Goal: Task Accomplishment & Management: Complete application form

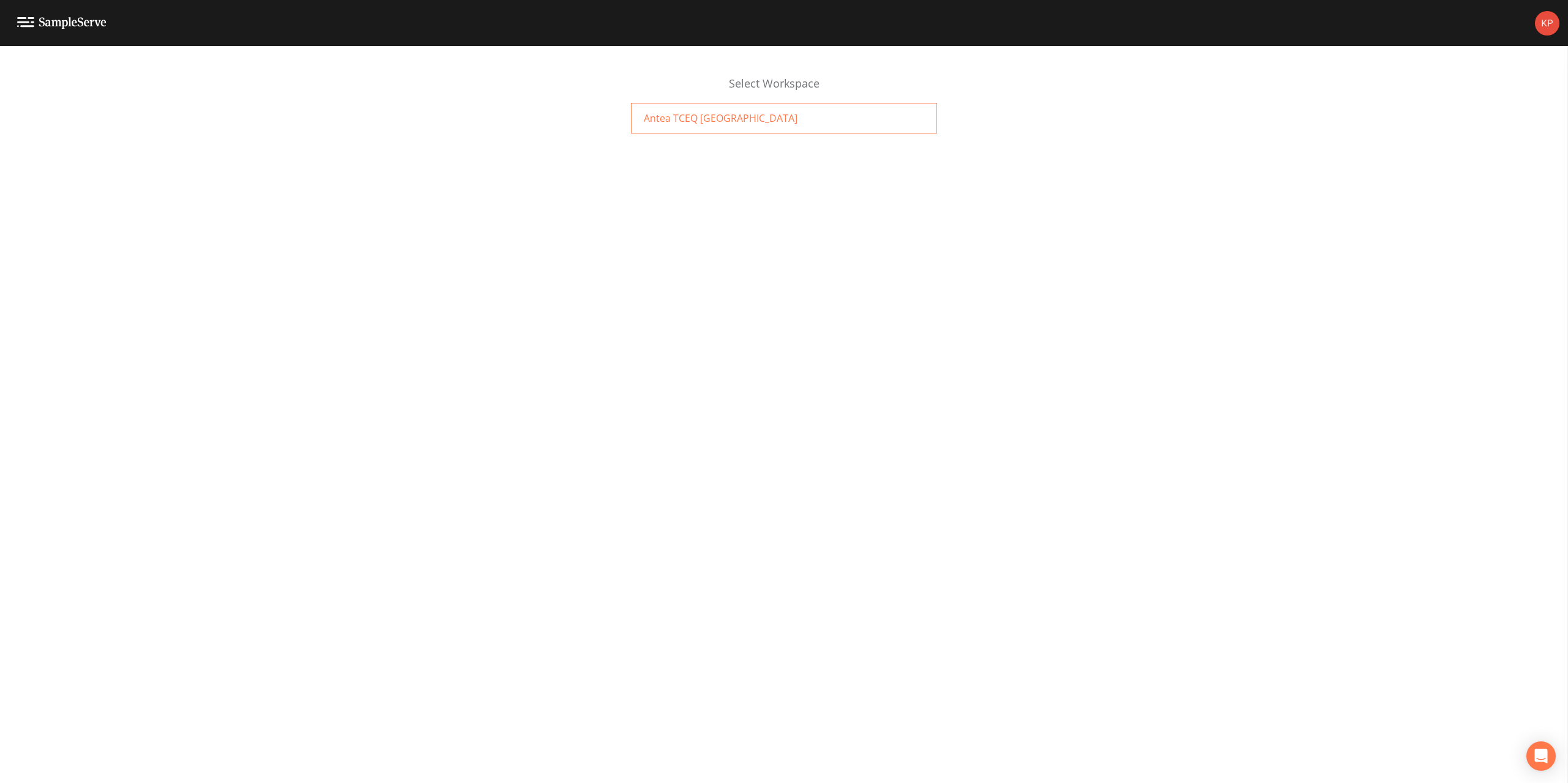
click at [698, 113] on span "Antea TCEQ [GEOGRAPHIC_DATA]" at bounding box center [720, 118] width 154 height 15
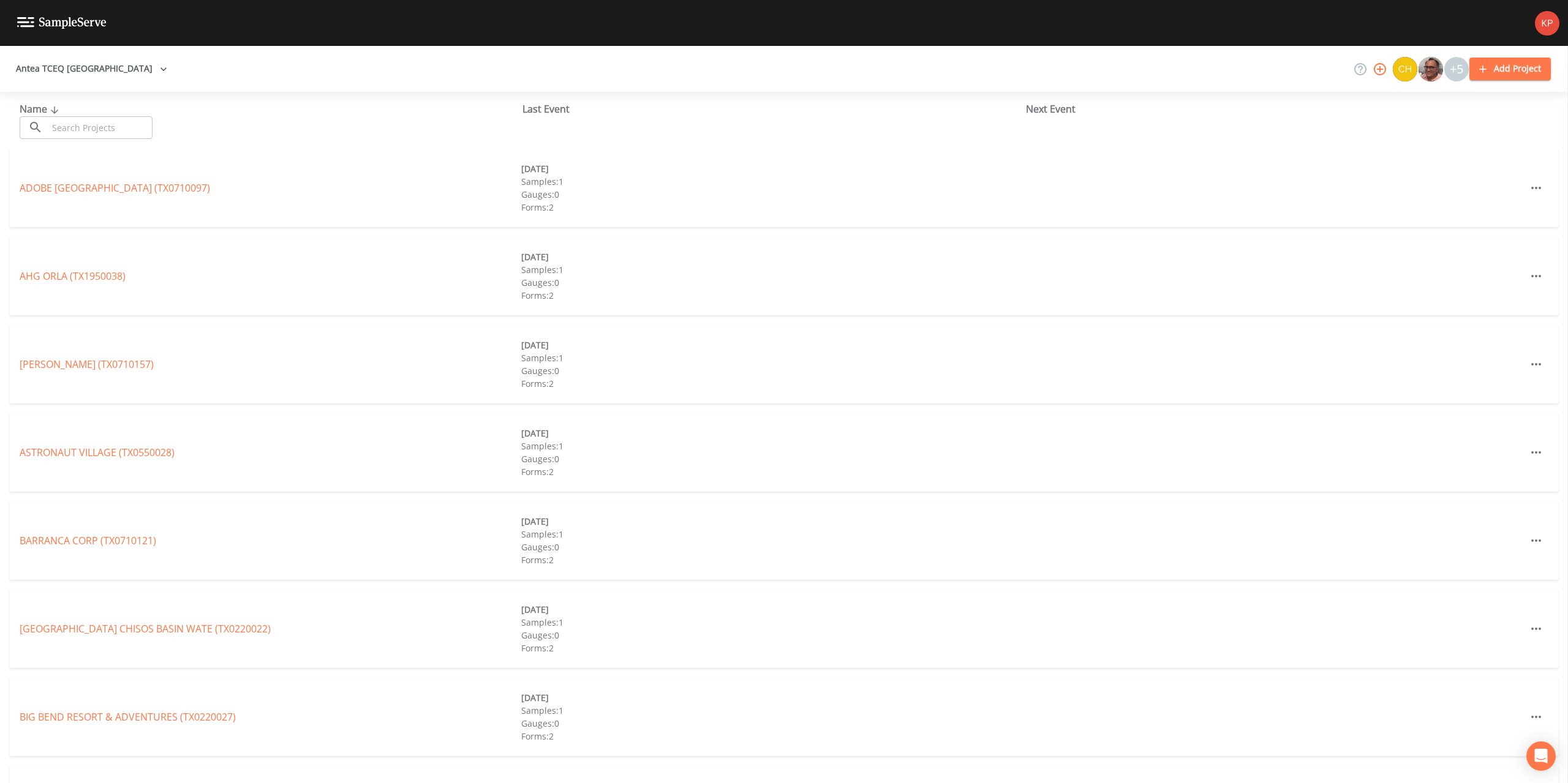
click at [117, 126] on input "text" at bounding box center [100, 127] width 105 height 23
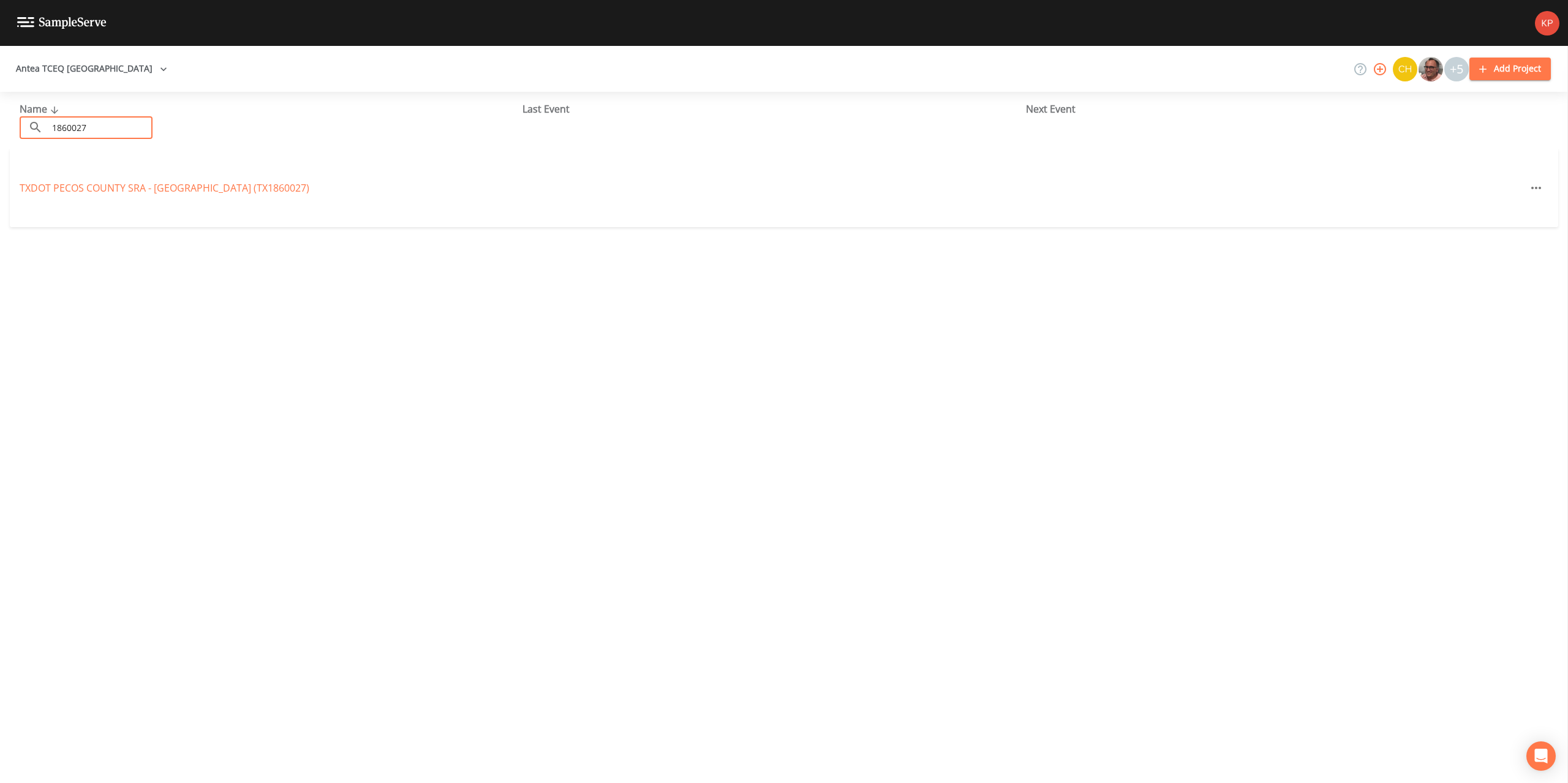
type input "1860027"
click at [76, 187] on link "TXDOT PECOS COUNTY SRA - [GEOGRAPHIC_DATA] ([GEOGRAPHIC_DATA])" at bounding box center [164, 187] width 290 height 14
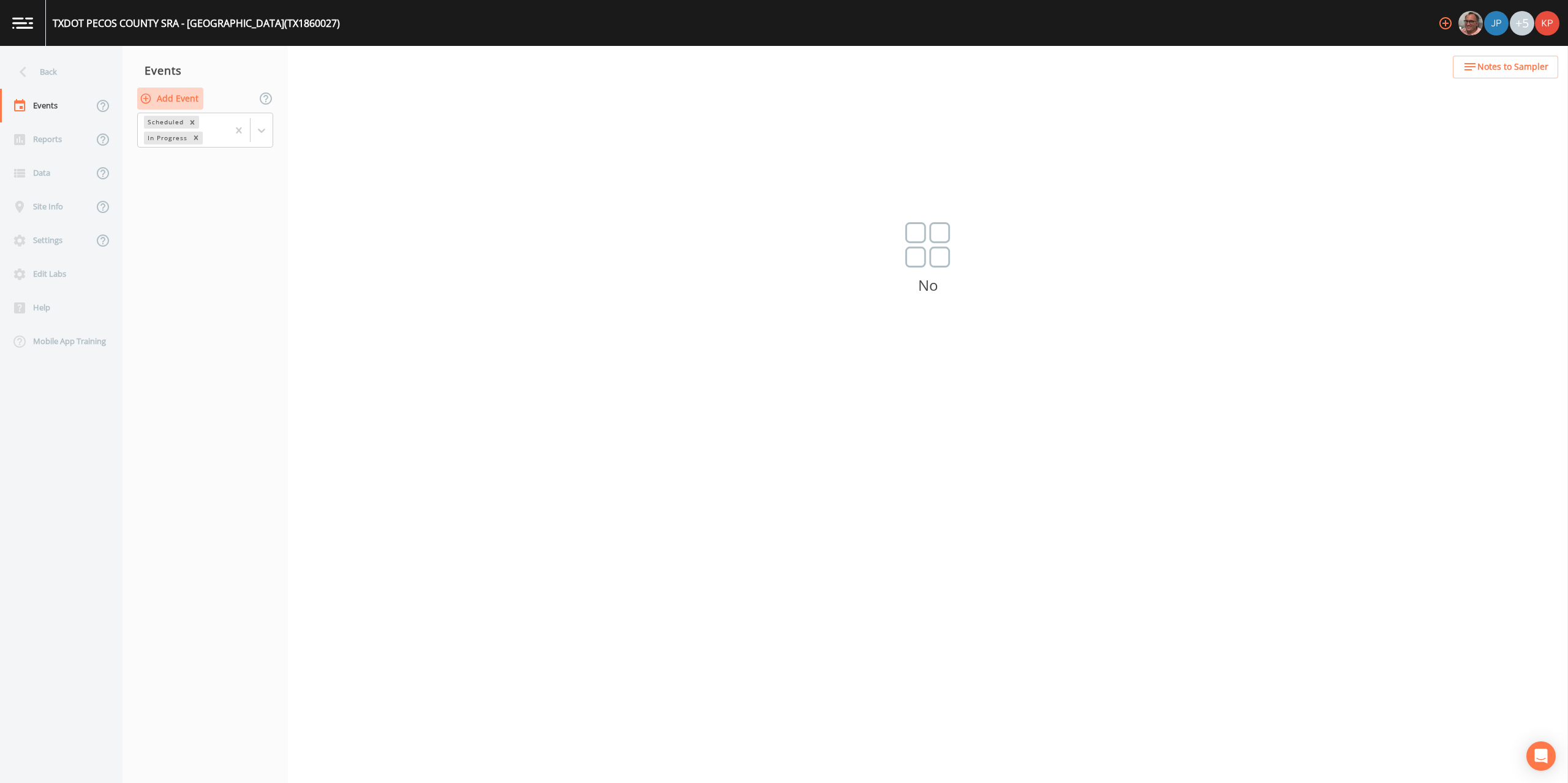
click at [146, 98] on icon "button" at bounding box center [146, 99] width 10 height 10
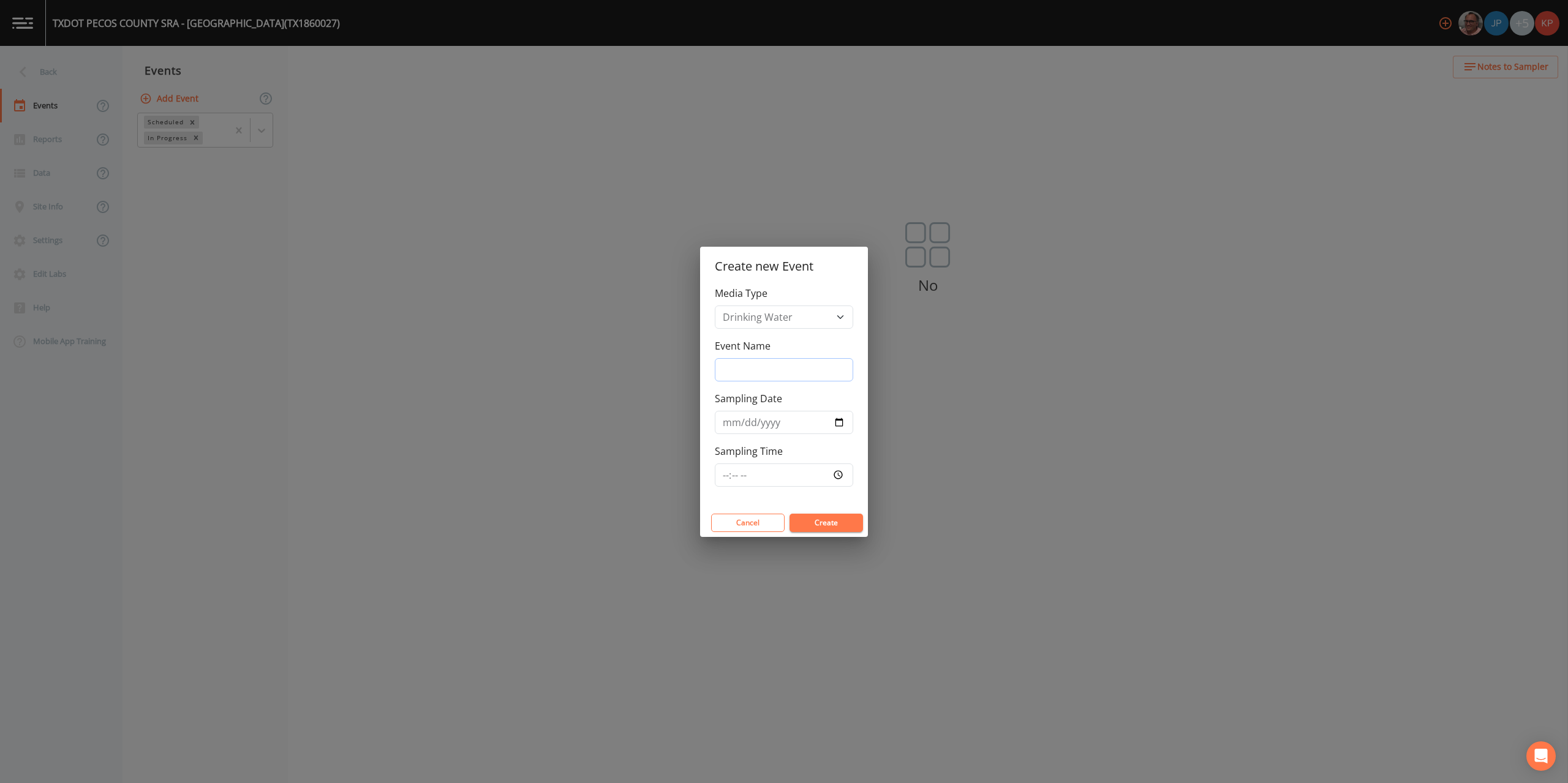
click at [727, 366] on input "Event Name" at bounding box center [784, 370] width 139 height 23
type input "Annual Sampling"
click at [838, 421] on input "Sampling Date" at bounding box center [784, 422] width 139 height 23
type input "[DATE]"
click at [841, 472] on input "Sampling Time" at bounding box center [784, 475] width 139 height 23
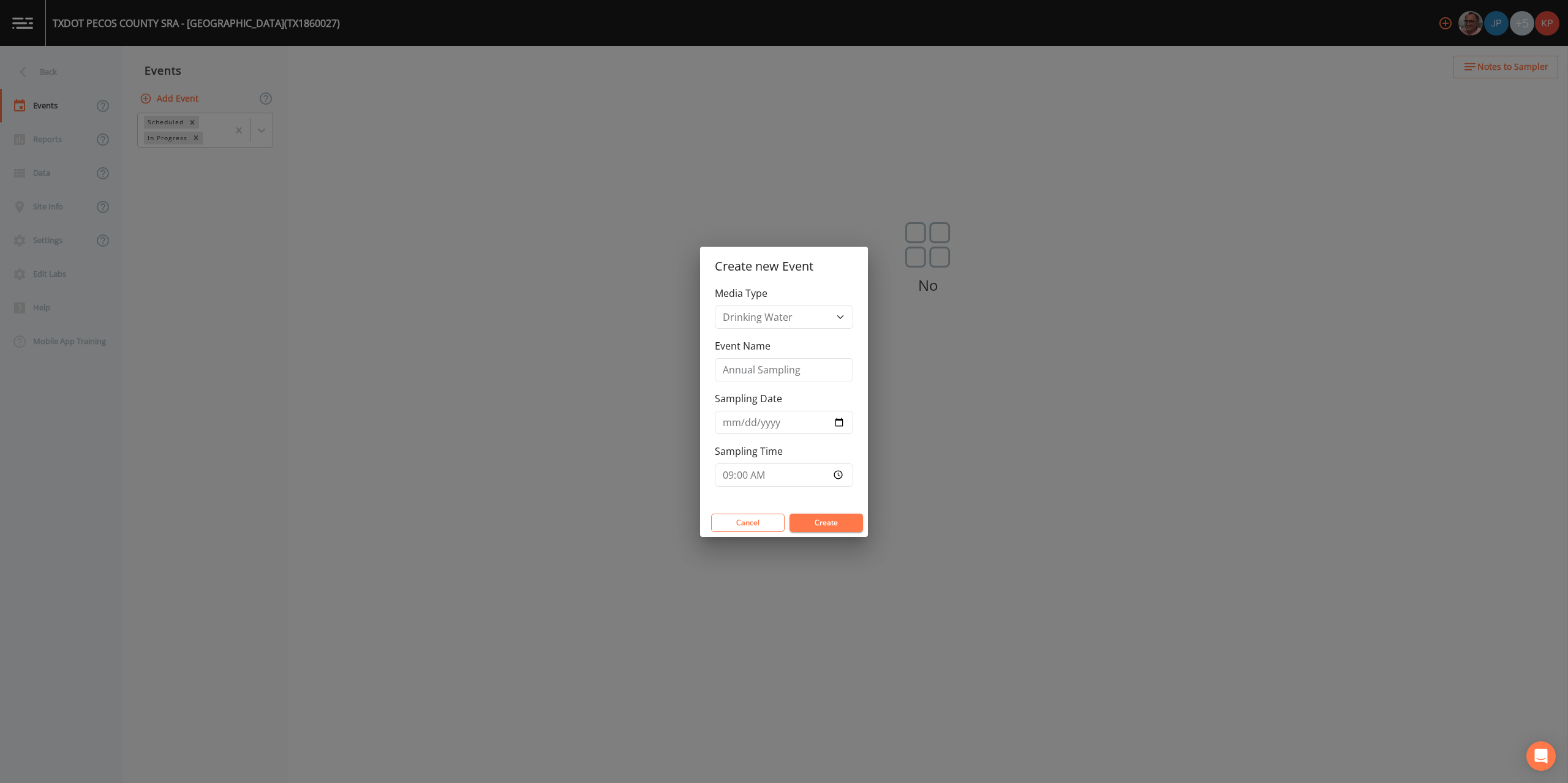
type input "09:00"
click at [843, 525] on button "Create" at bounding box center [827, 523] width 73 height 19
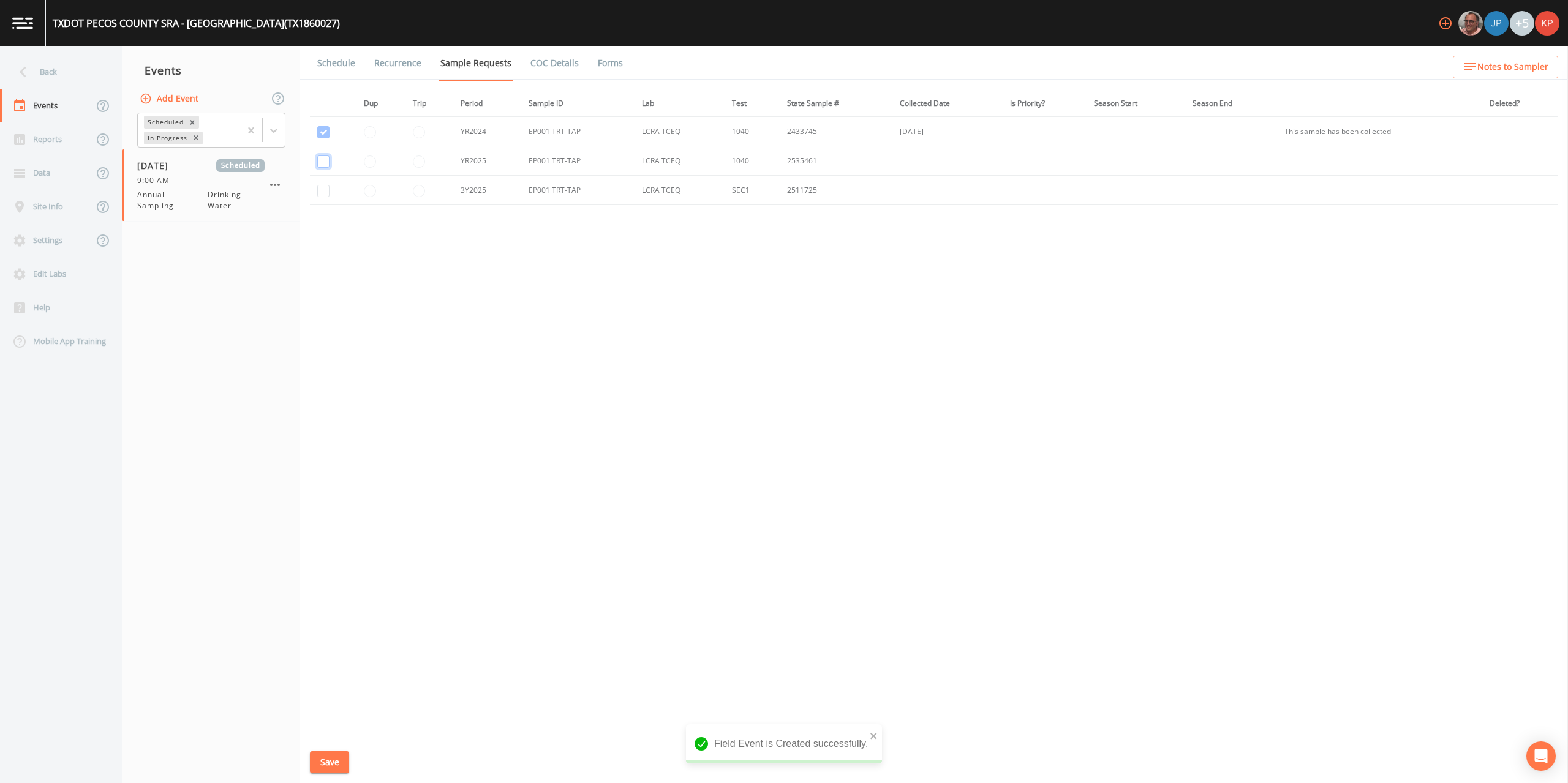
click at [324, 164] on input "checkbox" at bounding box center [323, 162] width 12 height 12
checkbox input "true"
click at [323, 192] on input "checkbox" at bounding box center [323, 191] width 12 height 12
checkbox input "true"
click at [328, 762] on button "Save" at bounding box center [329, 762] width 39 height 23
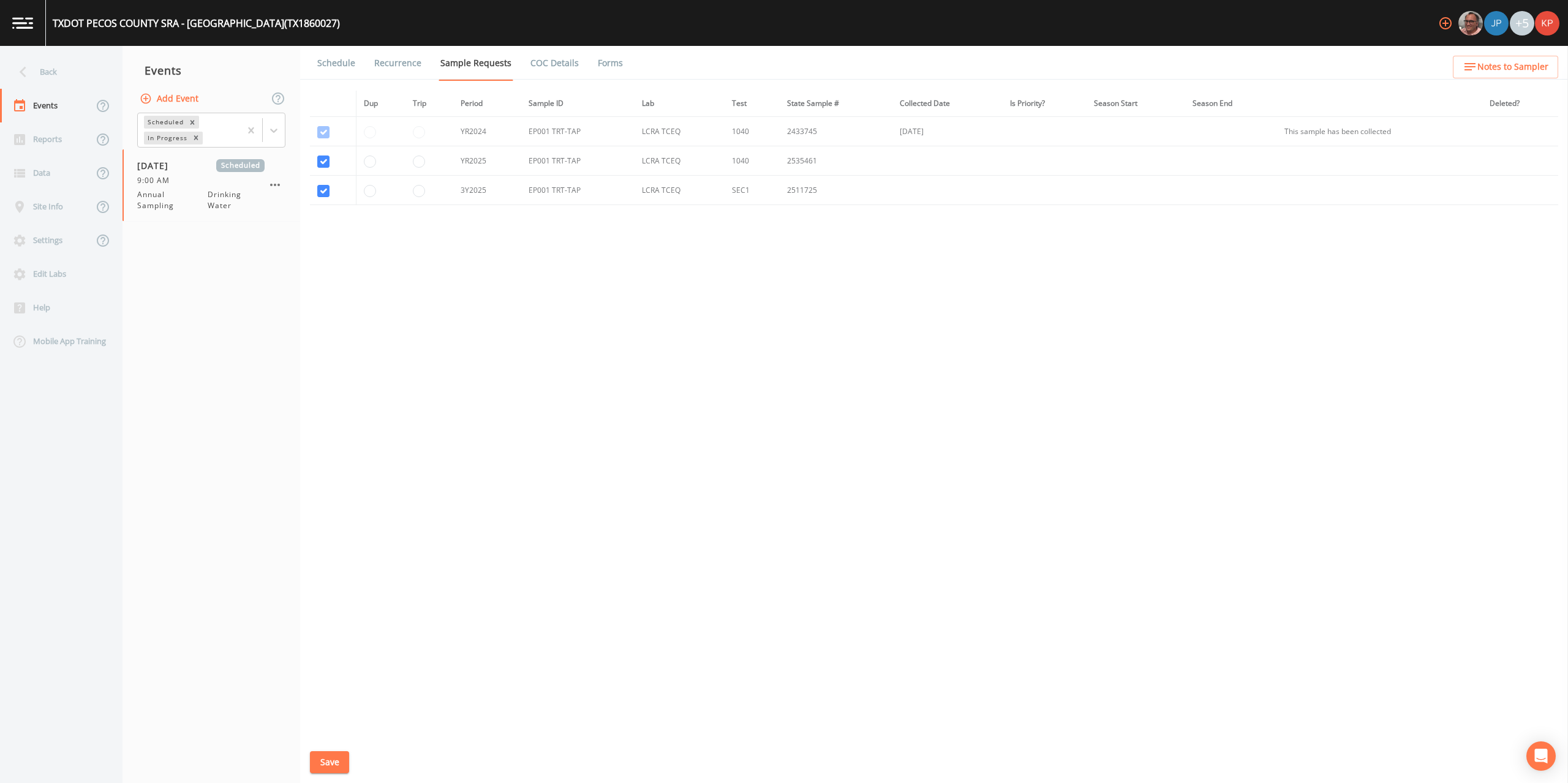
click at [330, 62] on link "Schedule" at bounding box center [336, 62] width 42 height 34
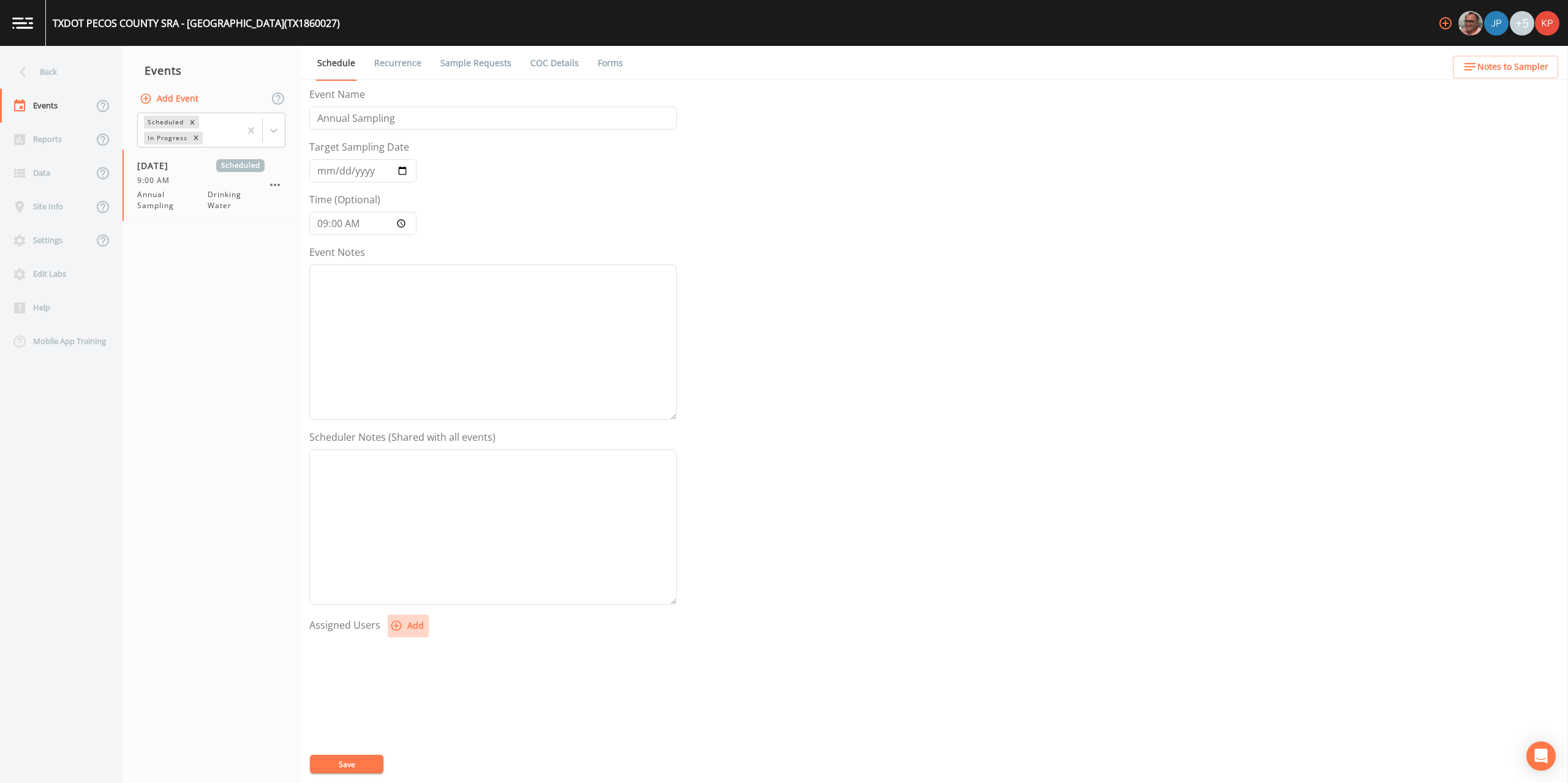
click at [393, 627] on icon "button" at bounding box center [397, 626] width 10 height 10
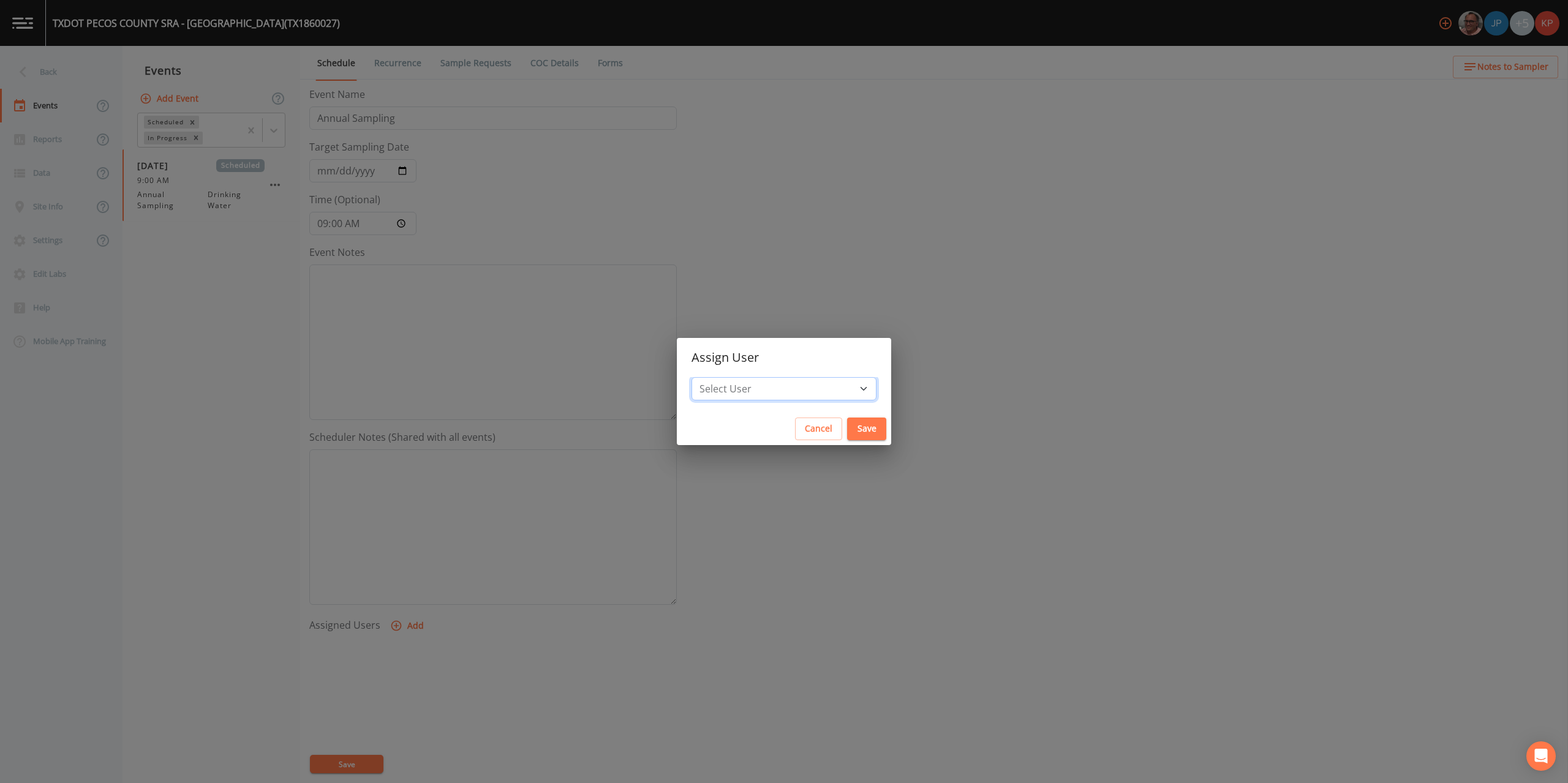
click at [824, 389] on select "Select User [PERSON_NAME] [PERSON_NAME] [PERSON_NAME] [PERSON_NAME] [PERSON_NAM…" at bounding box center [784, 389] width 185 height 23
select select "f7af0aff-814f-4e76-9497-215a20ea6cd2"
click at [731, 377] on select "Select User [PERSON_NAME] [PERSON_NAME] [PERSON_NAME] [PERSON_NAME] [PERSON_NAM…" at bounding box center [784, 389] width 185 height 23
click at [847, 431] on button "Save" at bounding box center [866, 429] width 39 height 23
select select
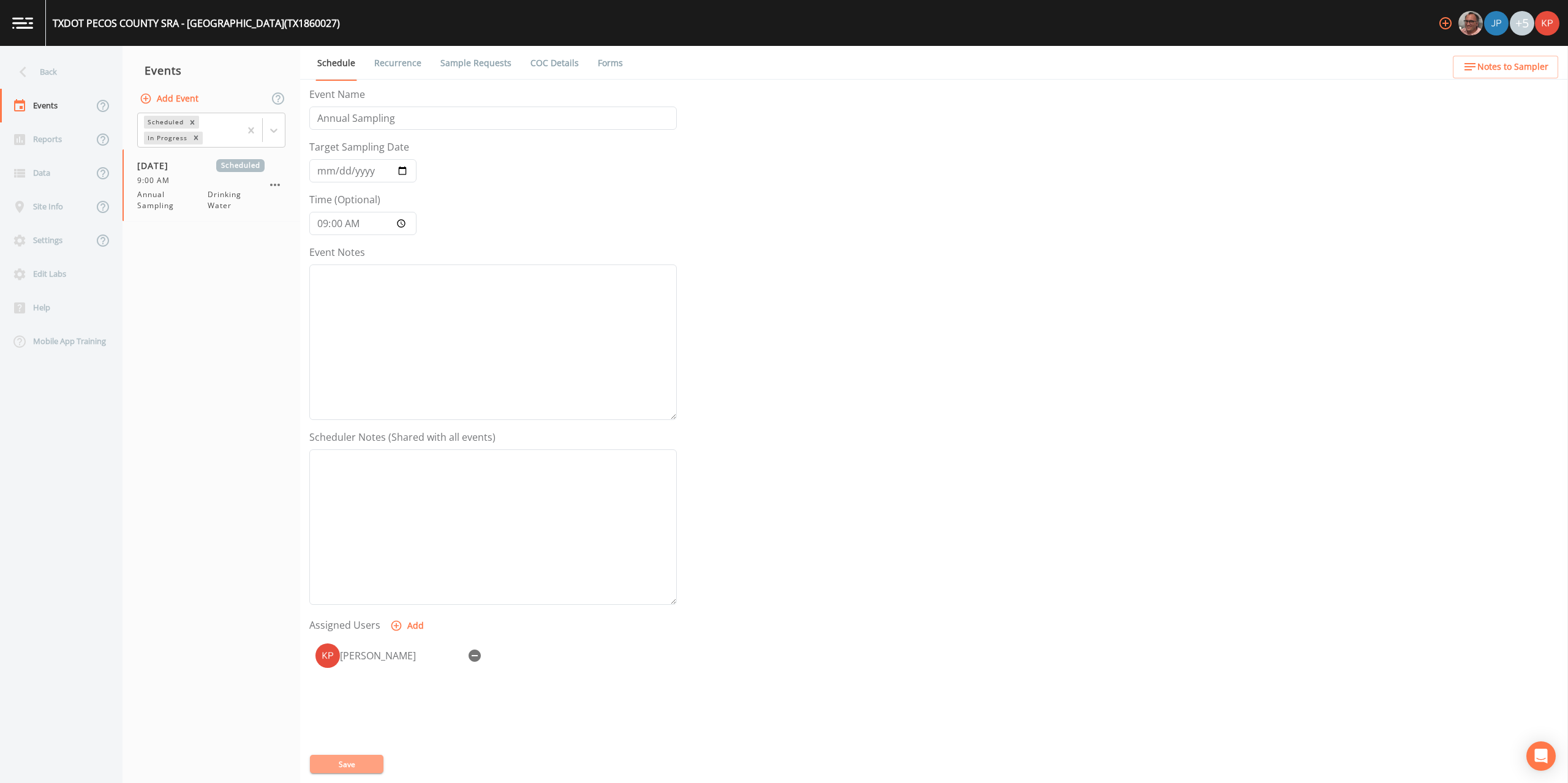
click at [335, 764] on button "Save" at bounding box center [347, 764] width 73 height 19
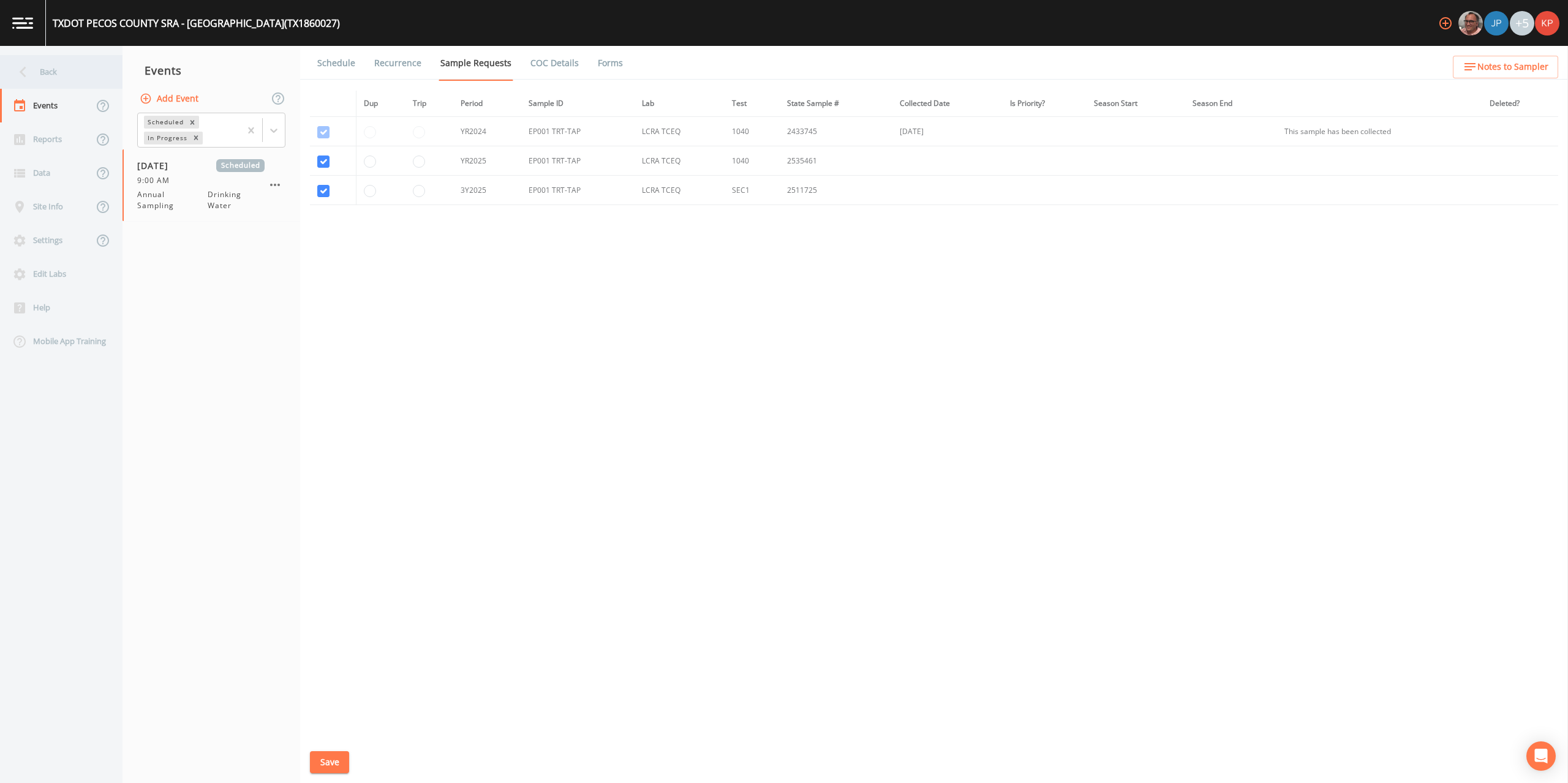
click at [23, 70] on icon at bounding box center [23, 72] width 6 height 11
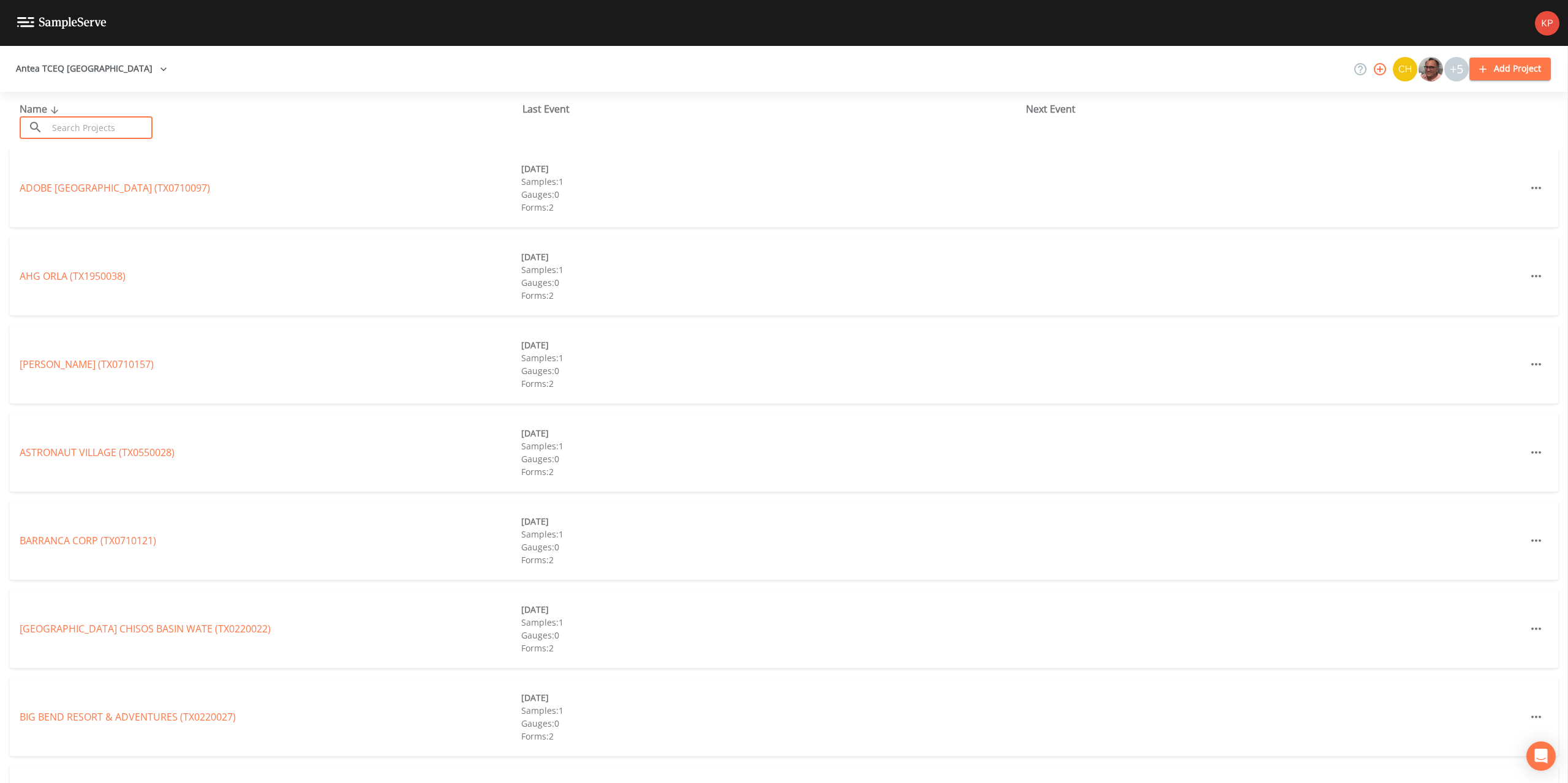
click at [53, 131] on input "text" at bounding box center [100, 127] width 105 height 23
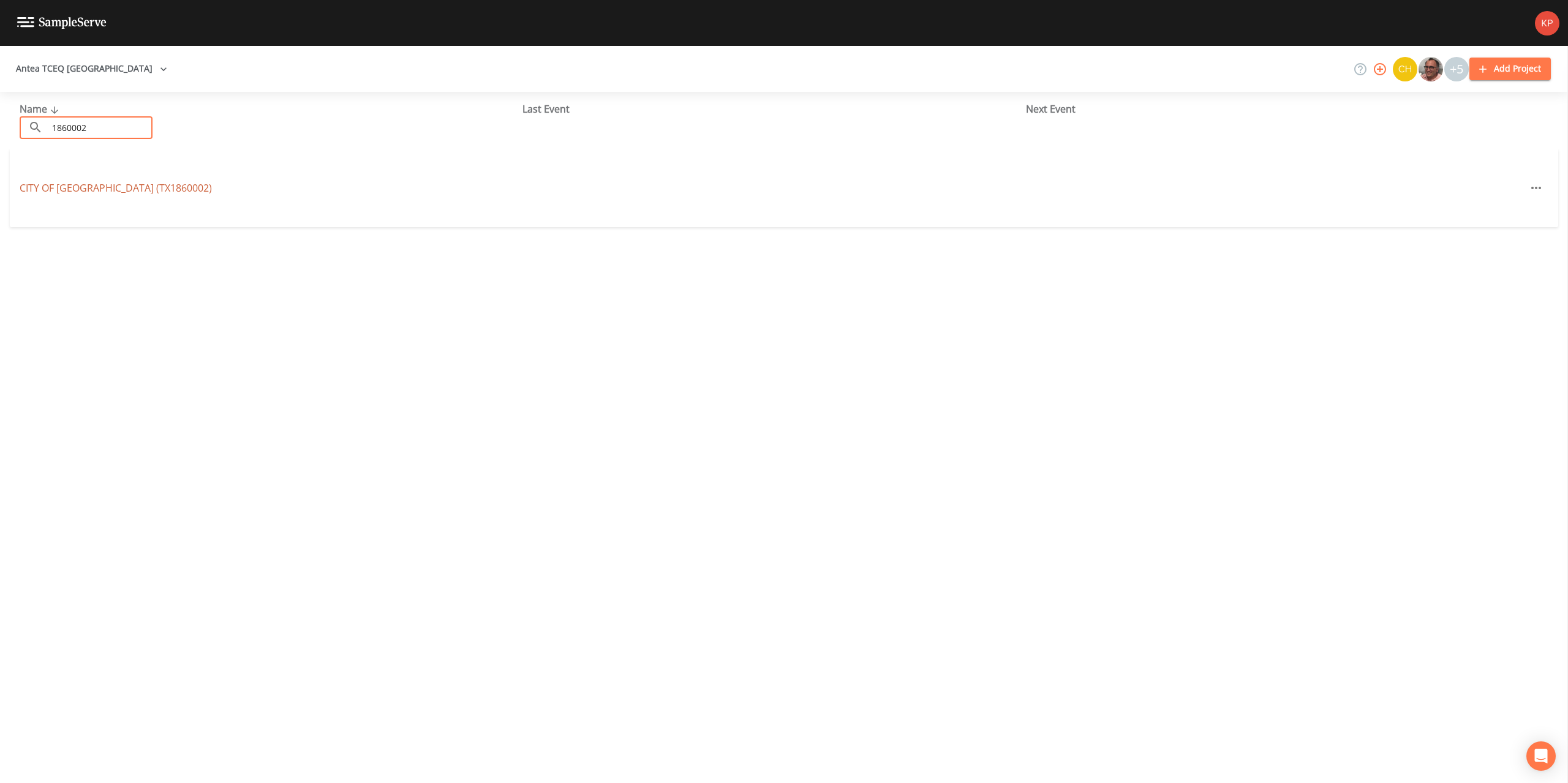
type input "1860002"
click at [76, 191] on link "CITY OF [GEOGRAPHIC_DATA] (TX1860002)" at bounding box center [115, 187] width 193 height 14
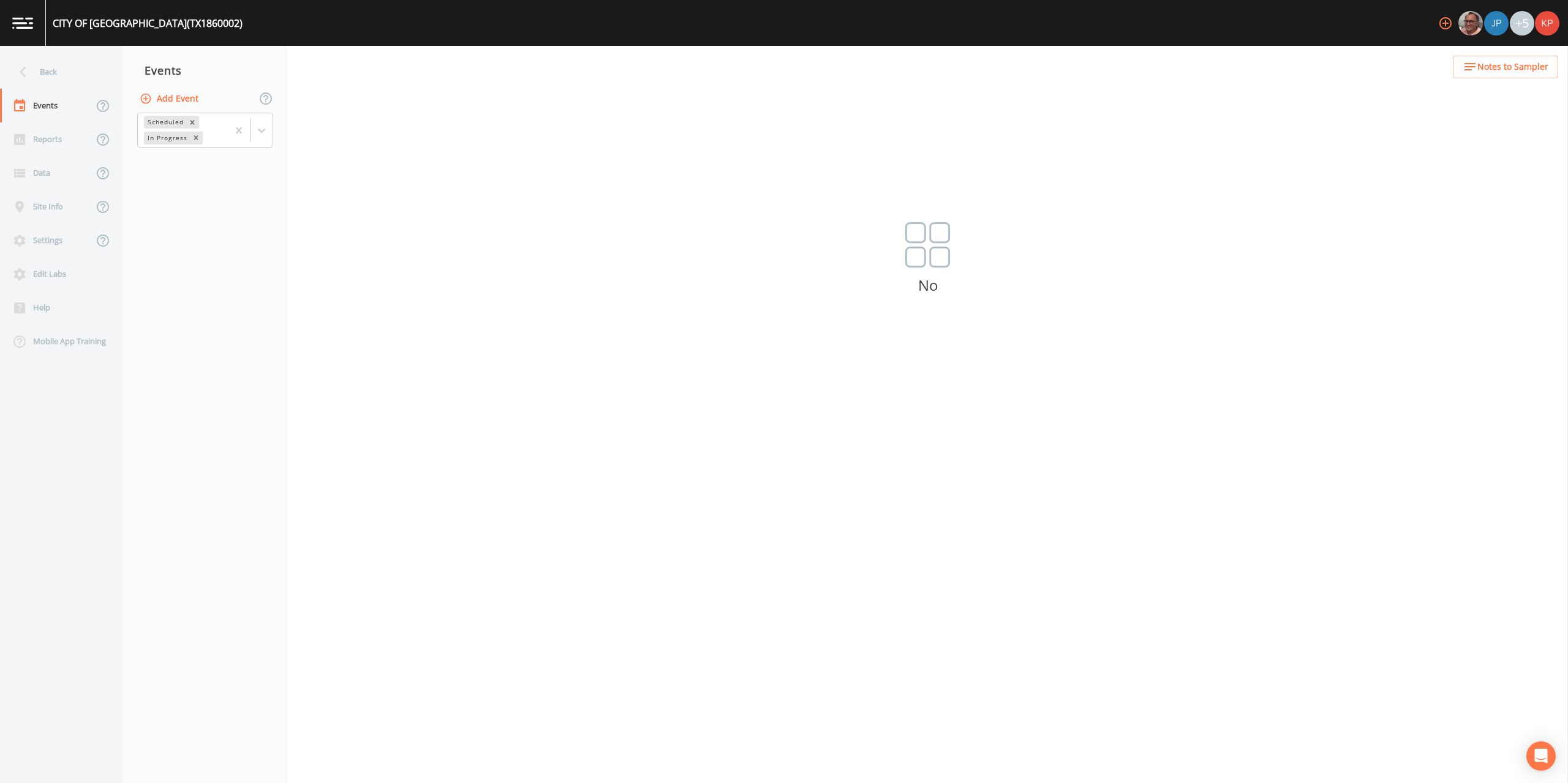
click at [148, 95] on icon "button" at bounding box center [146, 99] width 12 height 12
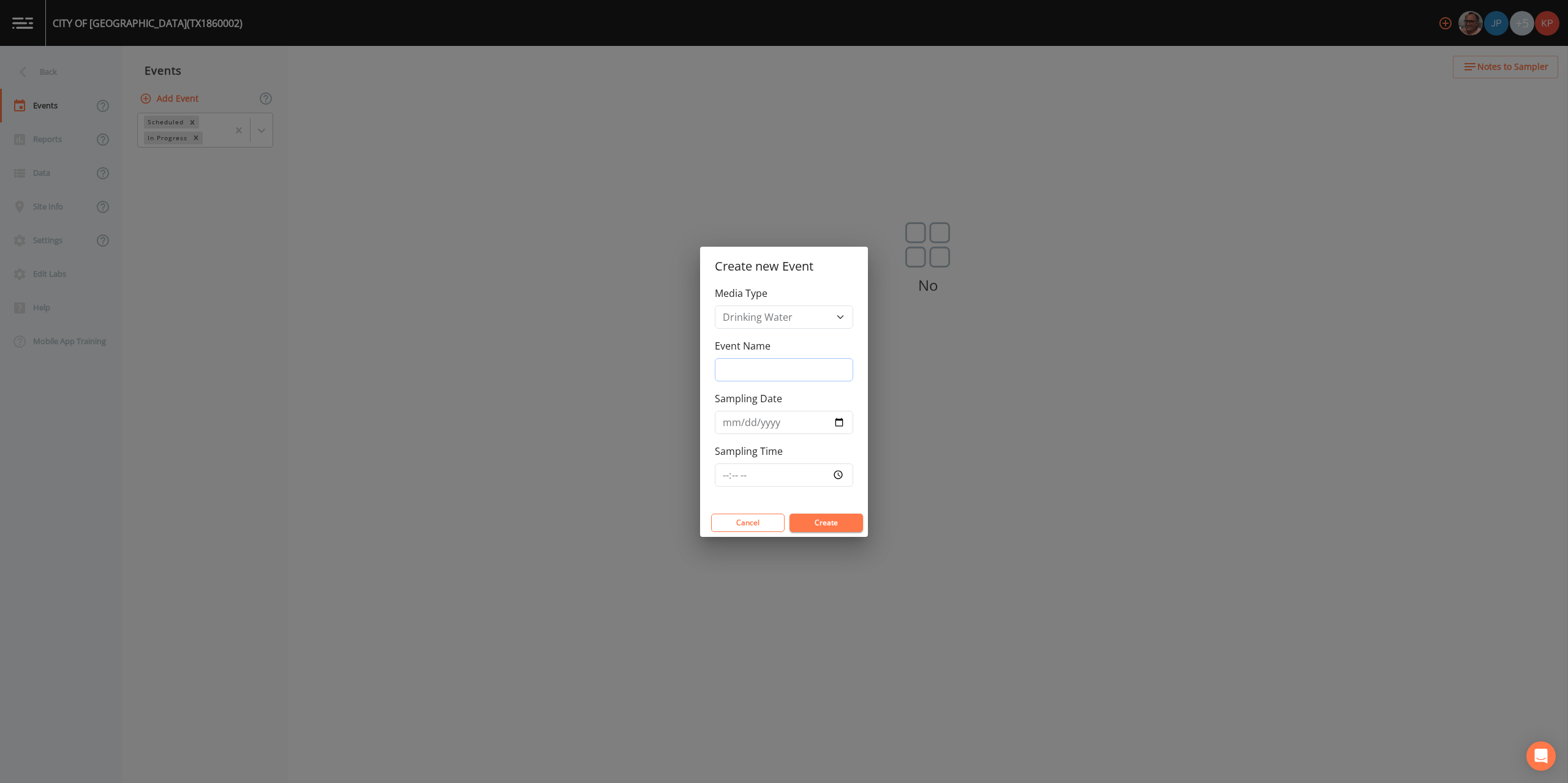
click at [731, 368] on input "Event Name" at bounding box center [784, 370] width 139 height 23
type input "Annual Sampling"
click at [837, 422] on input "Sampling Date" at bounding box center [784, 422] width 139 height 23
type input "[DATE]"
click at [837, 474] on input "Sampling Time" at bounding box center [784, 475] width 139 height 23
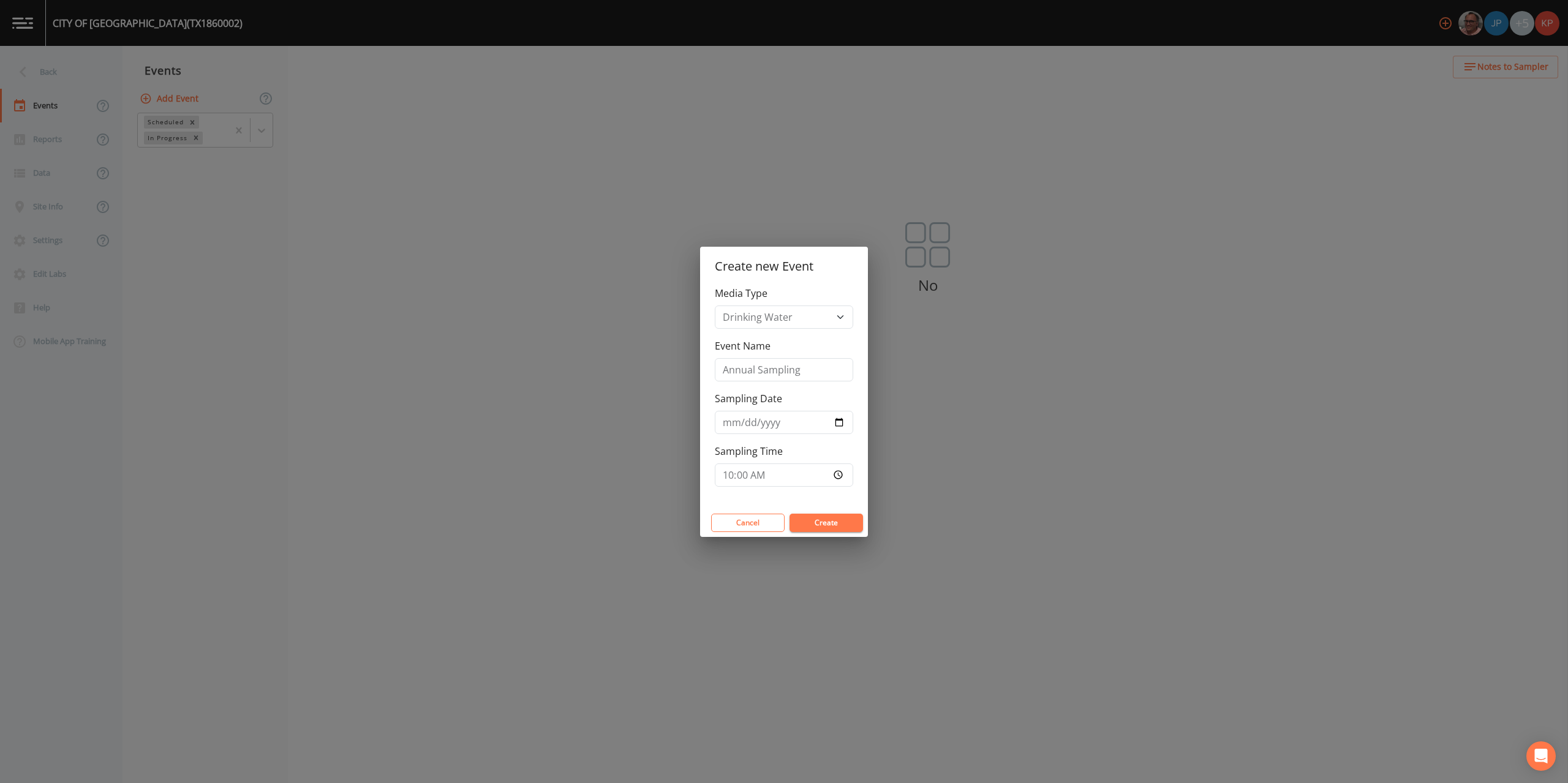
type input "10:00"
click at [828, 522] on button "Create" at bounding box center [827, 523] width 73 height 19
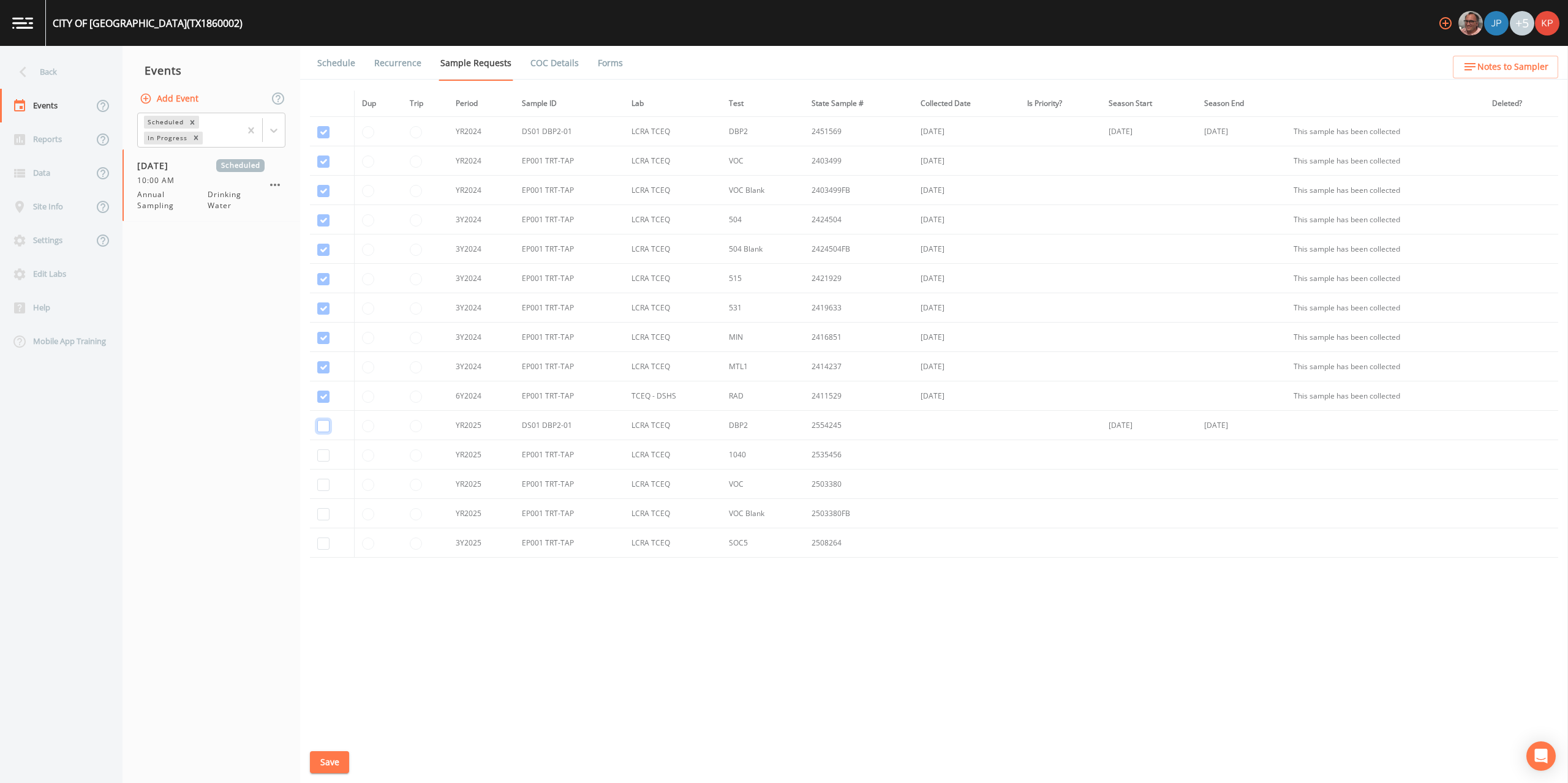
click at [321, 429] on input "checkbox" at bounding box center [323, 426] width 12 height 12
checkbox input "true"
click at [321, 460] on input "checkbox" at bounding box center [323, 455] width 12 height 12
checkbox input "true"
click at [324, 493] on td at bounding box center [332, 484] width 44 height 30
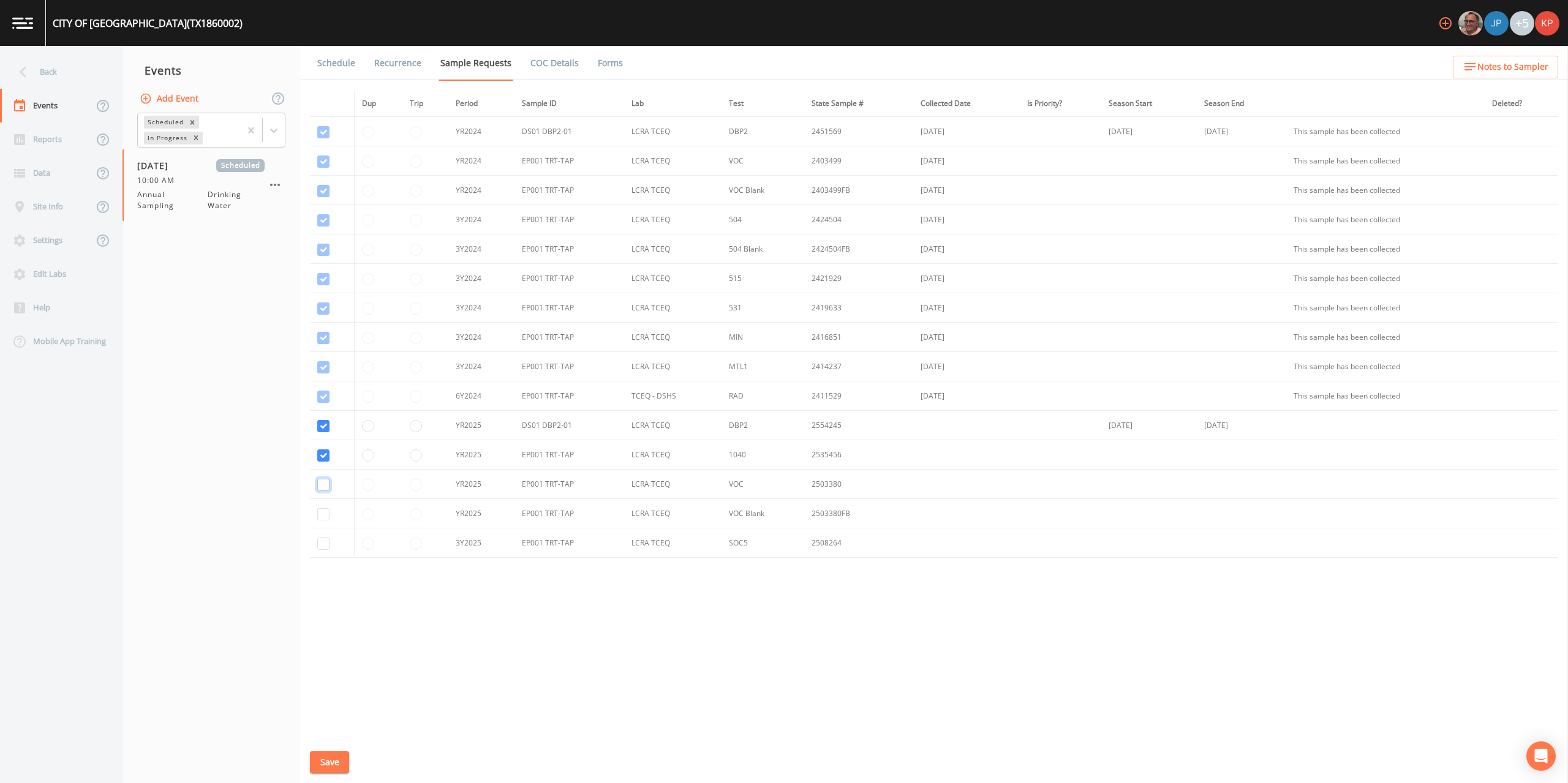
click at [325, 488] on input "checkbox" at bounding box center [323, 485] width 12 height 12
checkbox input "true"
click at [324, 514] on input "checkbox" at bounding box center [323, 514] width 12 height 12
checkbox input "true"
click at [321, 544] on input "checkbox" at bounding box center [323, 543] width 12 height 12
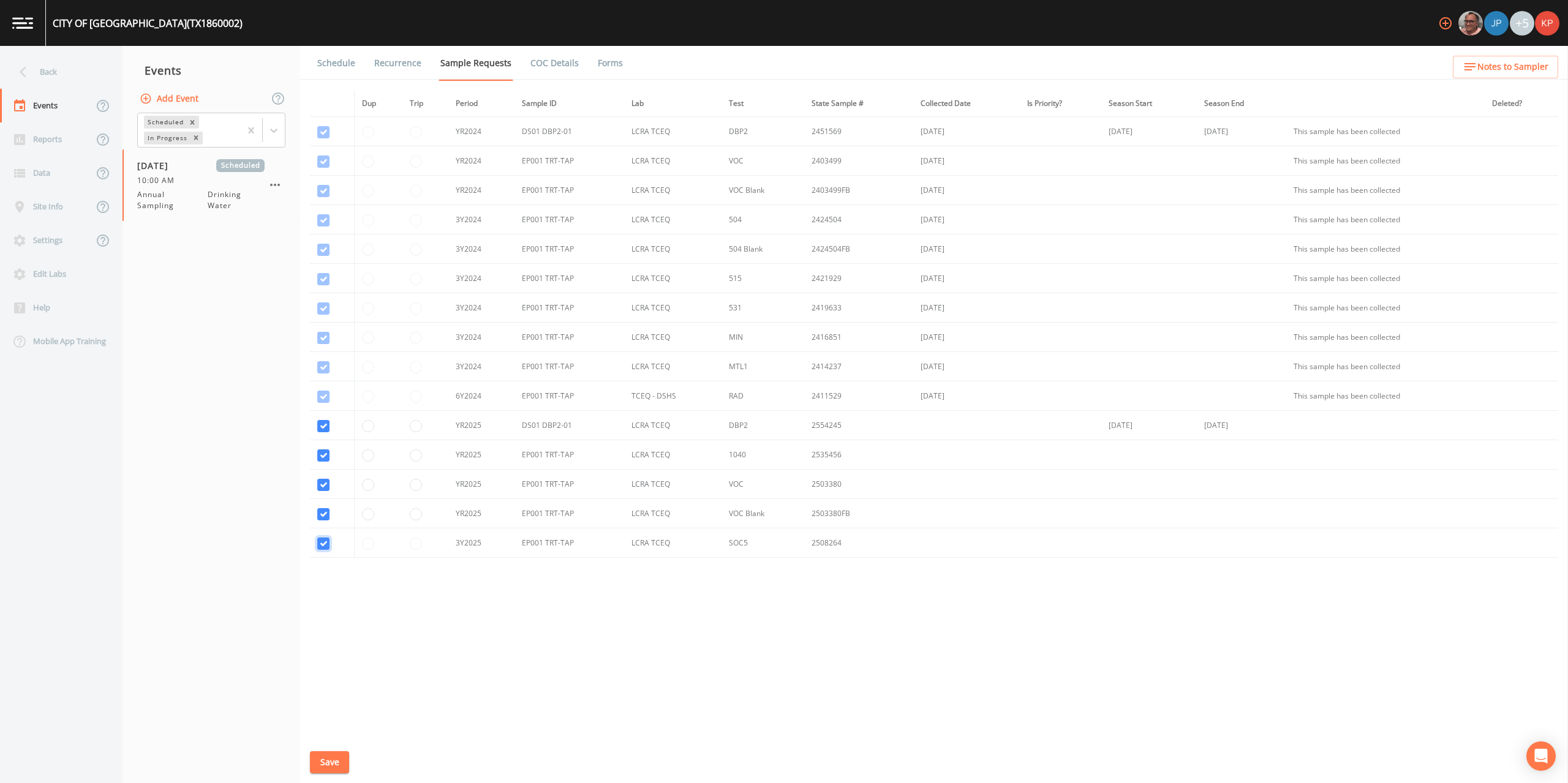
checkbox input "true"
click at [326, 760] on button "Save" at bounding box center [329, 762] width 39 height 23
click at [339, 64] on link "Schedule" at bounding box center [336, 62] width 42 height 34
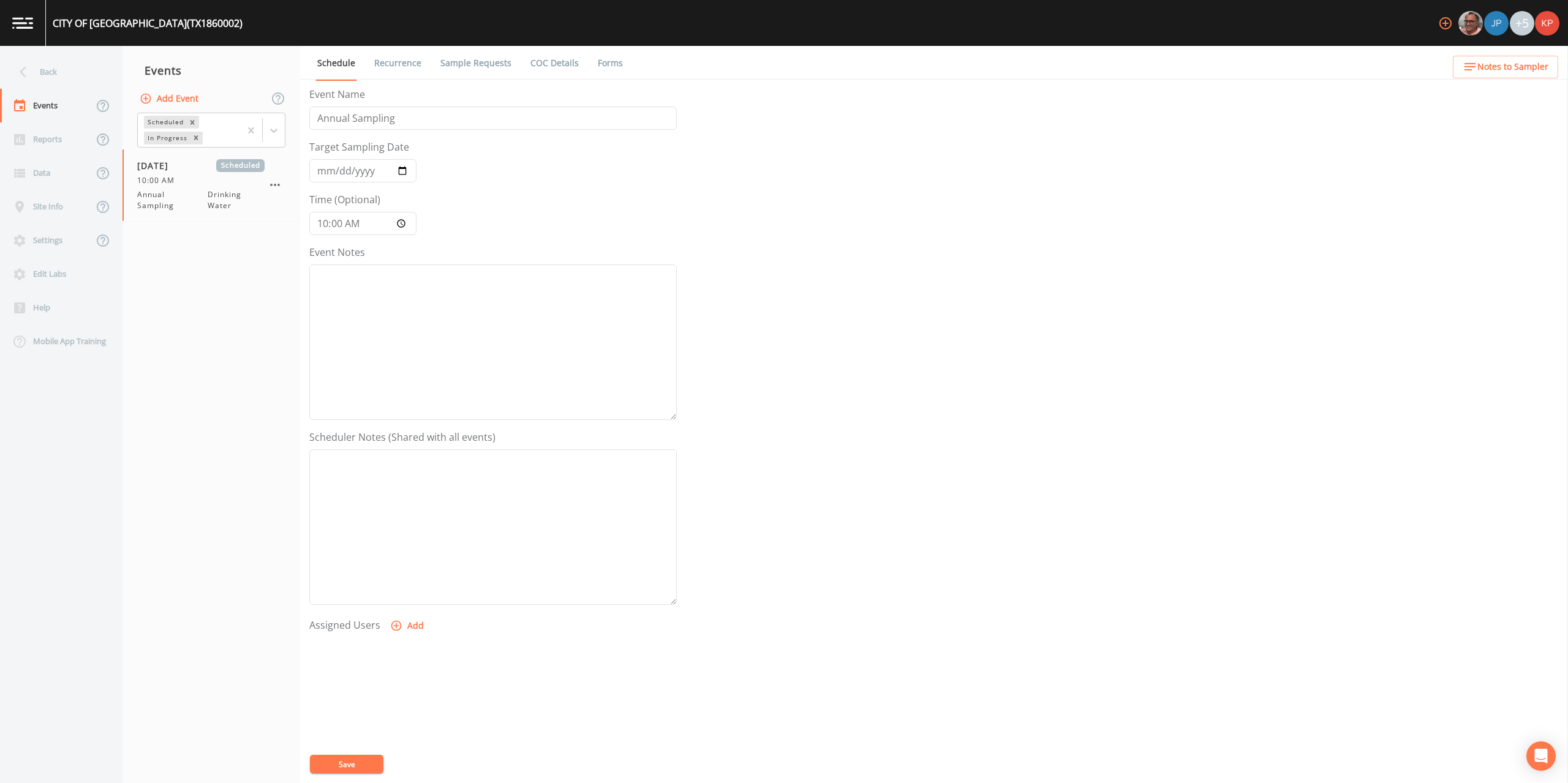
click at [394, 627] on icon "button" at bounding box center [397, 626] width 10 height 10
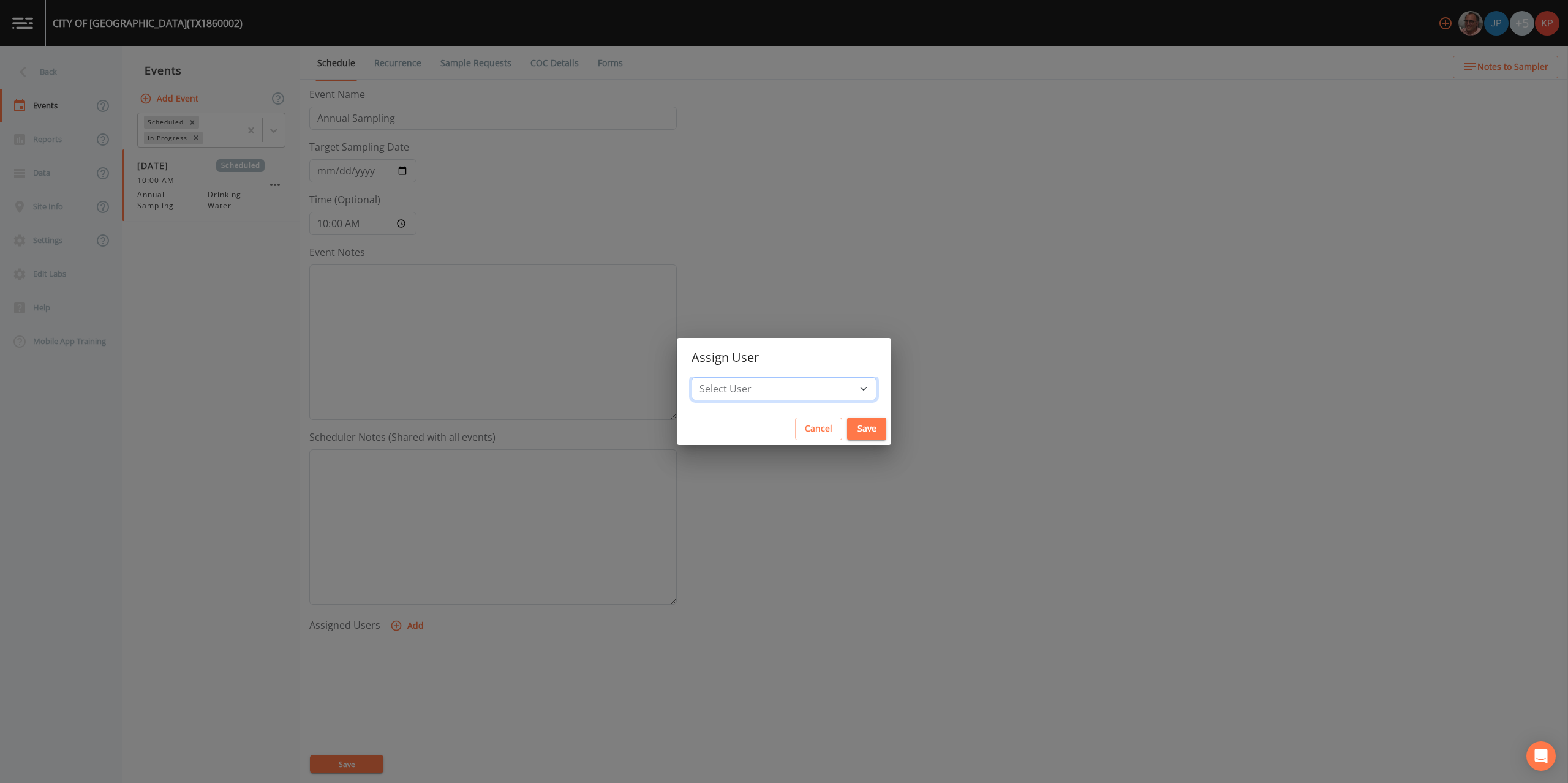
click at [824, 388] on select "Select User [PERSON_NAME] [PERSON_NAME] [PERSON_NAME] [PERSON_NAME] [PERSON_NAM…" at bounding box center [784, 389] width 185 height 23
select select "f7af0aff-814f-4e76-9497-215a20ea6cd2"
click at [731, 377] on select "Select User [PERSON_NAME] [PERSON_NAME] [PERSON_NAME] [PERSON_NAME] [PERSON_NAM…" at bounding box center [784, 389] width 185 height 23
click at [847, 426] on button "Save" at bounding box center [866, 429] width 39 height 23
select select
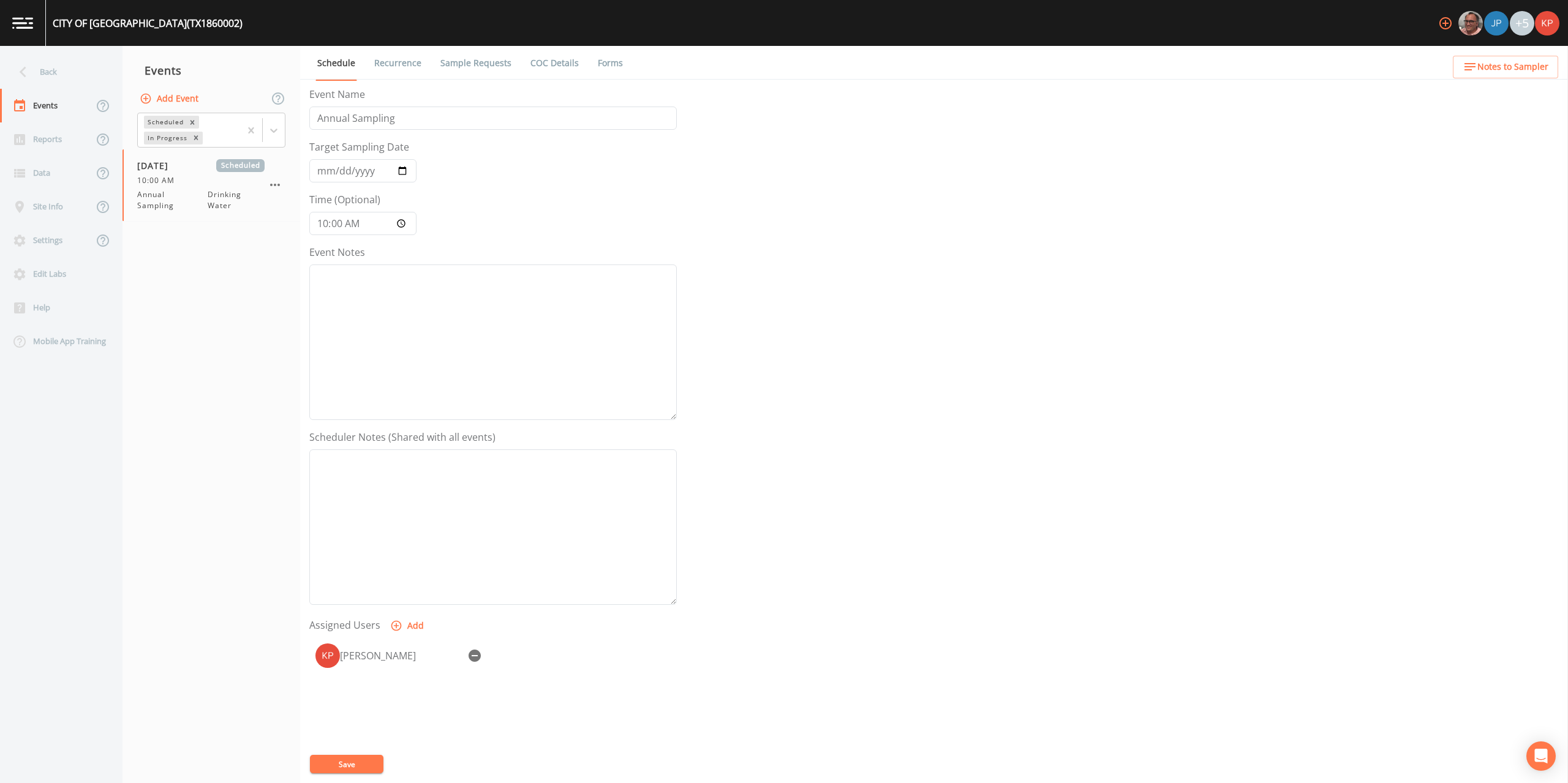
click at [336, 766] on button "Save" at bounding box center [347, 764] width 73 height 19
click at [25, 73] on icon at bounding box center [23, 71] width 21 height 21
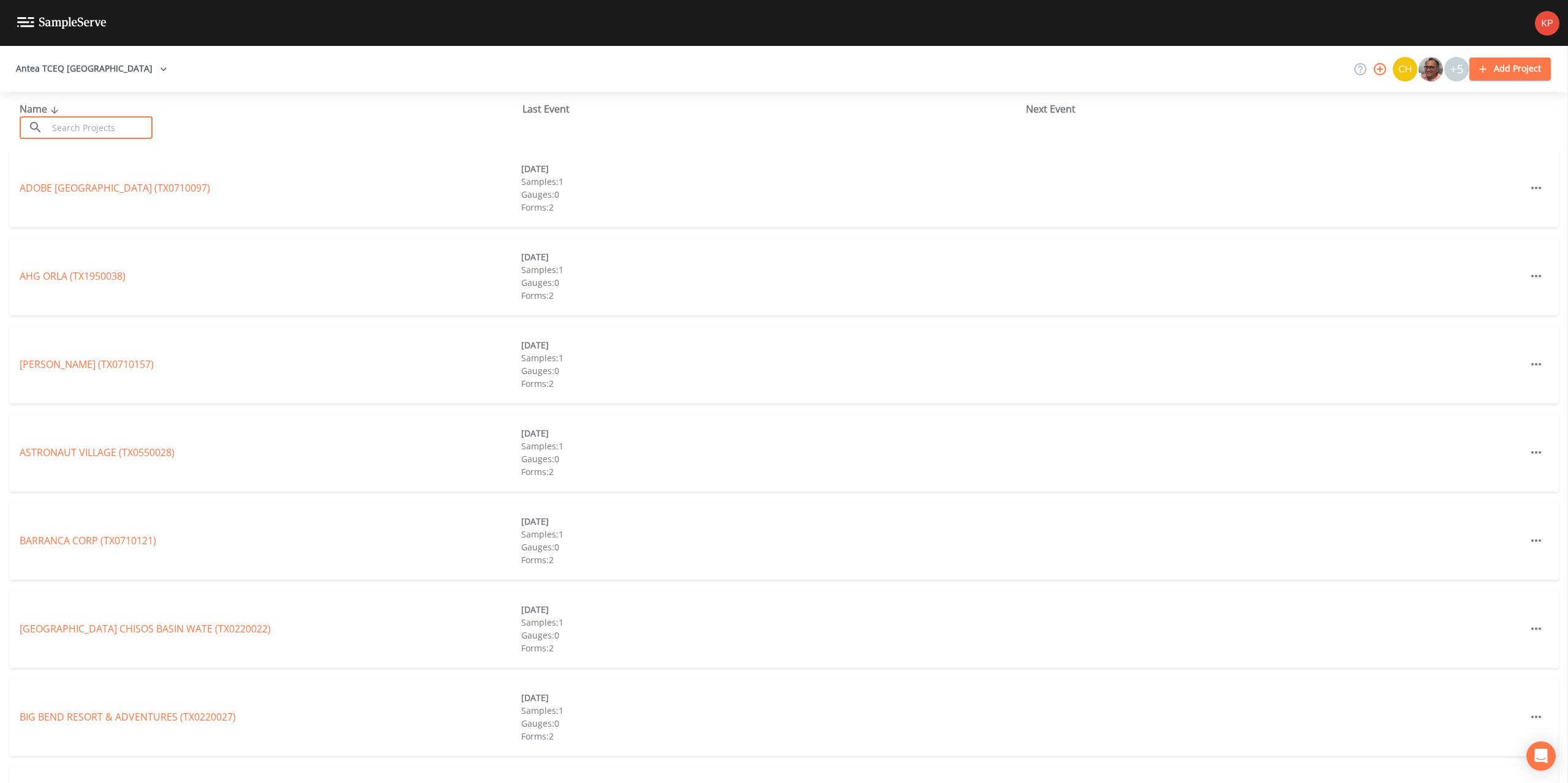
click at [61, 131] on input "text" at bounding box center [100, 127] width 105 height 23
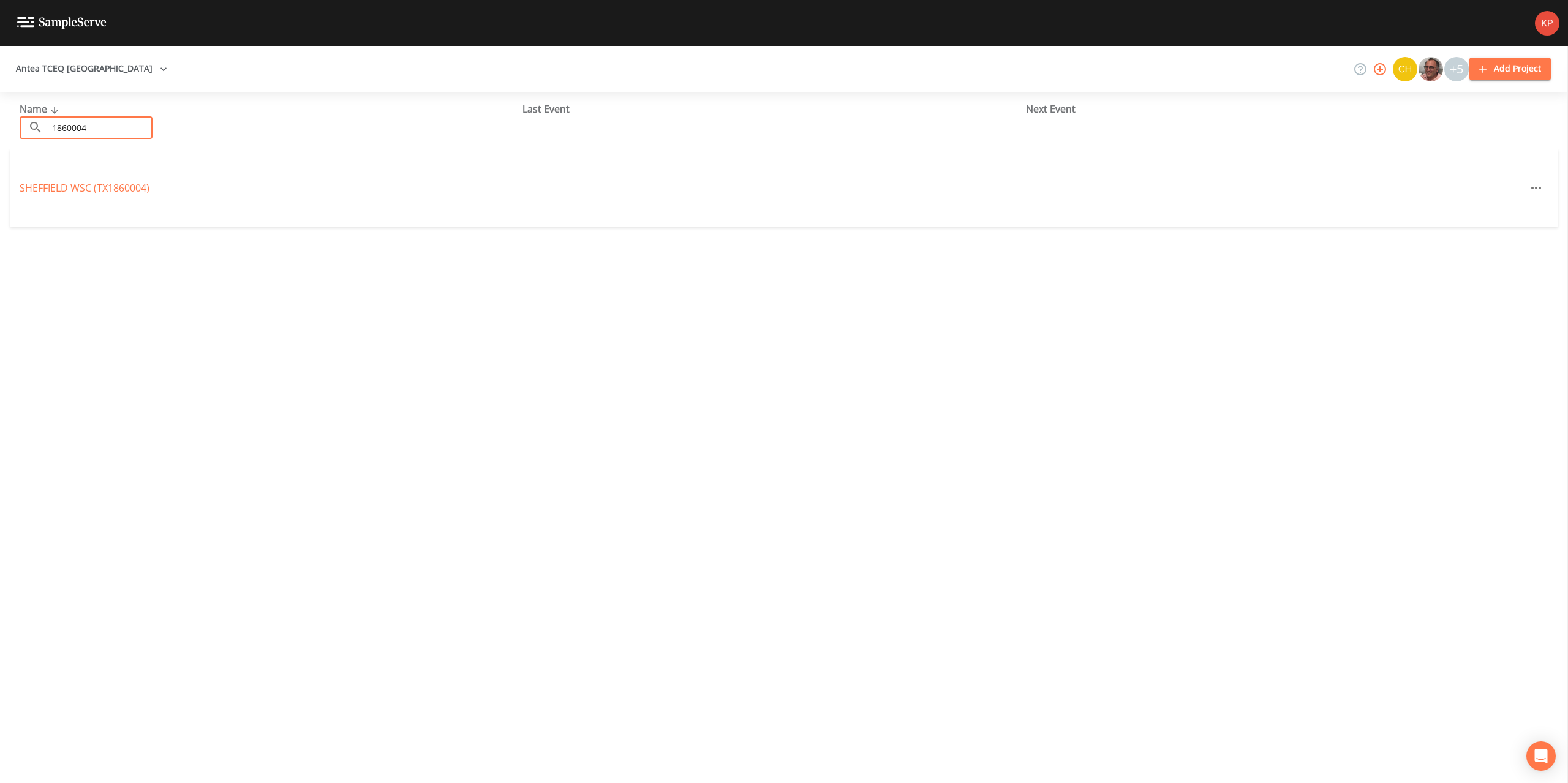
type input "1860004"
click at [63, 187] on link "SHEFFIELD WSC (TX1860004)" at bounding box center [84, 187] width 130 height 14
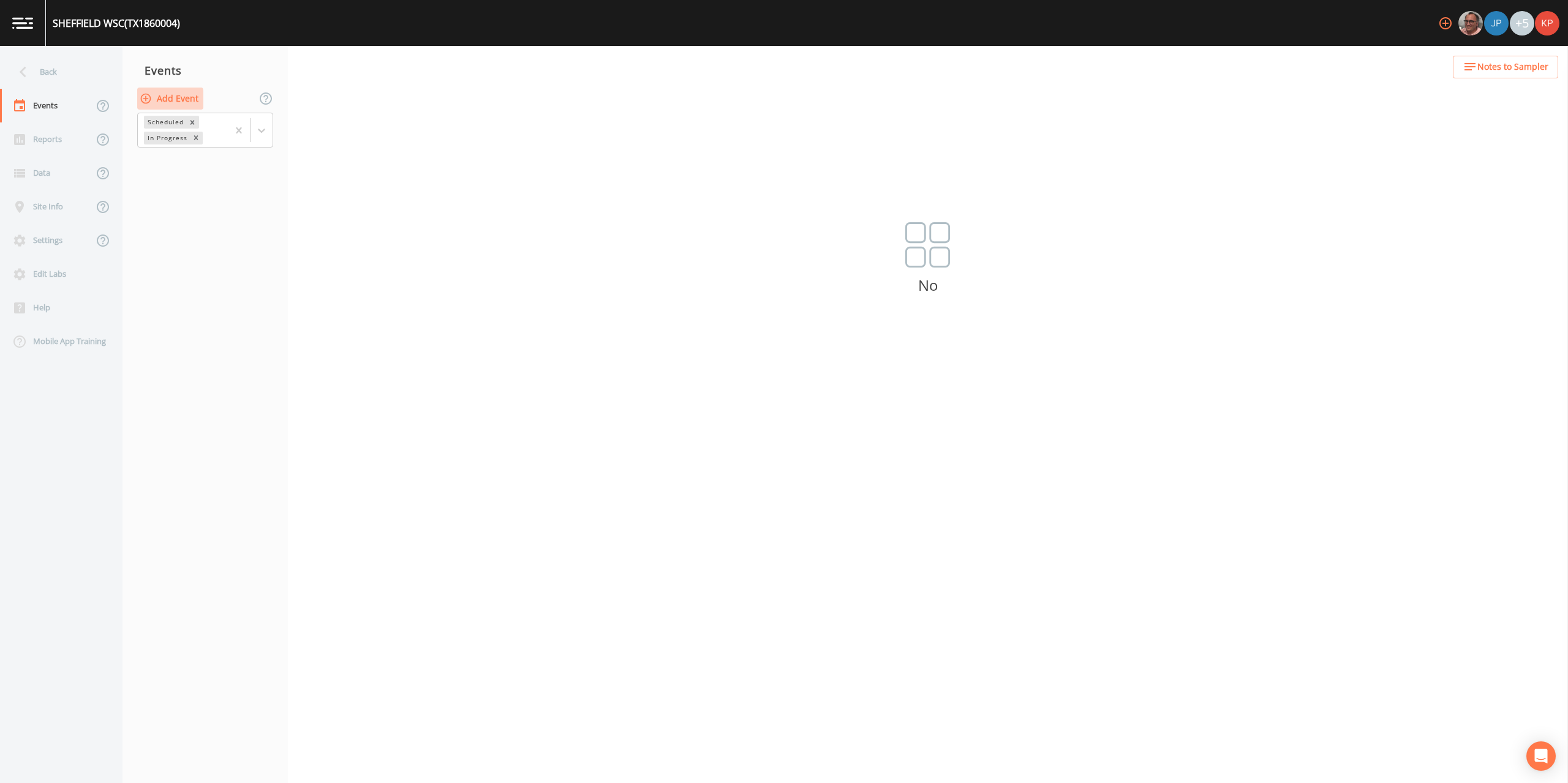
click at [146, 99] on icon "button" at bounding box center [146, 99] width 10 height 10
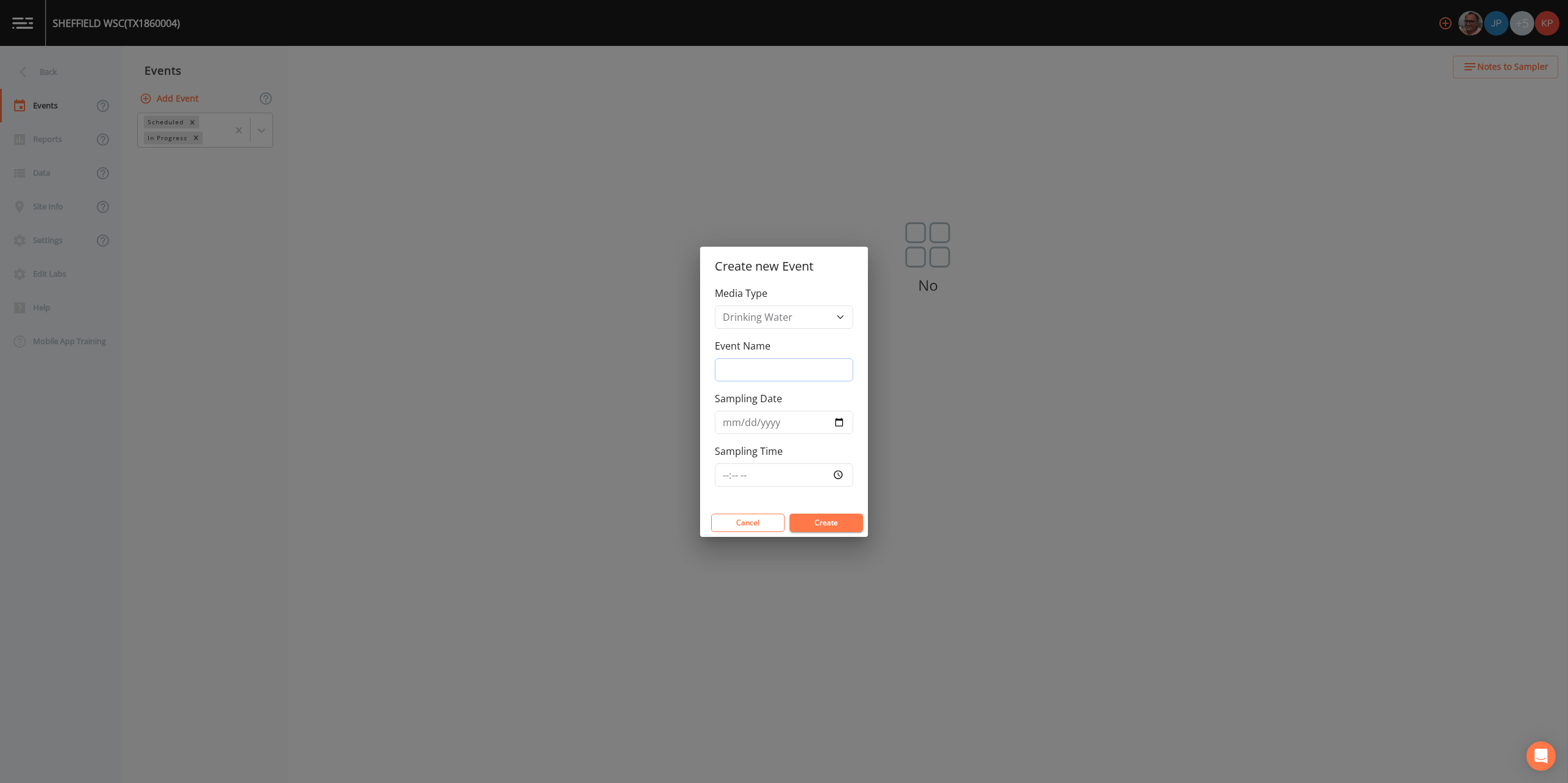
click at [731, 368] on input "Event Name" at bounding box center [784, 370] width 139 height 23
type input "Annual Sampling"
click at [840, 419] on input "Sampling Date" at bounding box center [784, 422] width 139 height 23
type input "[DATE]"
click at [839, 471] on input "Sampling Time" at bounding box center [784, 475] width 139 height 23
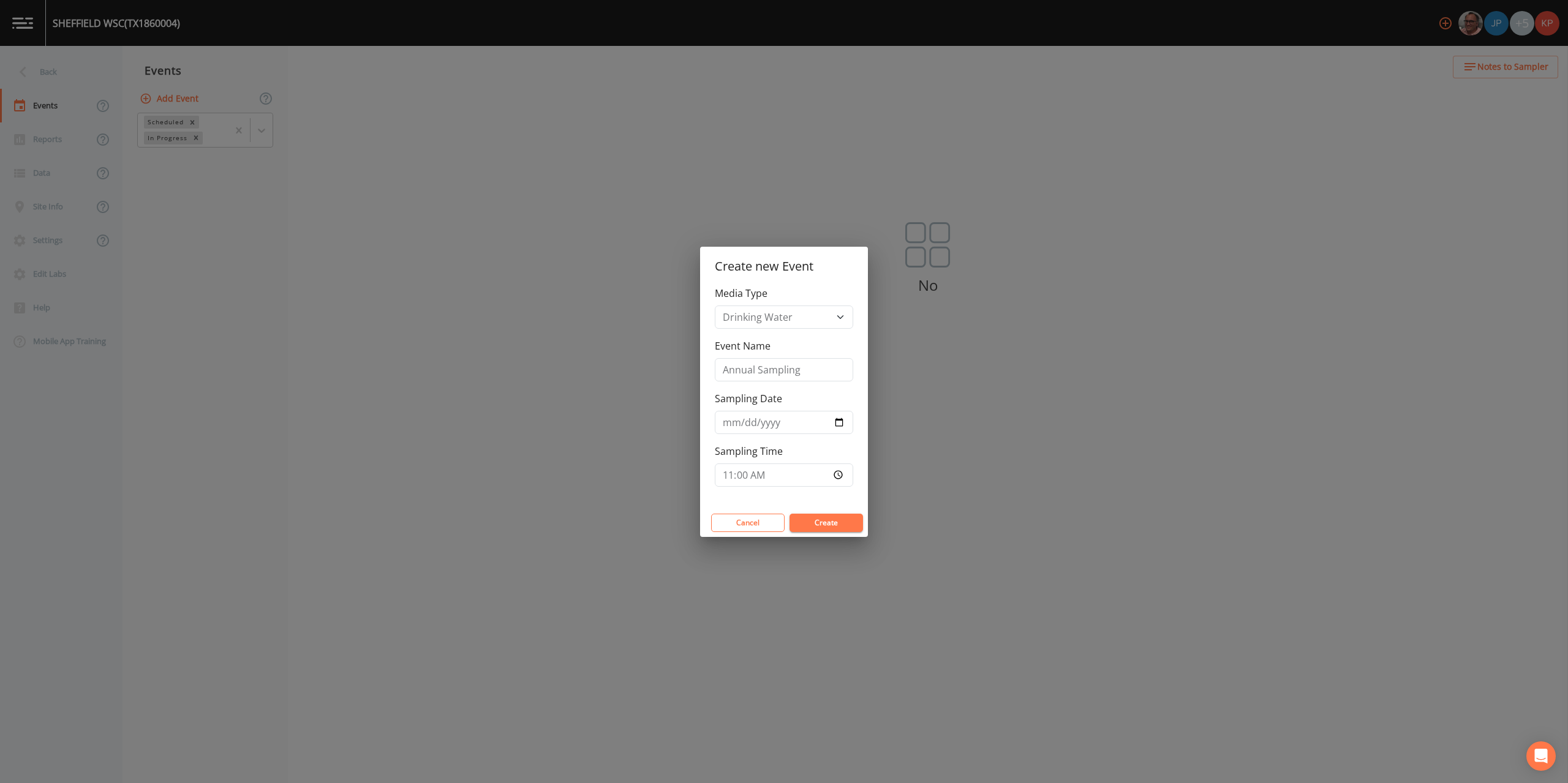
type input "11:00"
click at [835, 523] on button "Create" at bounding box center [827, 523] width 73 height 19
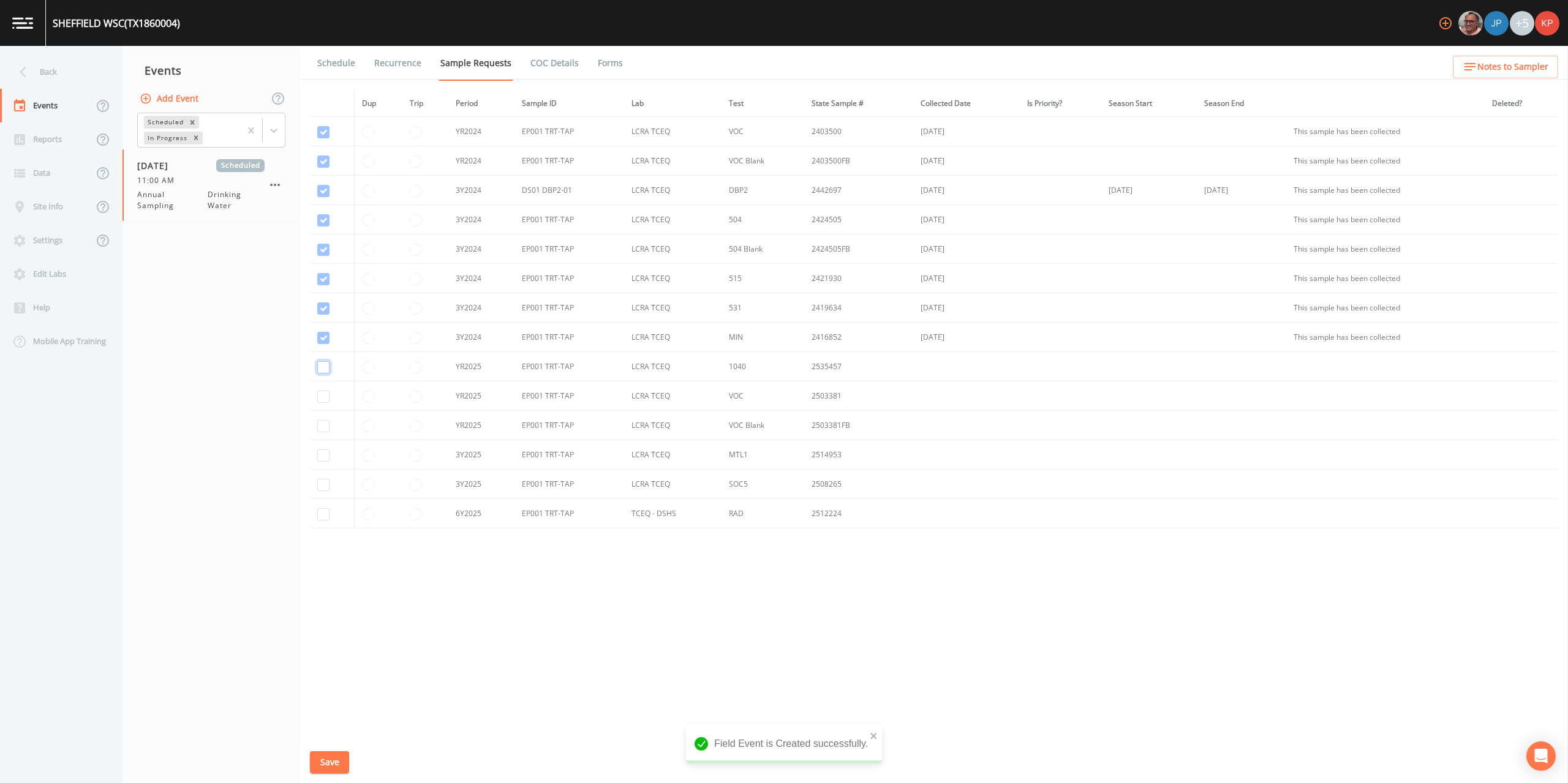
click at [329, 365] on input "checkbox" at bounding box center [323, 367] width 12 height 12
checkbox input "true"
click at [323, 397] on input "checkbox" at bounding box center [323, 397] width 12 height 12
checkbox input "true"
click at [323, 429] on input "checkbox" at bounding box center [323, 426] width 12 height 12
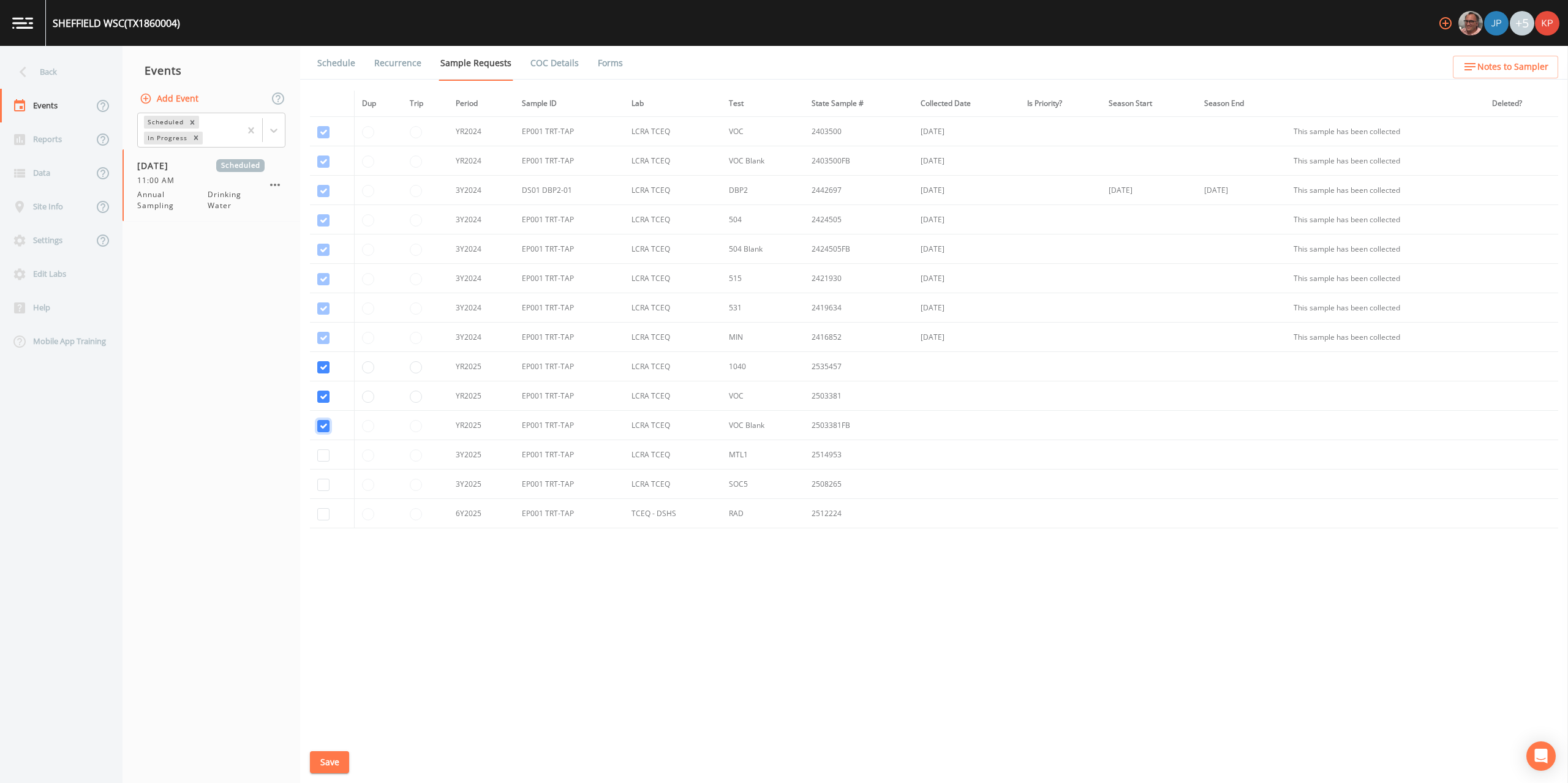
checkbox input "true"
click at [324, 454] on input "checkbox" at bounding box center [323, 455] width 12 height 12
checkbox input "true"
click at [321, 486] on input "checkbox" at bounding box center [323, 485] width 12 height 12
checkbox input "true"
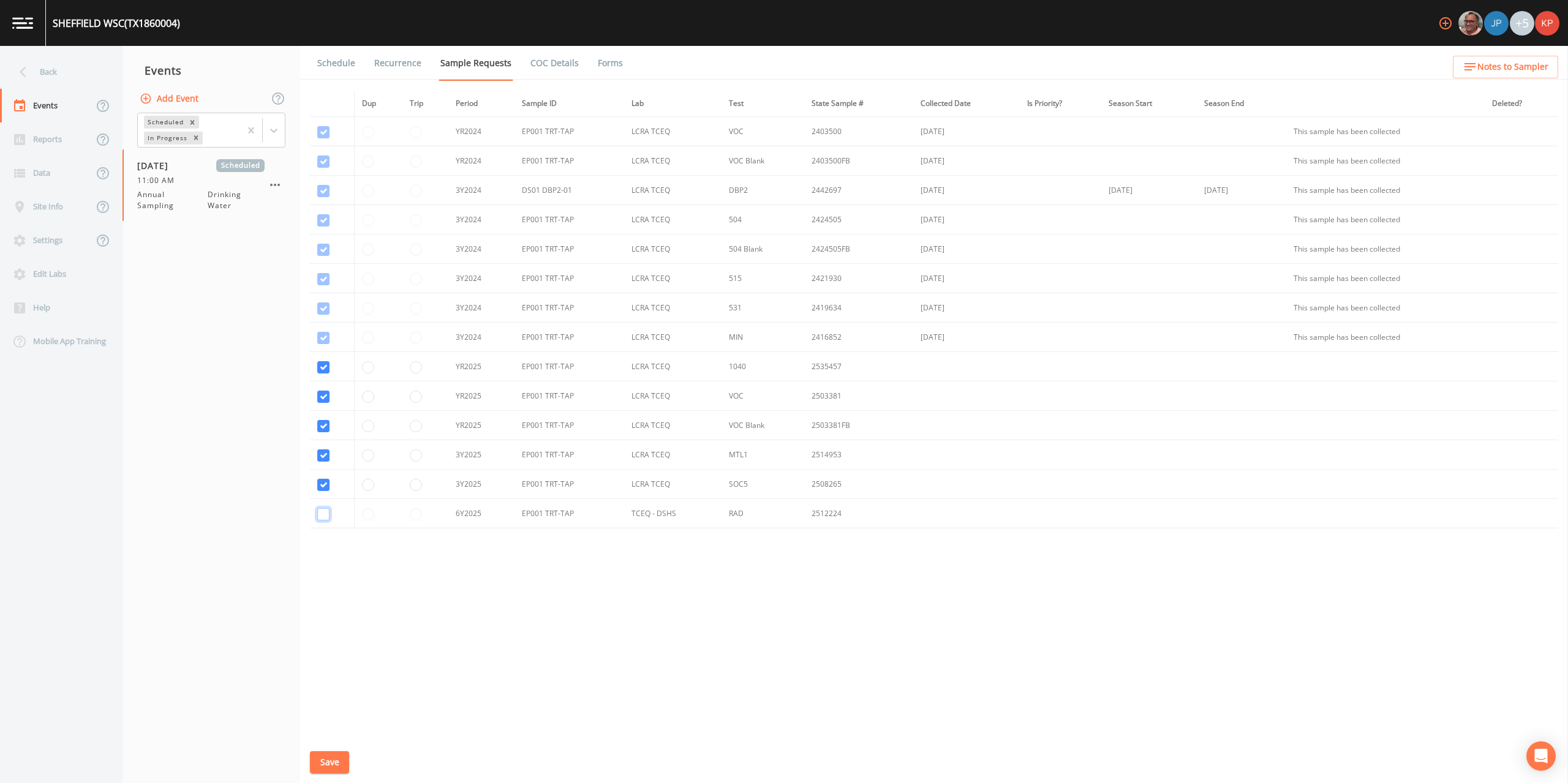
click at [321, 514] on input "checkbox" at bounding box center [323, 514] width 12 height 12
checkbox input "true"
click at [331, 760] on button "Save" at bounding box center [329, 762] width 39 height 23
click at [339, 62] on link "Schedule" at bounding box center [336, 62] width 42 height 34
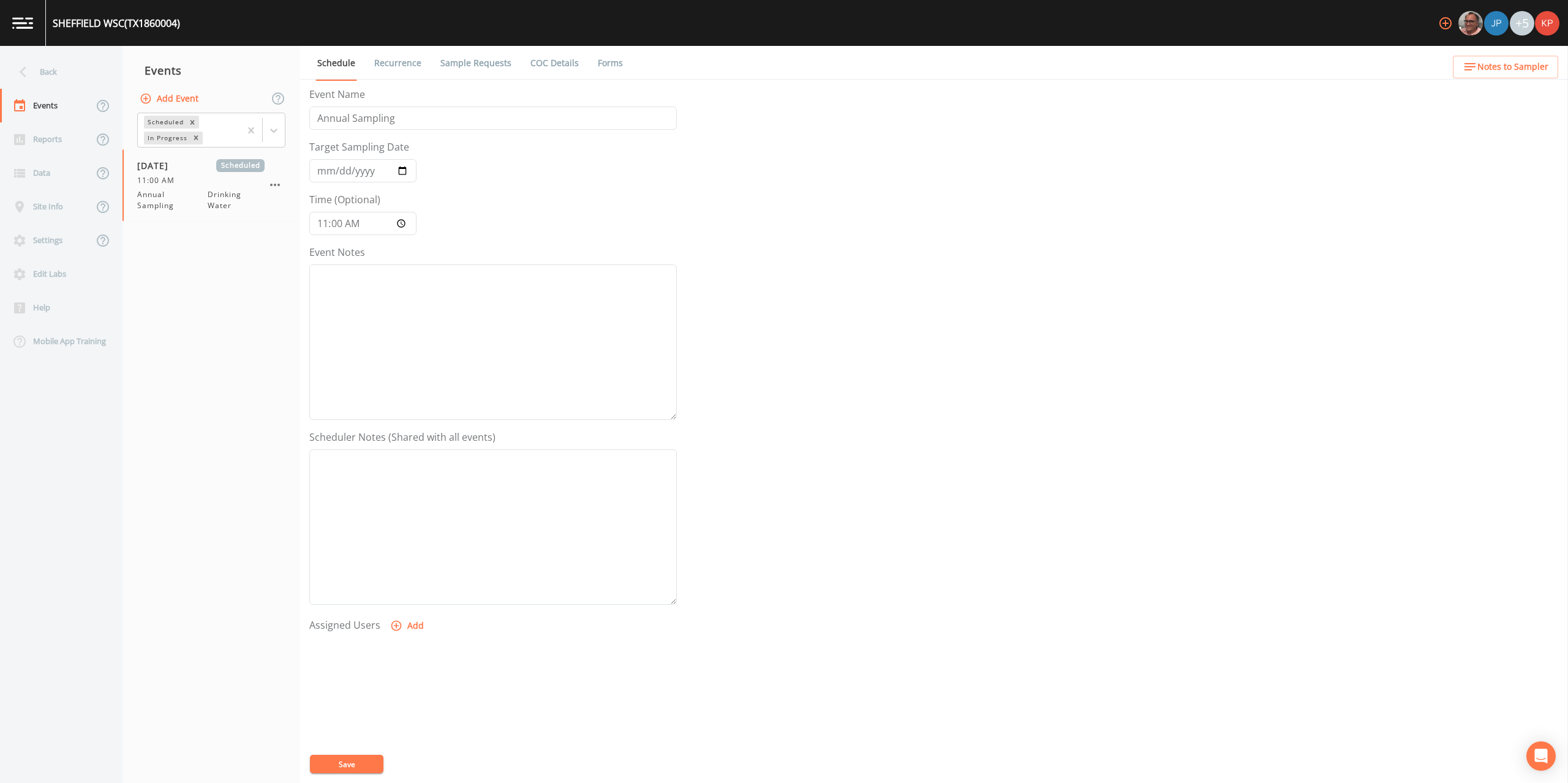
click at [391, 625] on icon "button" at bounding box center [396, 625] width 12 height 12
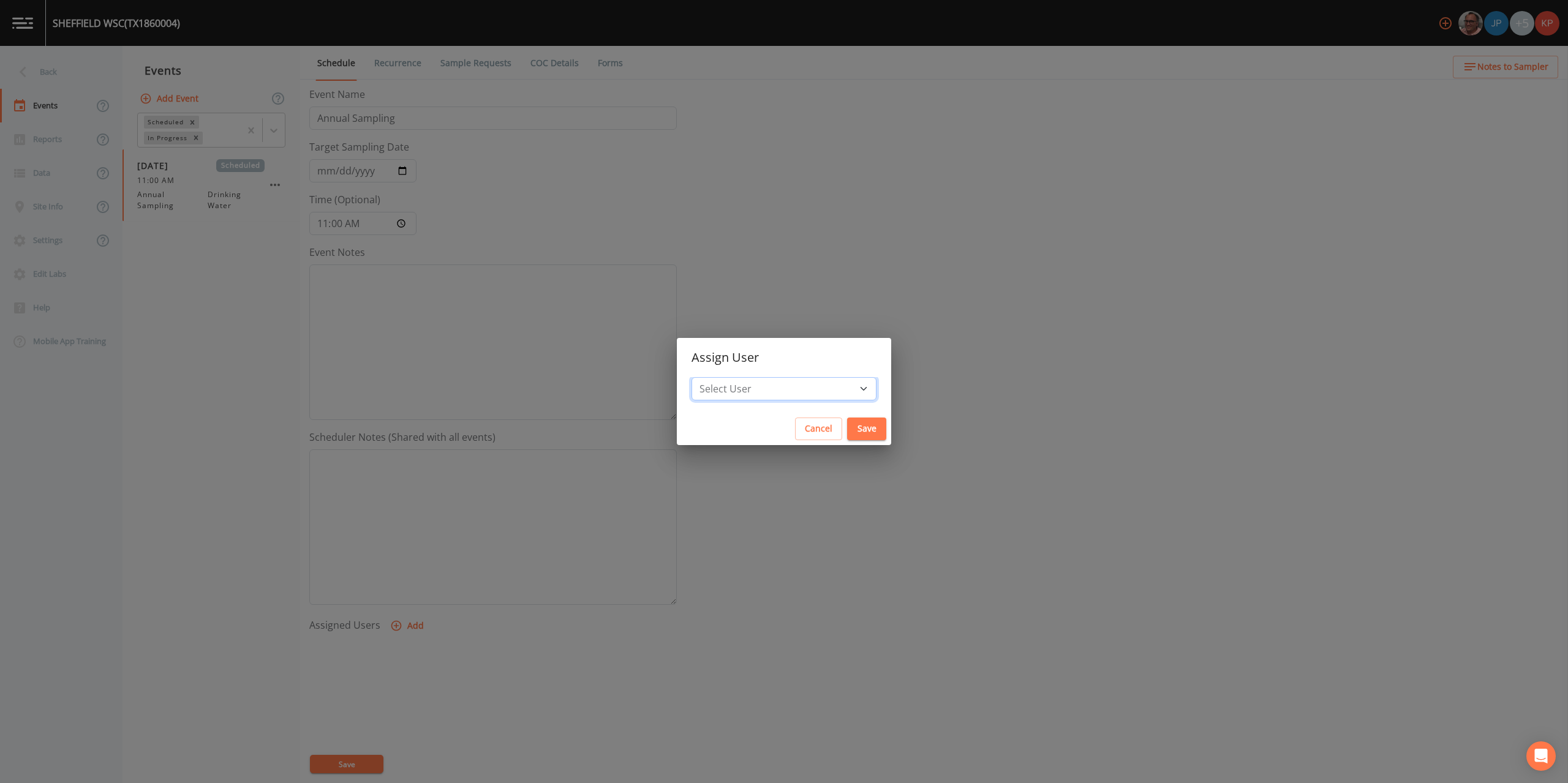
click at [826, 387] on select "Select User [PERSON_NAME] [PERSON_NAME] [PERSON_NAME] [PERSON_NAME] [PERSON_NAM…" at bounding box center [784, 389] width 185 height 23
select select "f7af0aff-814f-4e76-9497-215a20ea6cd2"
click at [731, 377] on select "Select User [PERSON_NAME] [PERSON_NAME] [PERSON_NAME] [PERSON_NAME] [PERSON_NAM…" at bounding box center [784, 389] width 185 height 23
click at [847, 424] on button "Save" at bounding box center [866, 429] width 39 height 23
select select
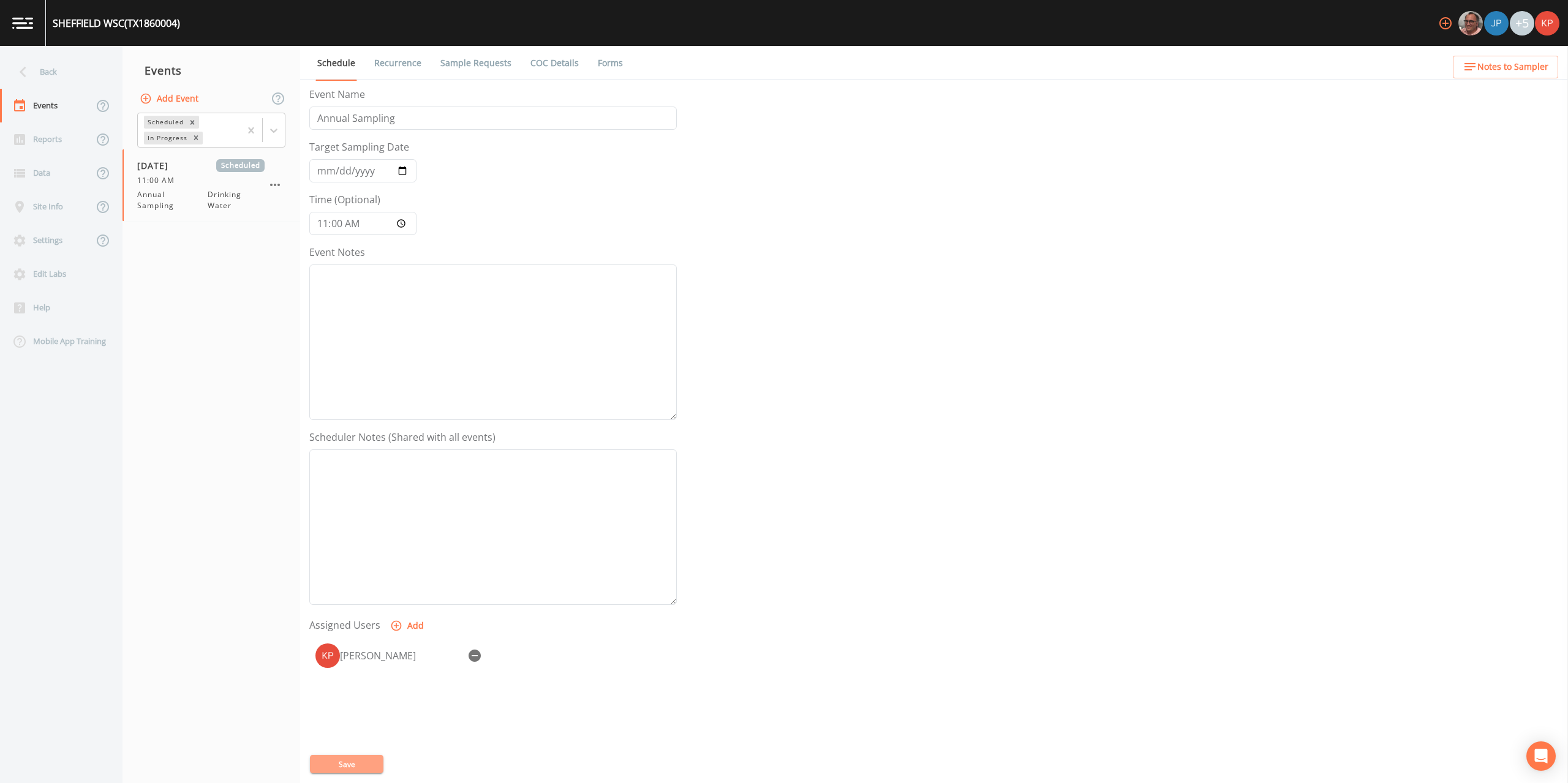
click at [343, 764] on button "Save" at bounding box center [347, 764] width 73 height 19
click at [22, 75] on icon at bounding box center [23, 71] width 21 height 21
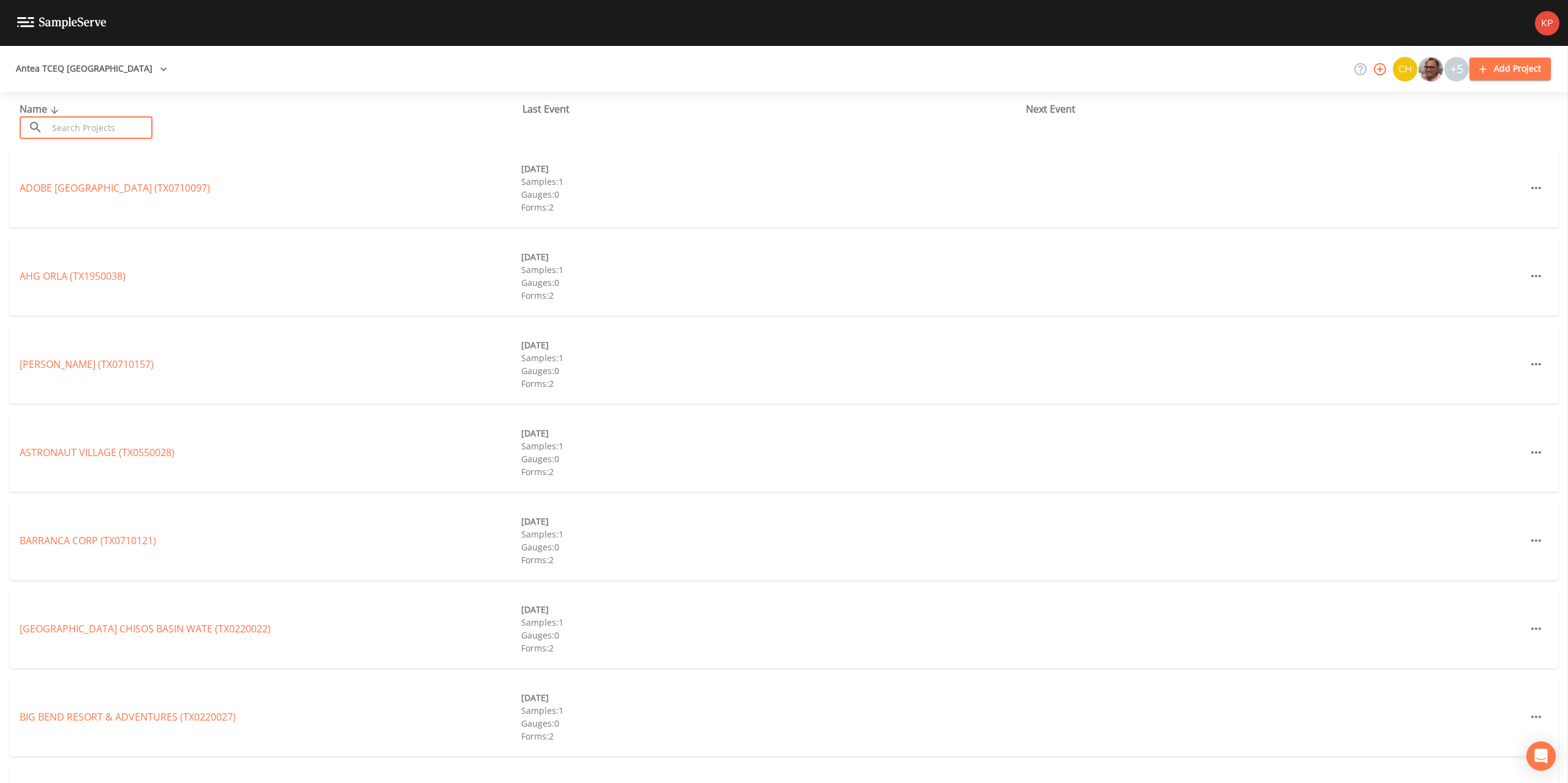
click at [58, 127] on input "text" at bounding box center [100, 127] width 105 height 23
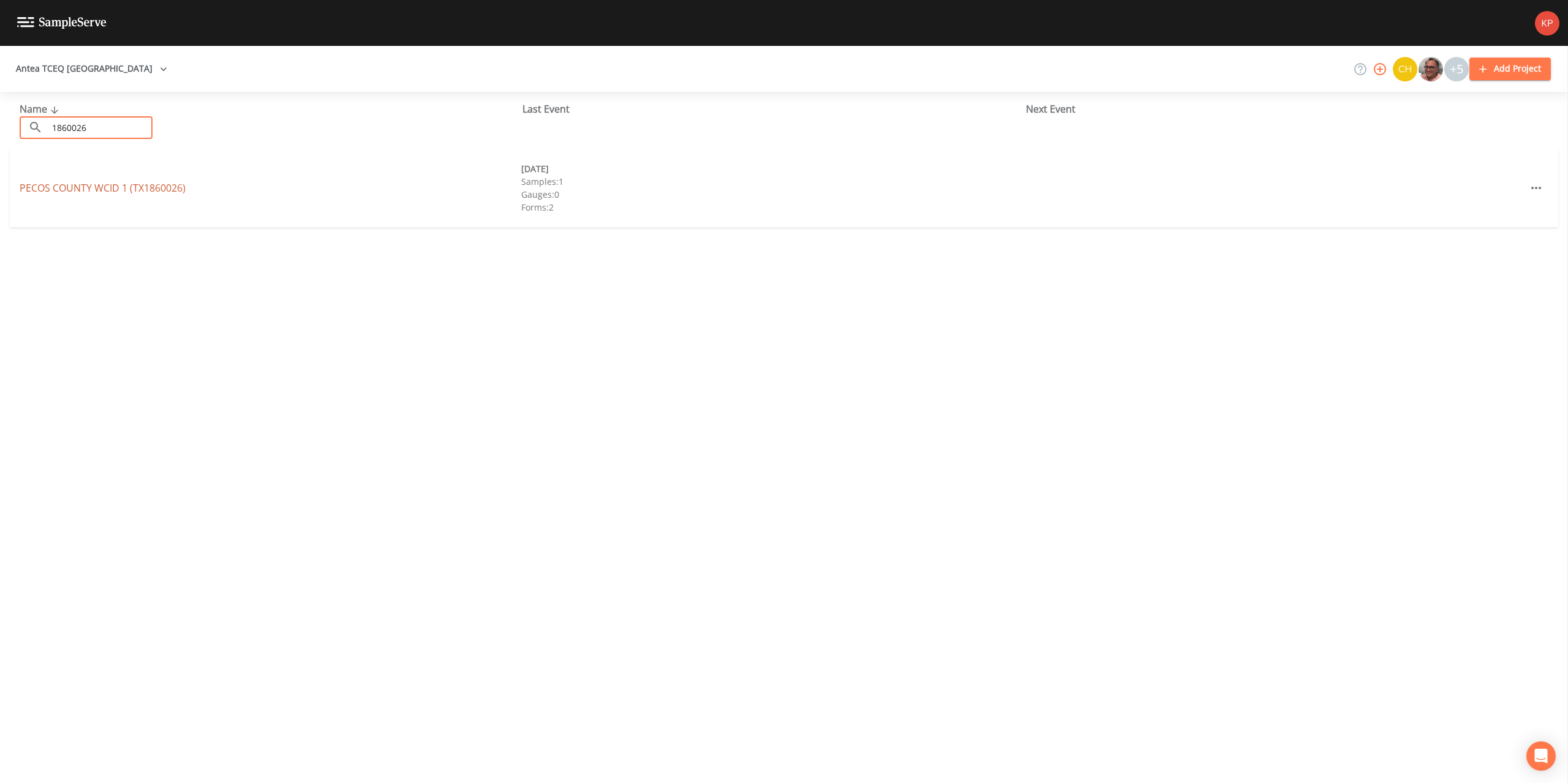
type input "1860026"
click at [62, 185] on link "[GEOGRAPHIC_DATA] 1 (TX1860026)" at bounding box center [102, 187] width 166 height 14
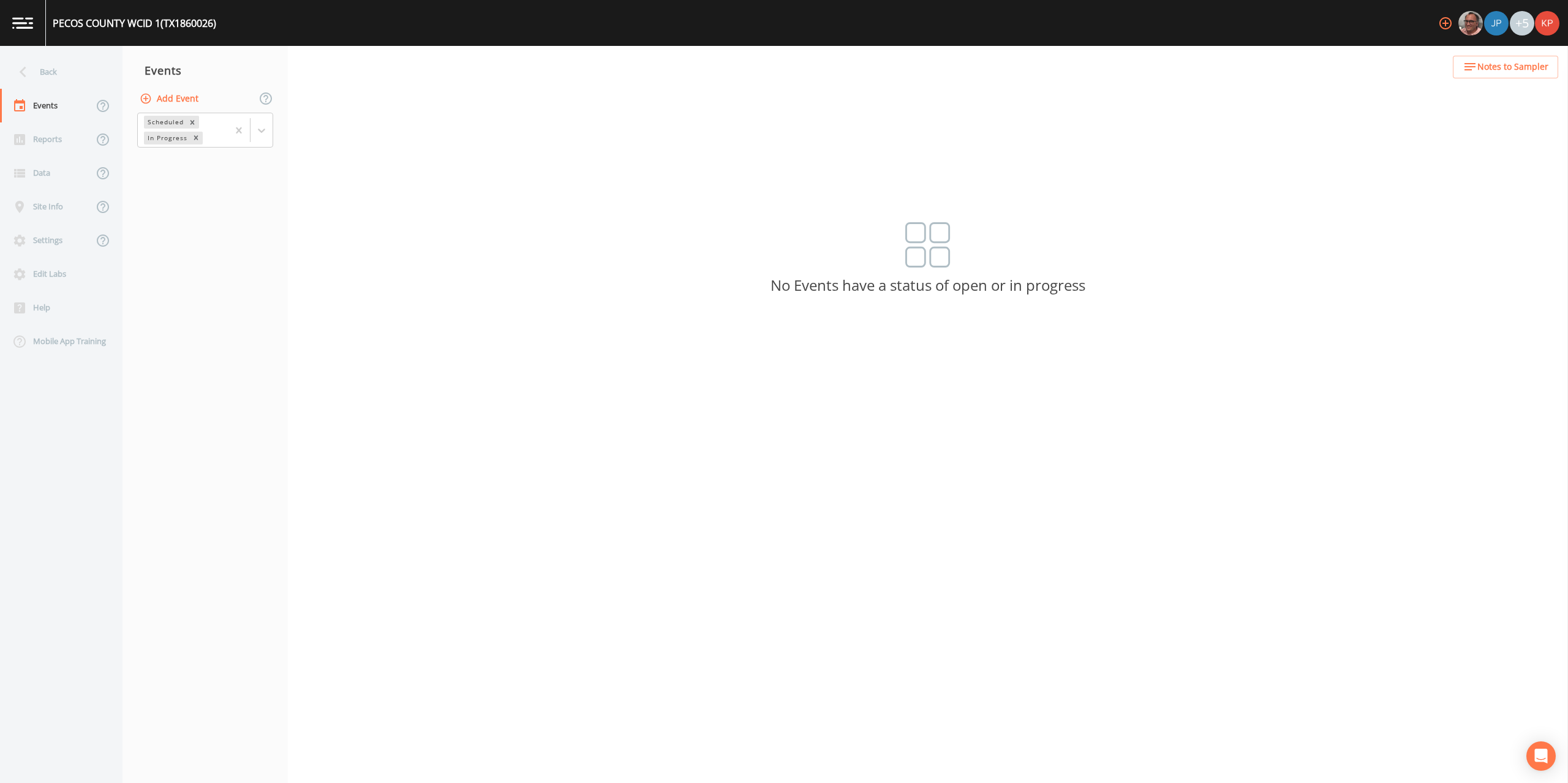
click at [148, 98] on icon "button" at bounding box center [146, 99] width 10 height 10
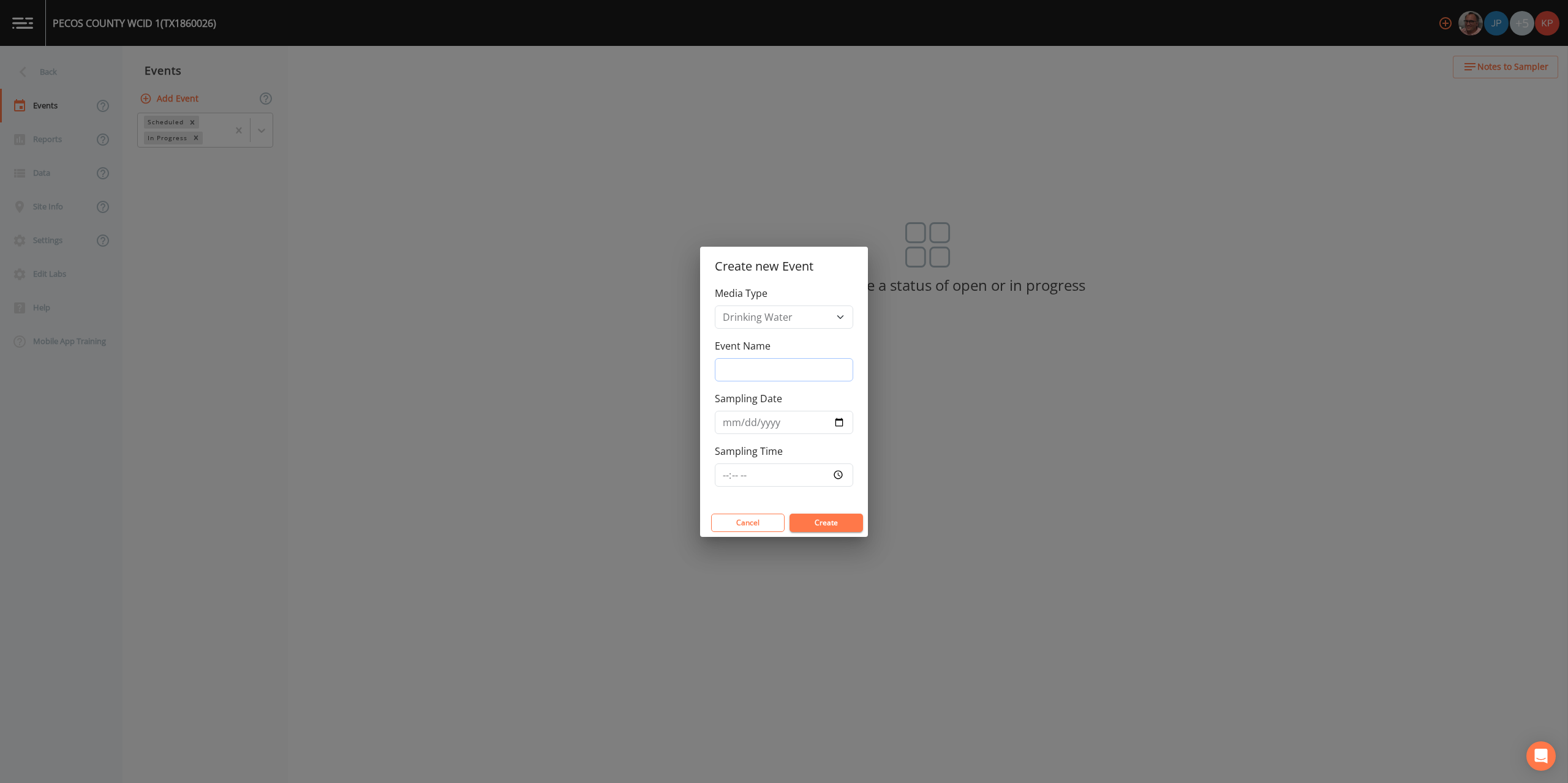
click at [727, 367] on input "Event Name" at bounding box center [784, 370] width 139 height 23
type input "Annual Sampling"
click at [839, 424] on input "Sampling Date" at bounding box center [784, 422] width 139 height 23
type input "[DATE]"
click at [843, 475] on input "Sampling Time" at bounding box center [784, 475] width 139 height 23
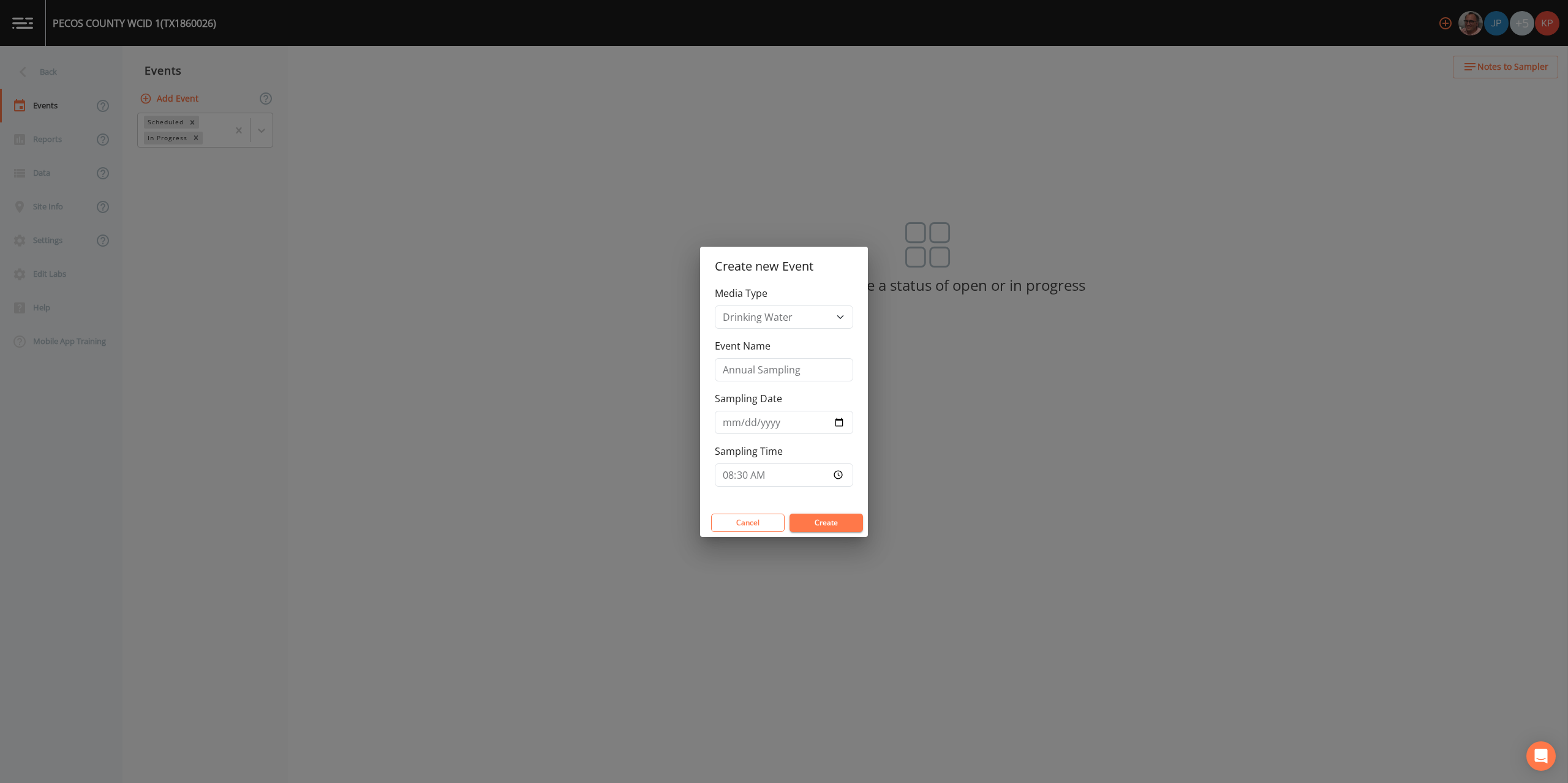
type input "08:30"
click at [835, 518] on button "Create" at bounding box center [827, 523] width 73 height 19
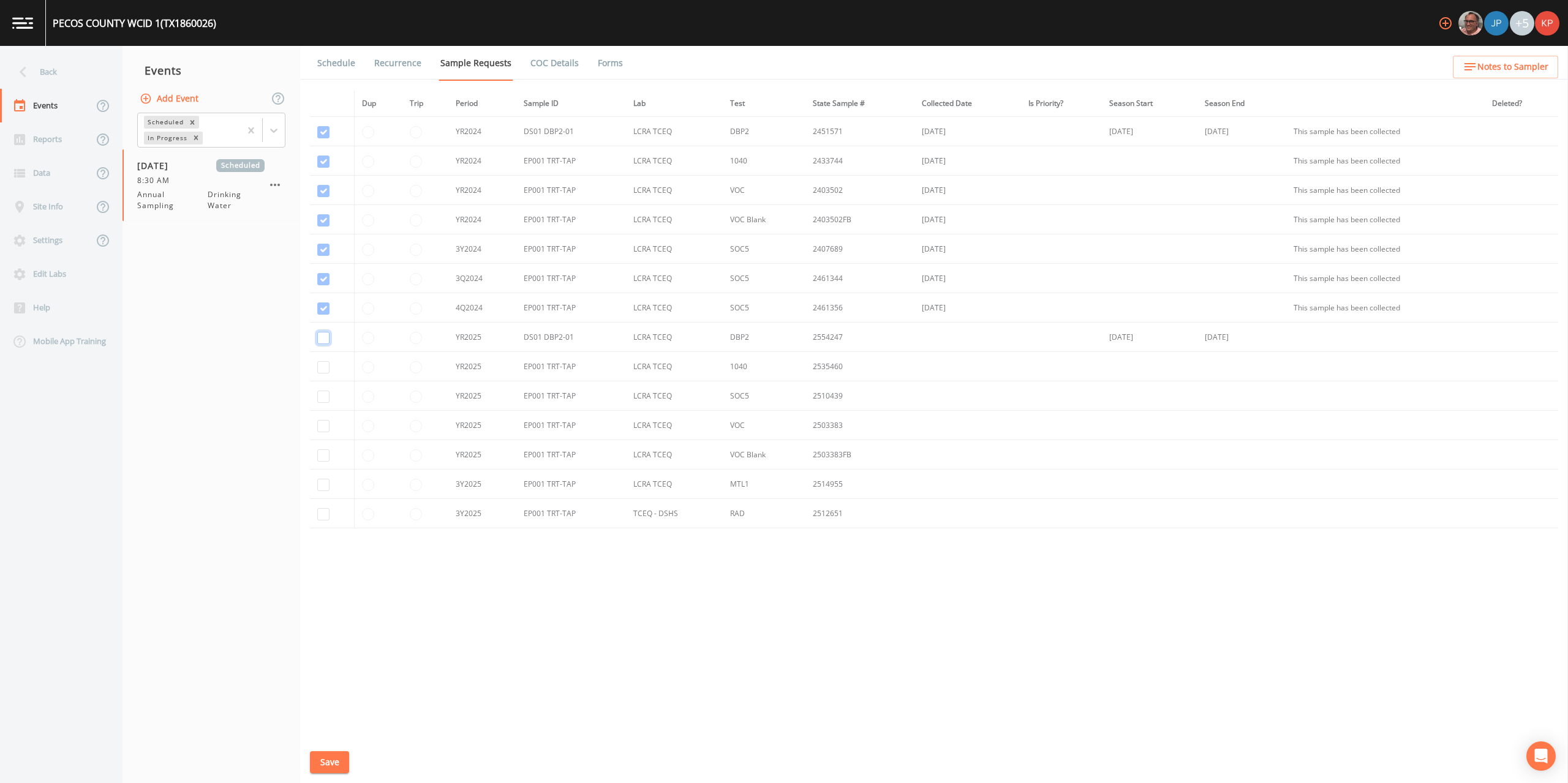
click at [321, 337] on input "checkbox" at bounding box center [323, 337] width 12 height 12
checkbox input "true"
click at [321, 368] on input "checkbox" at bounding box center [323, 367] width 12 height 12
checkbox input "true"
click at [320, 394] on input "checkbox" at bounding box center [323, 397] width 12 height 12
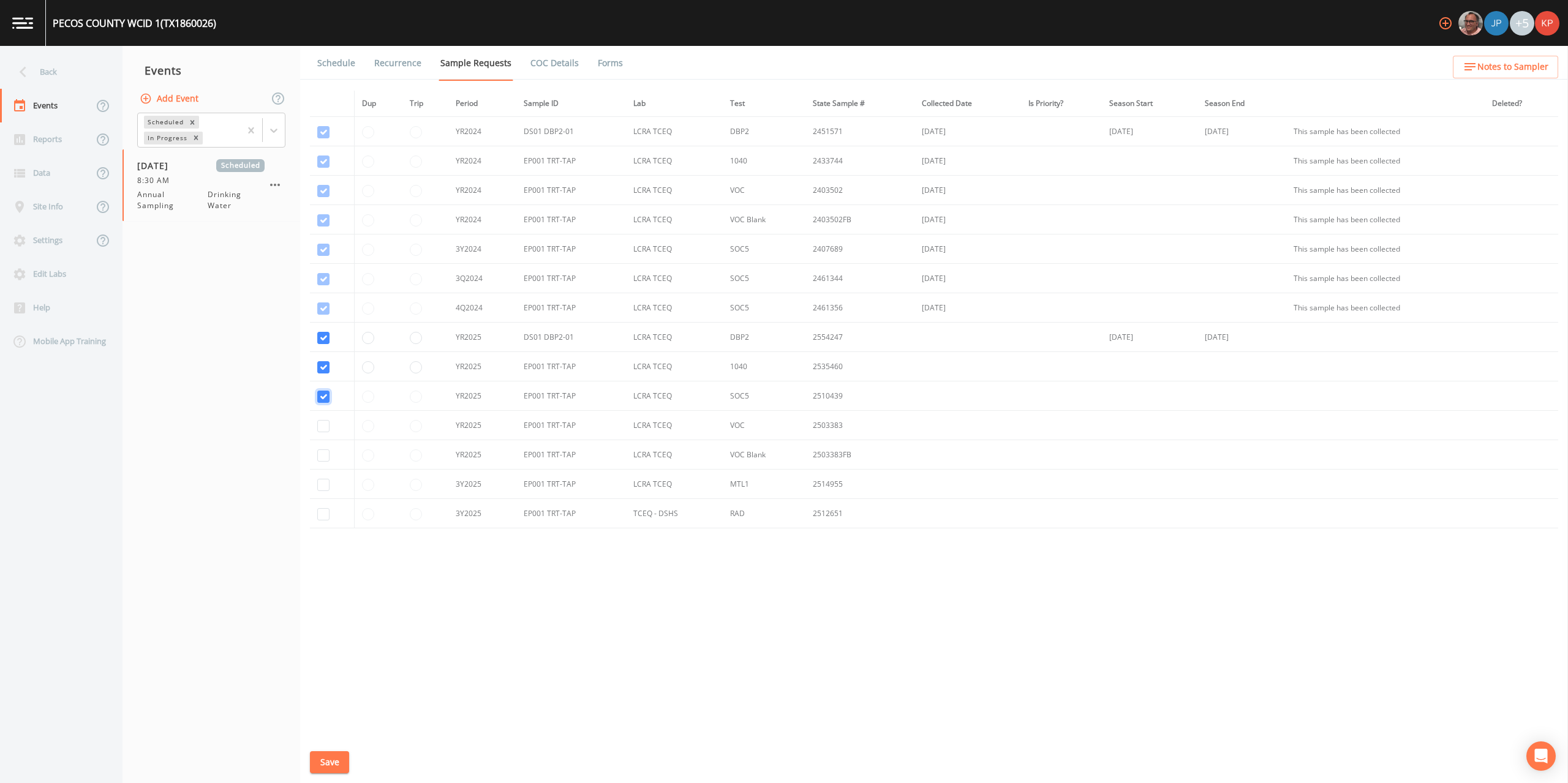
checkbox input "true"
click at [323, 423] on input "checkbox" at bounding box center [323, 426] width 12 height 12
checkbox input "true"
click at [325, 455] on input "checkbox" at bounding box center [323, 455] width 12 height 12
checkbox input "true"
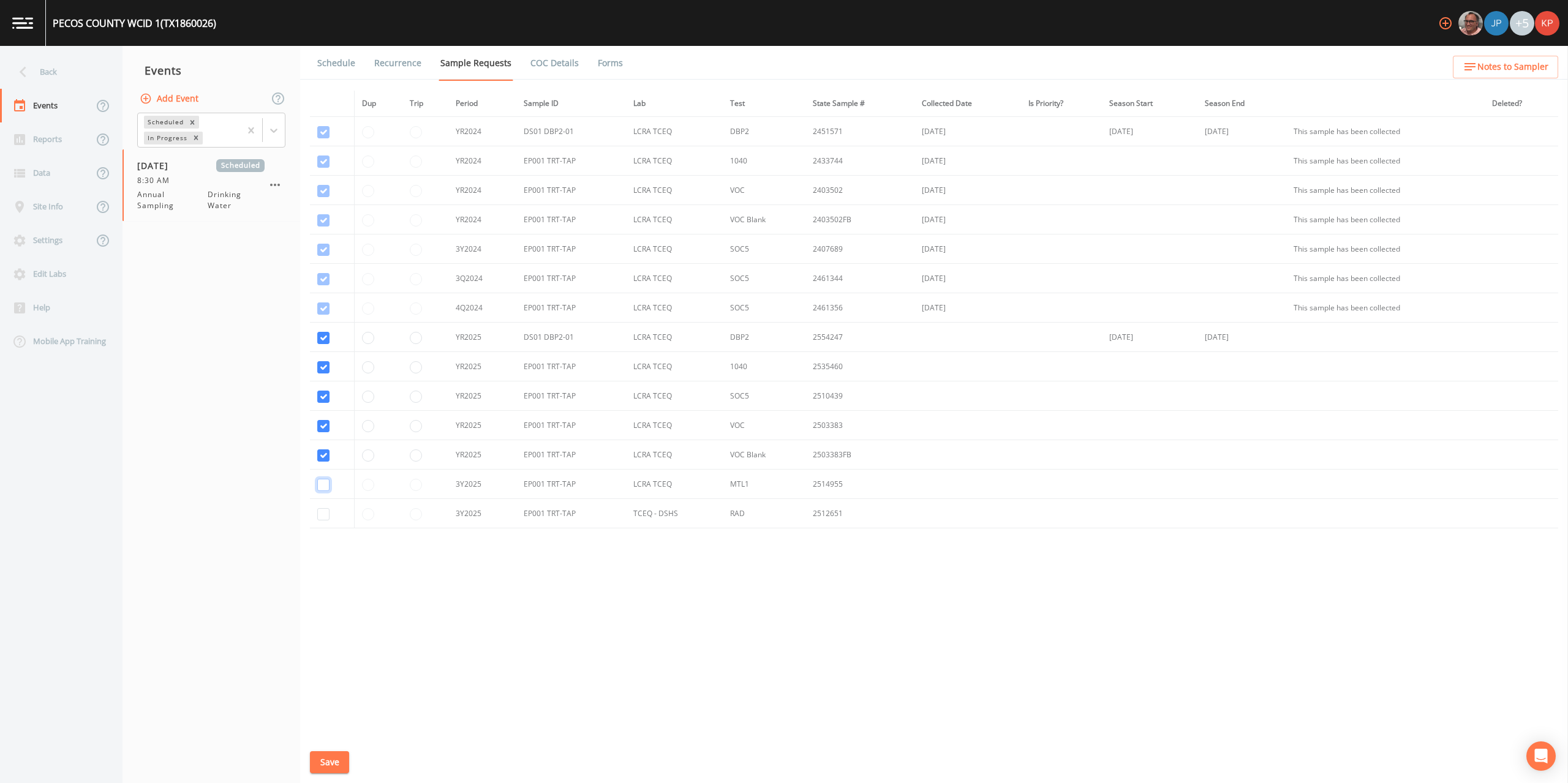
click at [322, 487] on input "checkbox" at bounding box center [323, 485] width 12 height 12
checkbox input "true"
click at [324, 514] on input "checkbox" at bounding box center [323, 514] width 12 height 12
checkbox input "true"
click at [326, 763] on button "Save" at bounding box center [329, 762] width 39 height 23
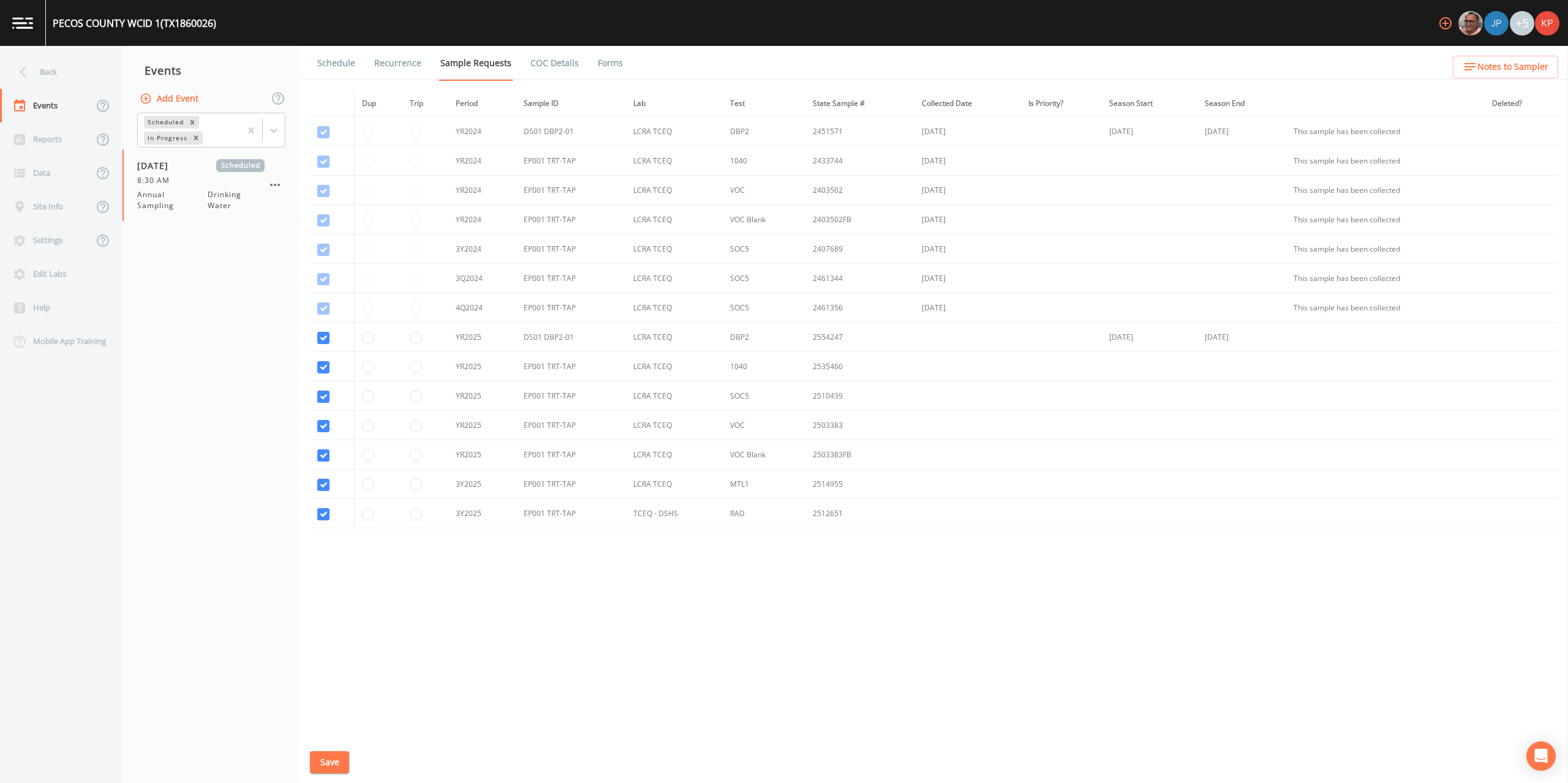
click at [336, 64] on link "Schedule" at bounding box center [336, 62] width 42 height 34
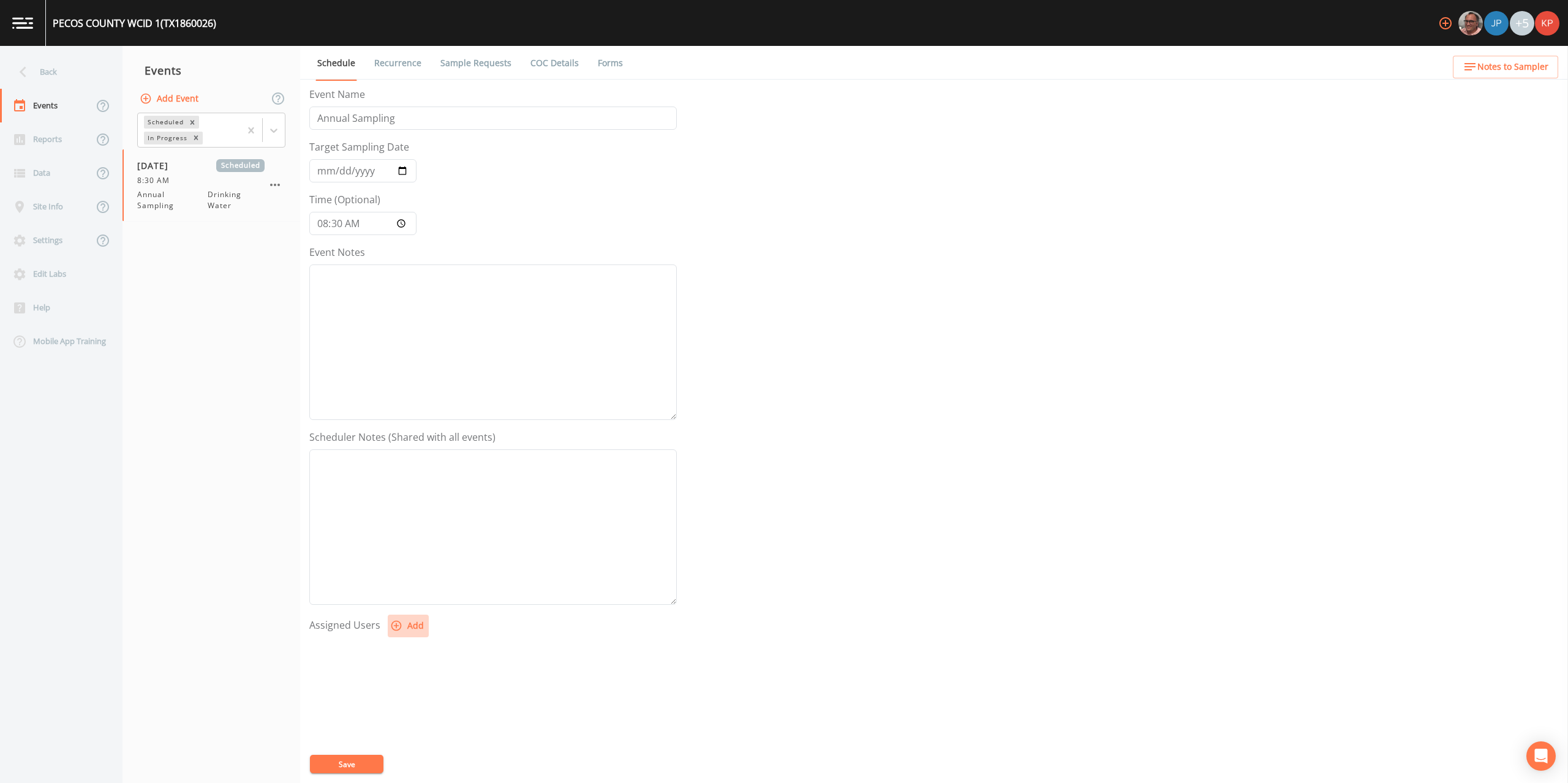
click at [396, 627] on icon "button" at bounding box center [397, 626] width 10 height 10
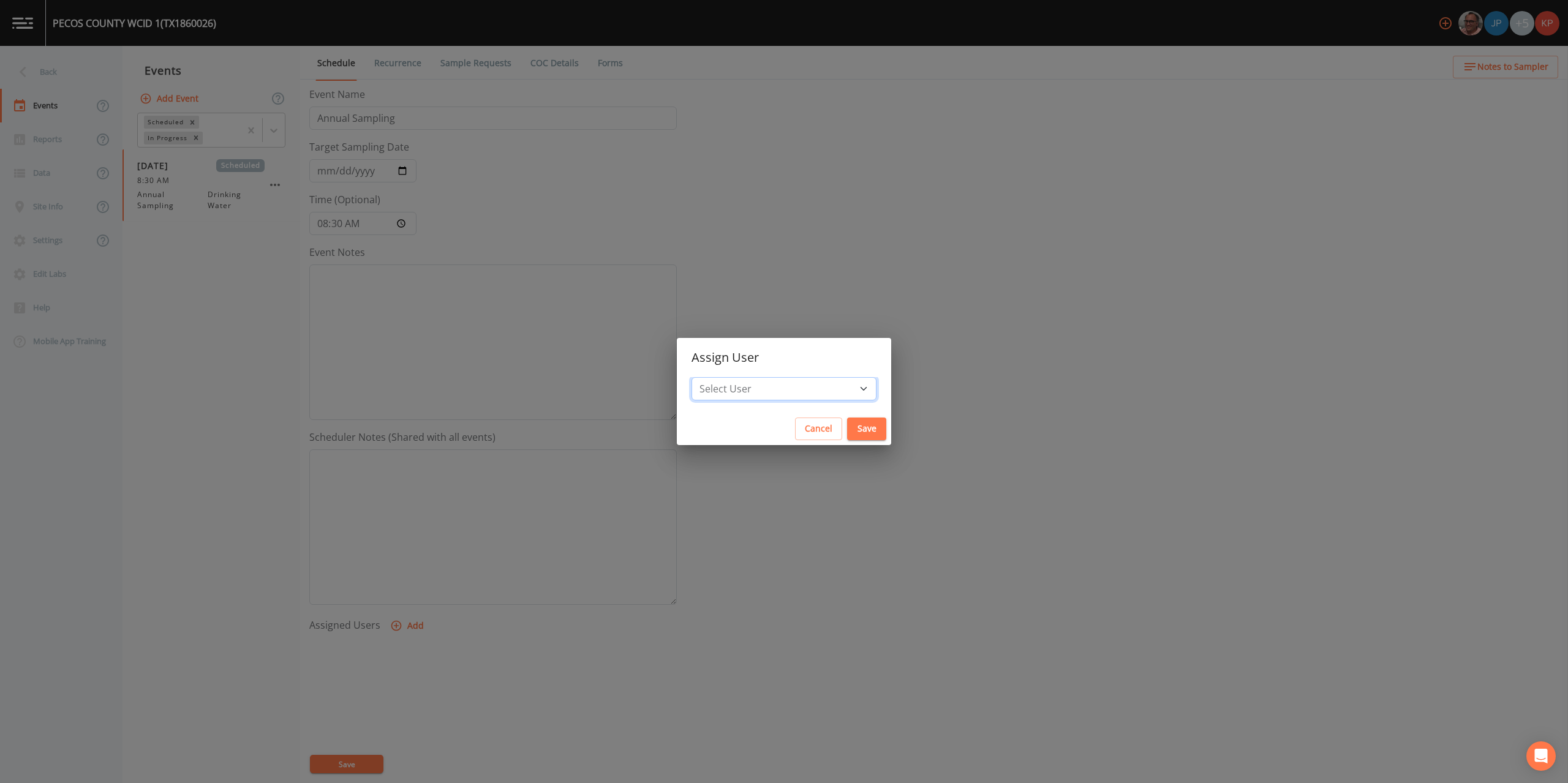
click at [824, 388] on select "Select User [PERSON_NAME] [PERSON_NAME] [PERSON_NAME] [PERSON_NAME] [PERSON_NAM…" at bounding box center [784, 389] width 185 height 23
select select "f7af0aff-814f-4e76-9497-215a20ea6cd2"
click at [731, 377] on select "Select User [PERSON_NAME] [PERSON_NAME] [PERSON_NAME] [PERSON_NAME] [PERSON_NAM…" at bounding box center [784, 389] width 185 height 23
click at [847, 433] on button "Save" at bounding box center [866, 429] width 39 height 23
select select
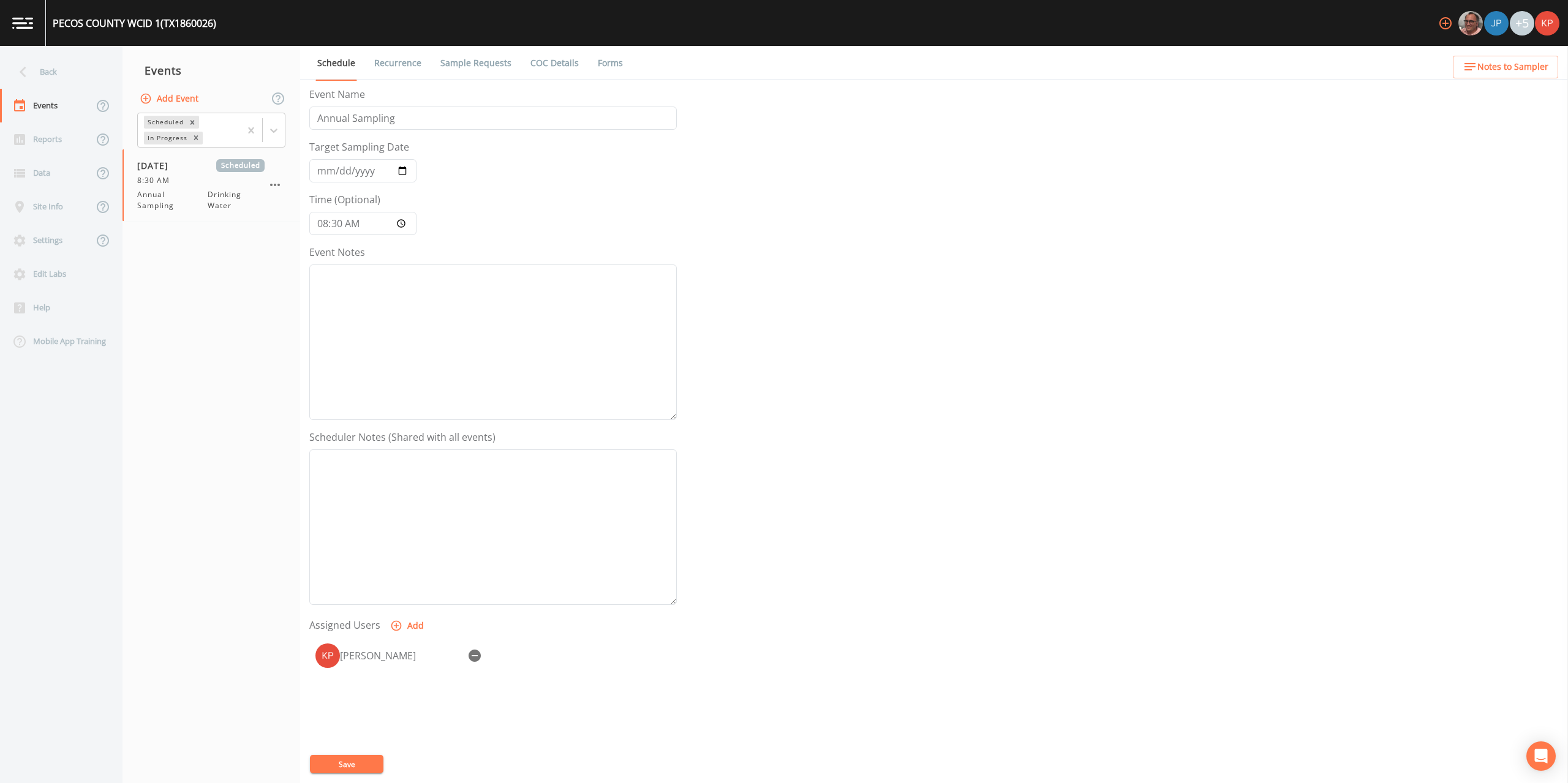
click at [346, 760] on button "Save" at bounding box center [347, 764] width 73 height 19
click at [24, 71] on icon at bounding box center [23, 71] width 21 height 21
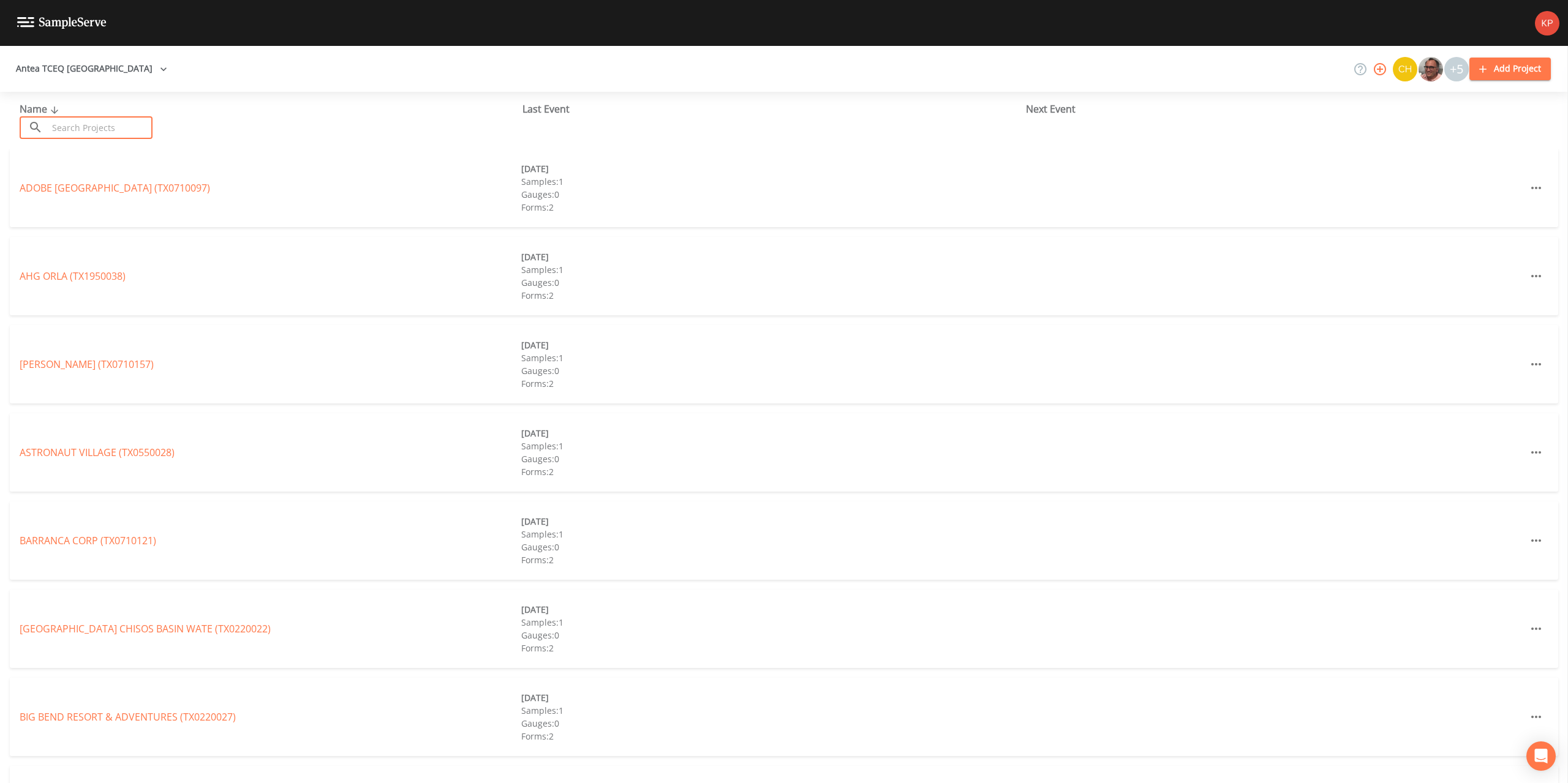
click at [56, 130] on input "text" at bounding box center [100, 127] width 105 height 23
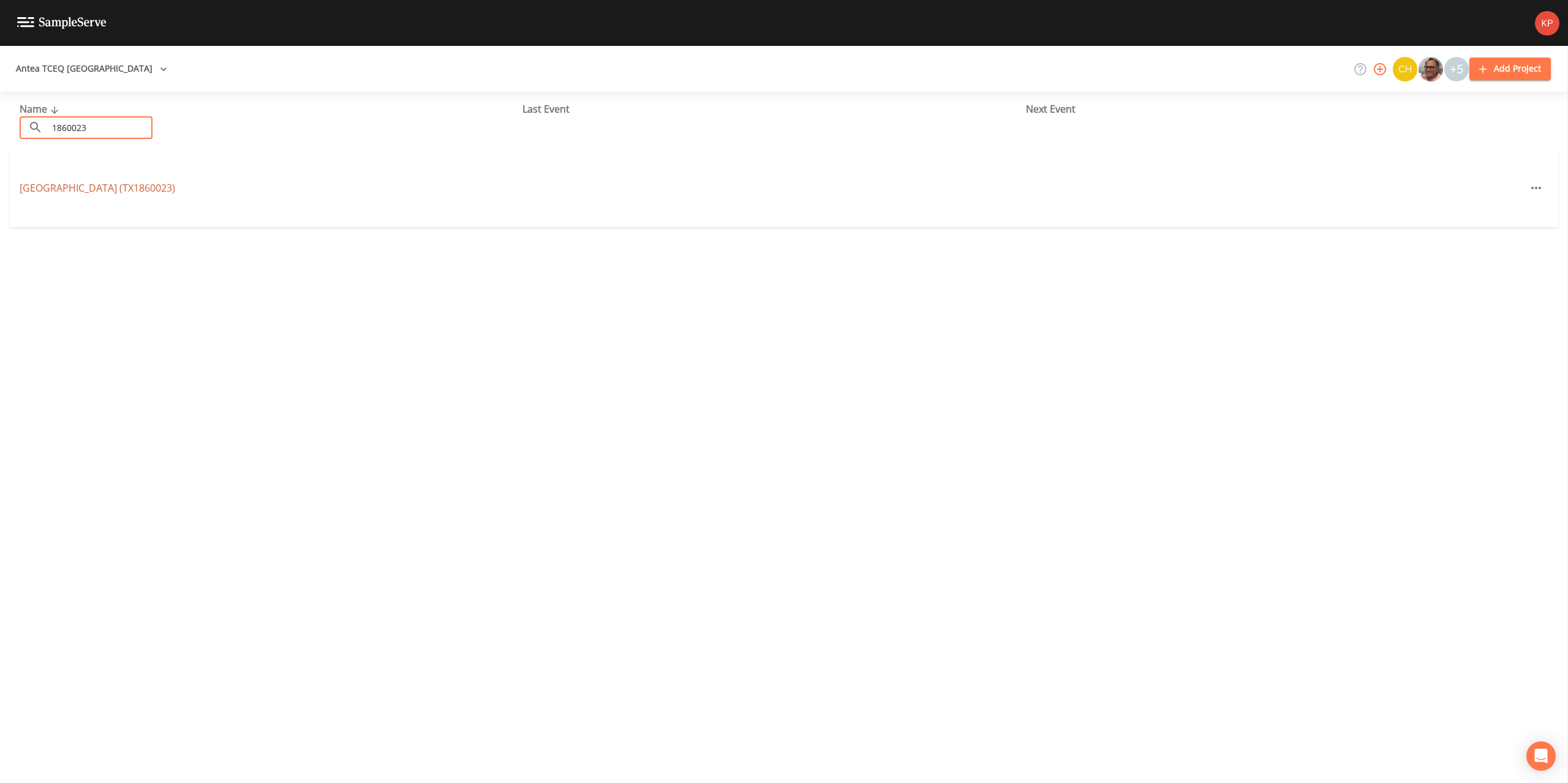
type input "1860023"
click at [66, 187] on link "[GEOGRAPHIC_DATA] (TX1860023)" at bounding box center [97, 187] width 156 height 14
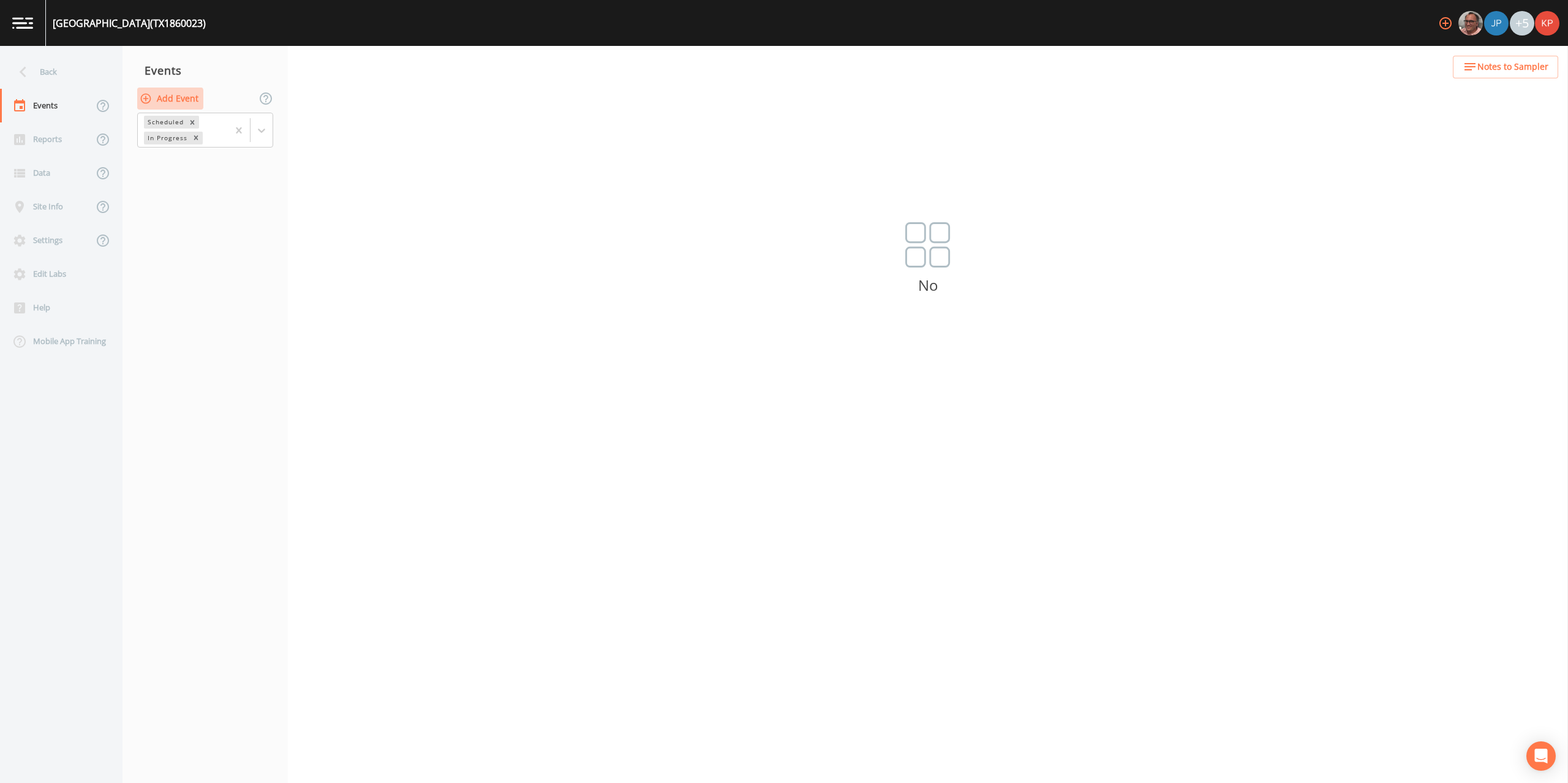
click at [147, 99] on icon "button" at bounding box center [146, 99] width 10 height 10
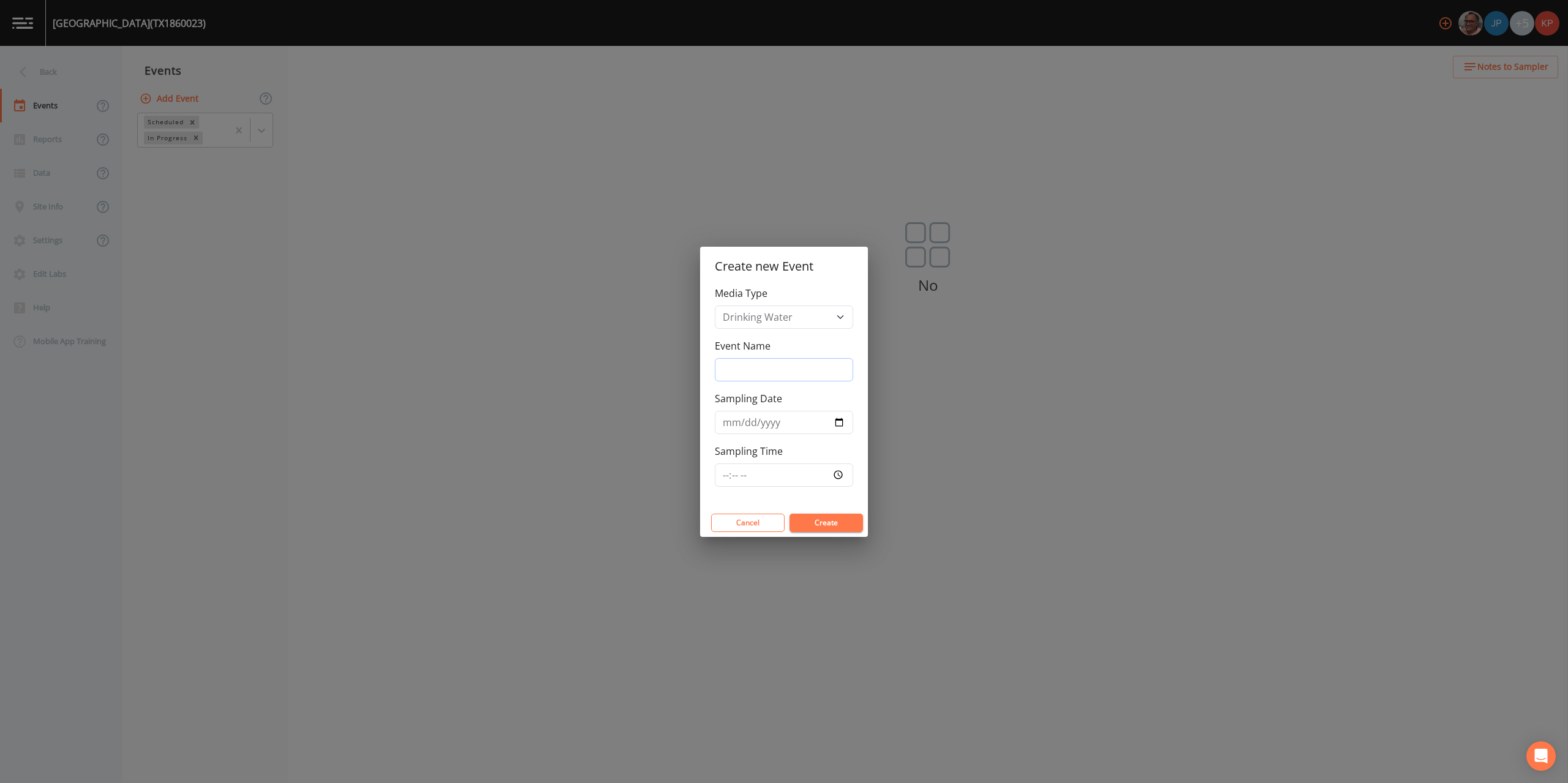
click at [726, 368] on input "Event Name" at bounding box center [784, 370] width 139 height 23
type input "Annual Sampling"
click at [840, 424] on input "Sampling Date" at bounding box center [784, 422] width 139 height 23
type input "[DATE]"
click at [836, 472] on input "Sampling Time" at bounding box center [784, 475] width 139 height 23
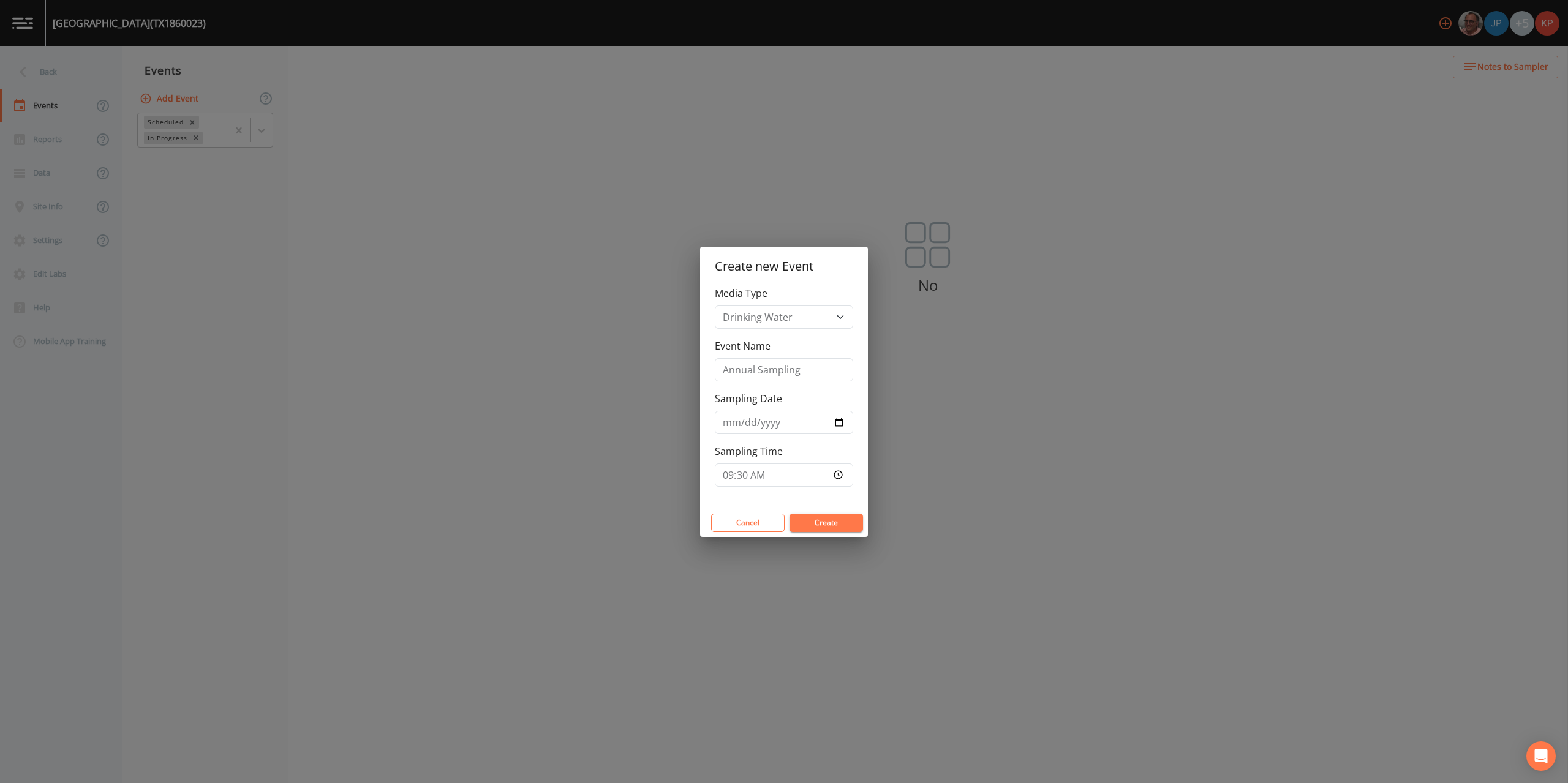
type input "09:30"
click at [835, 525] on button "Create" at bounding box center [827, 523] width 73 height 19
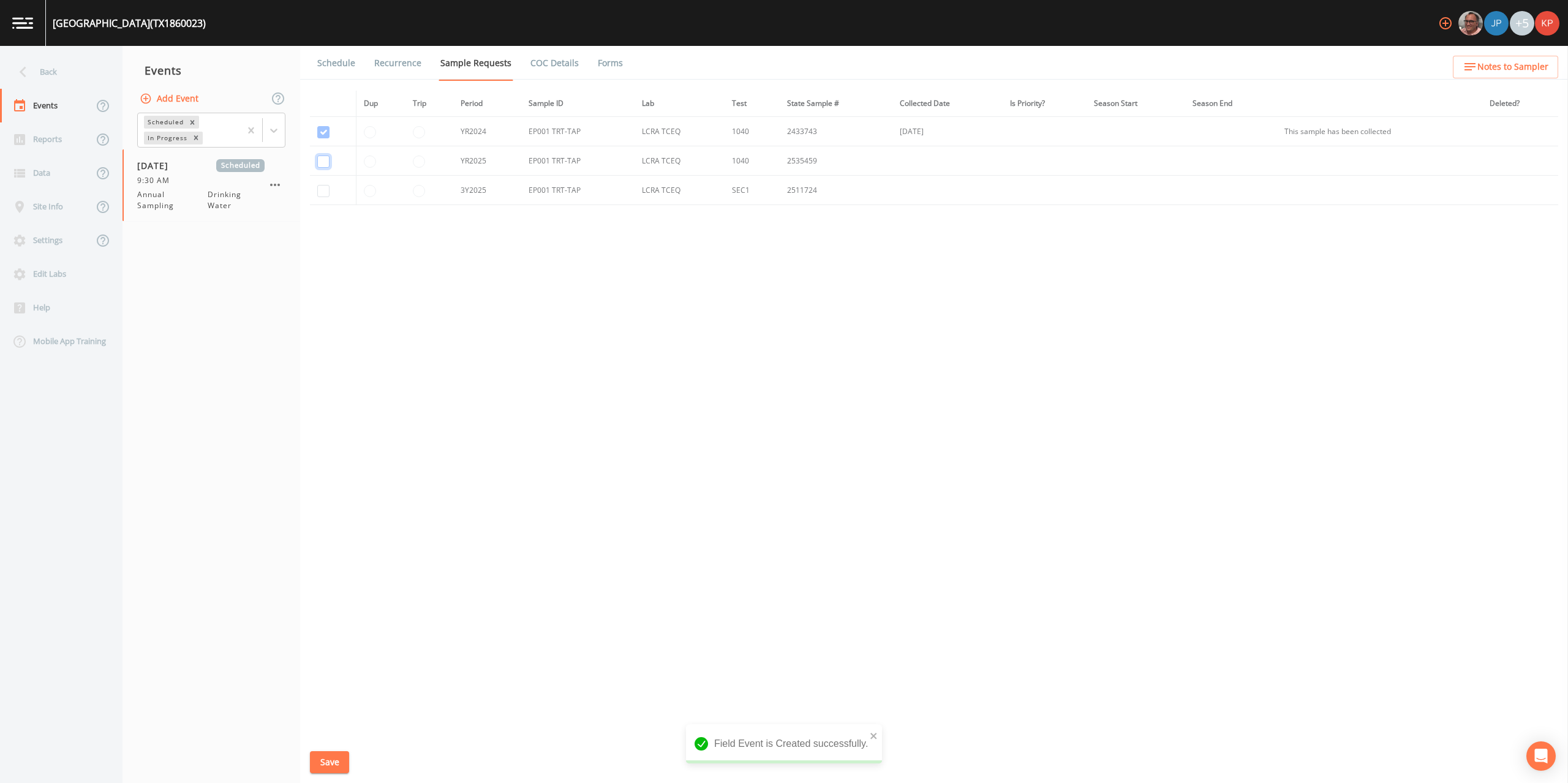
click at [322, 162] on input "checkbox" at bounding box center [323, 162] width 12 height 12
checkbox input "true"
click at [320, 193] on input "checkbox" at bounding box center [323, 191] width 12 height 12
checkbox input "true"
click at [325, 755] on button "Save" at bounding box center [329, 762] width 39 height 23
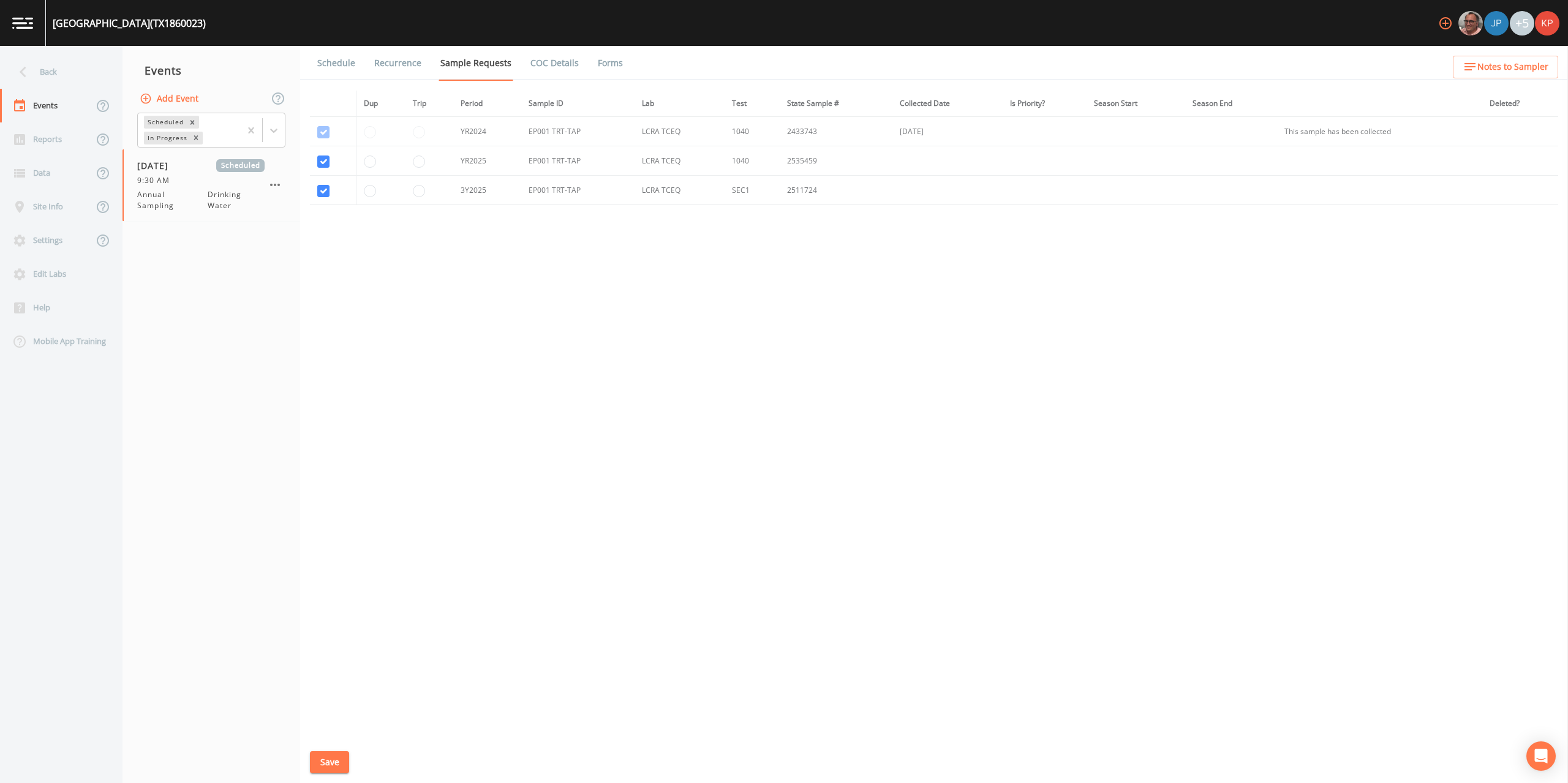
click at [333, 68] on link "Schedule" at bounding box center [336, 62] width 42 height 34
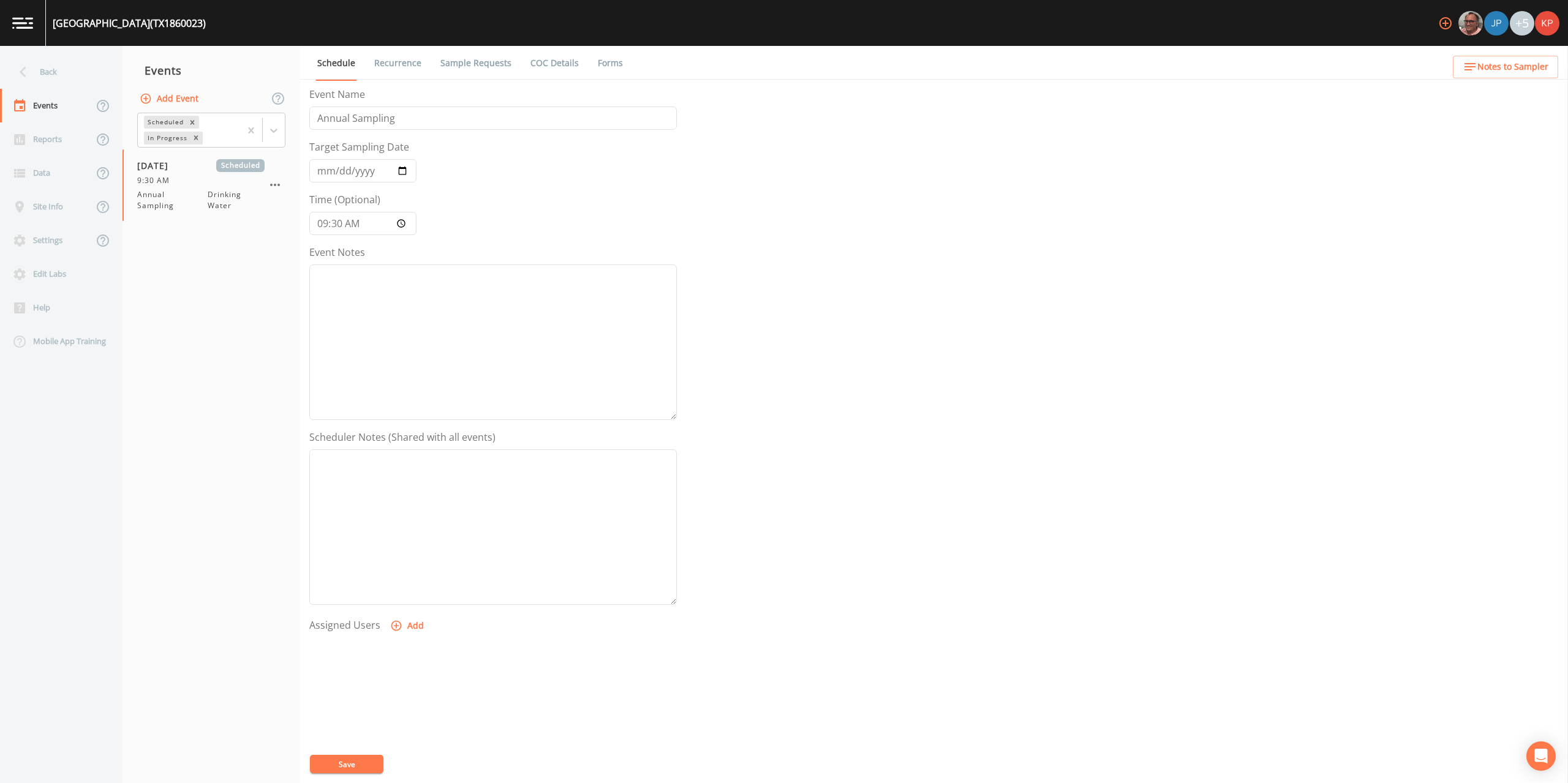
click at [396, 628] on icon "button" at bounding box center [396, 625] width 12 height 12
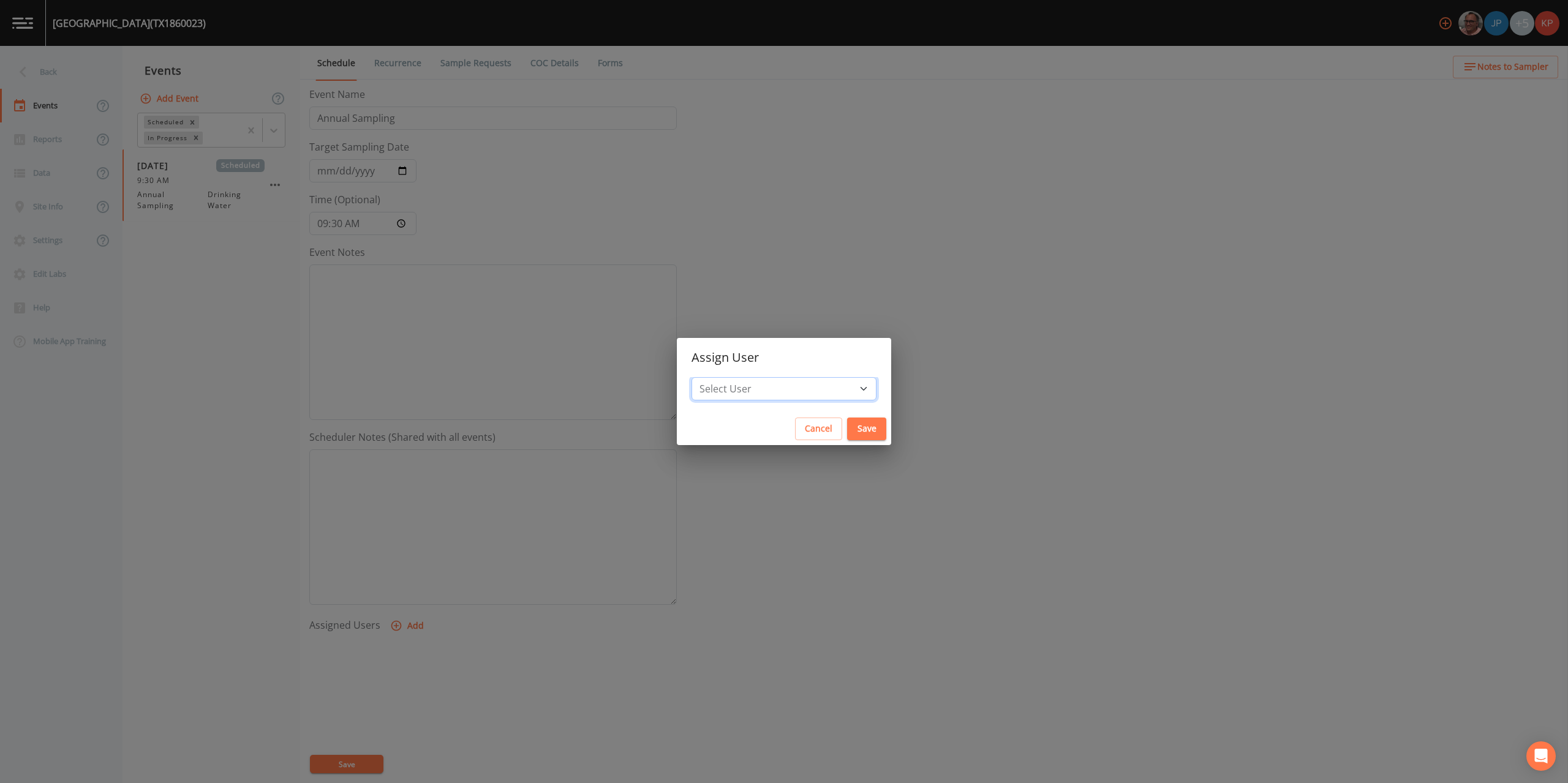
click at [827, 388] on select "Select User [PERSON_NAME] [PERSON_NAME] [PERSON_NAME] [PERSON_NAME] [PERSON_NAM…" at bounding box center [784, 389] width 185 height 23
select select "f7af0aff-814f-4e76-9497-215a20ea6cd2"
click at [731, 377] on select "Select User [PERSON_NAME] [PERSON_NAME] [PERSON_NAME] [PERSON_NAME] [PERSON_NAM…" at bounding box center [784, 389] width 185 height 23
click at [847, 435] on button "Save" at bounding box center [866, 429] width 39 height 23
select select
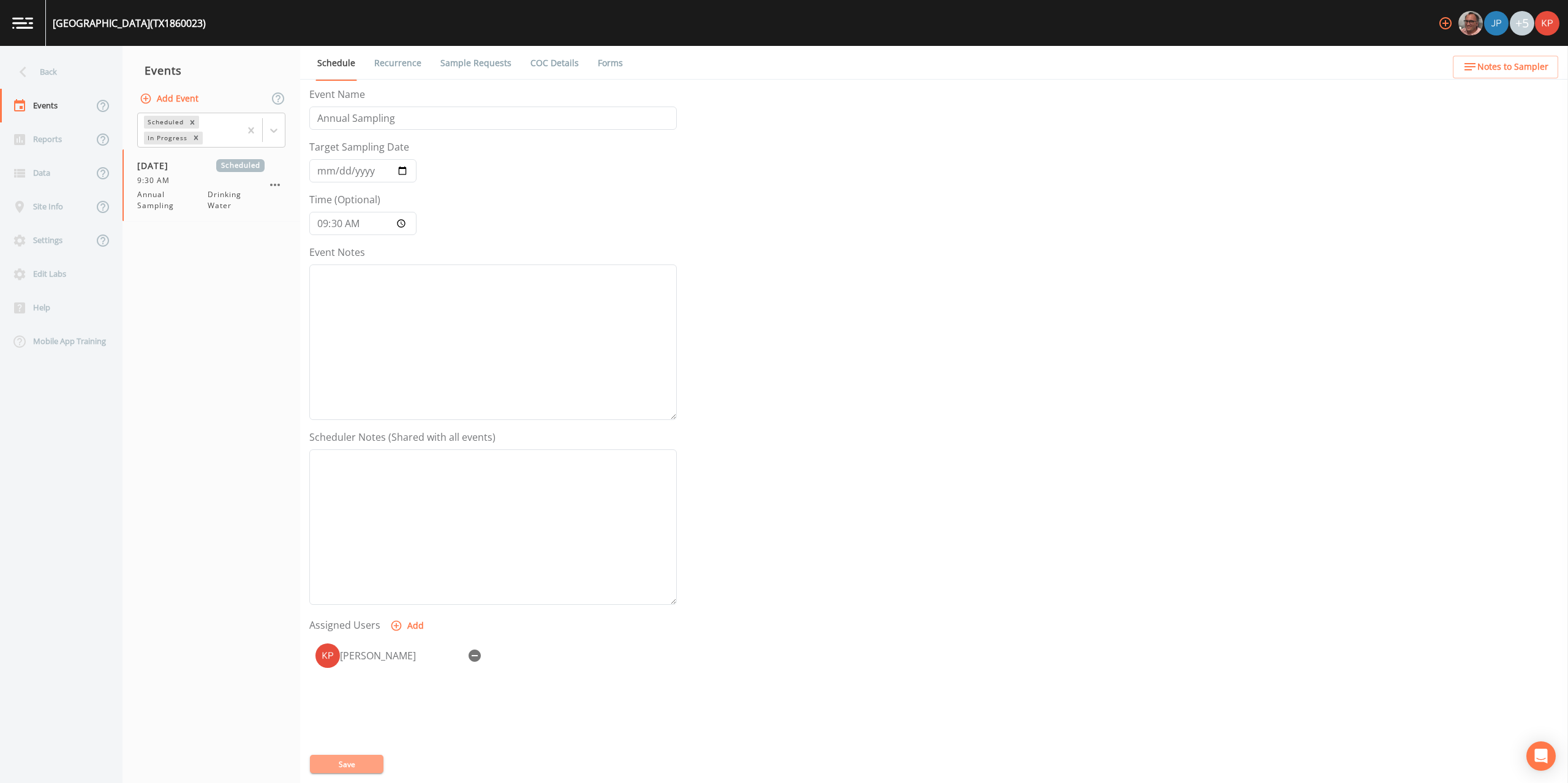
click at [353, 760] on button "Save" at bounding box center [347, 764] width 73 height 19
click at [26, 73] on icon at bounding box center [23, 71] width 21 height 21
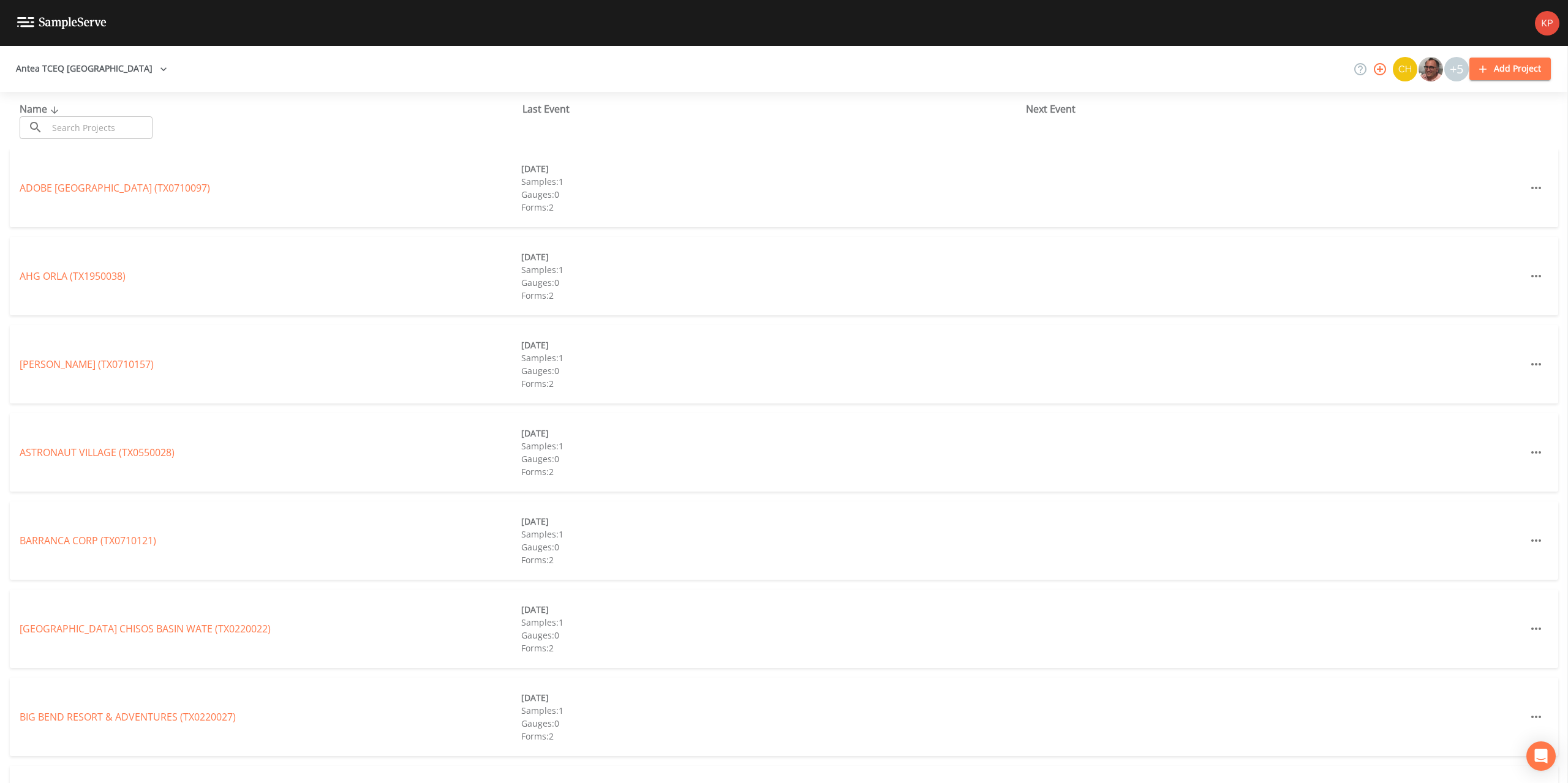
click at [71, 123] on input "text" at bounding box center [100, 127] width 105 height 23
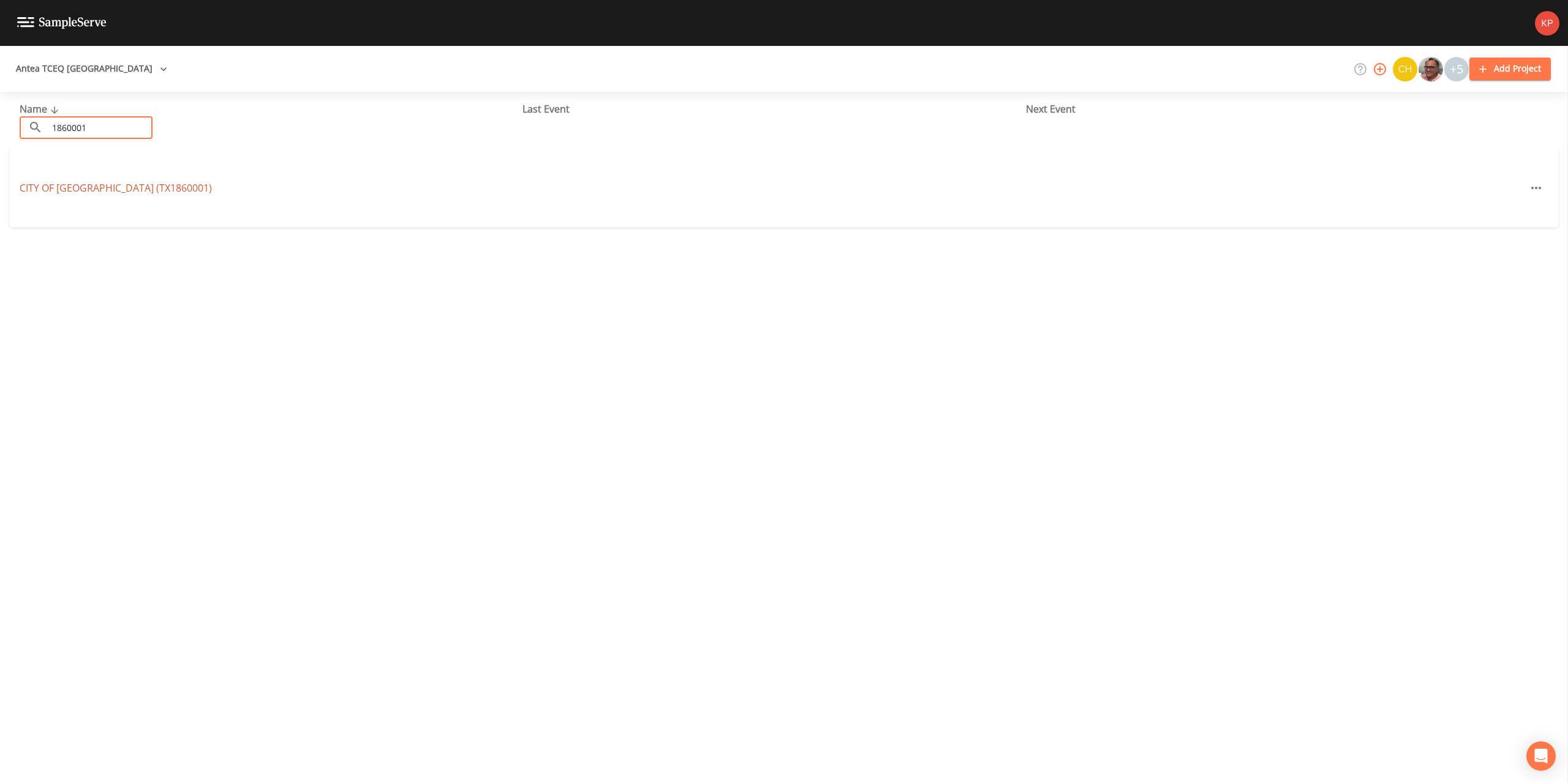
type input "1860001"
click at [64, 189] on link "CITY OF [GEOGRAPHIC_DATA] (TX1860001)" at bounding box center [115, 187] width 193 height 14
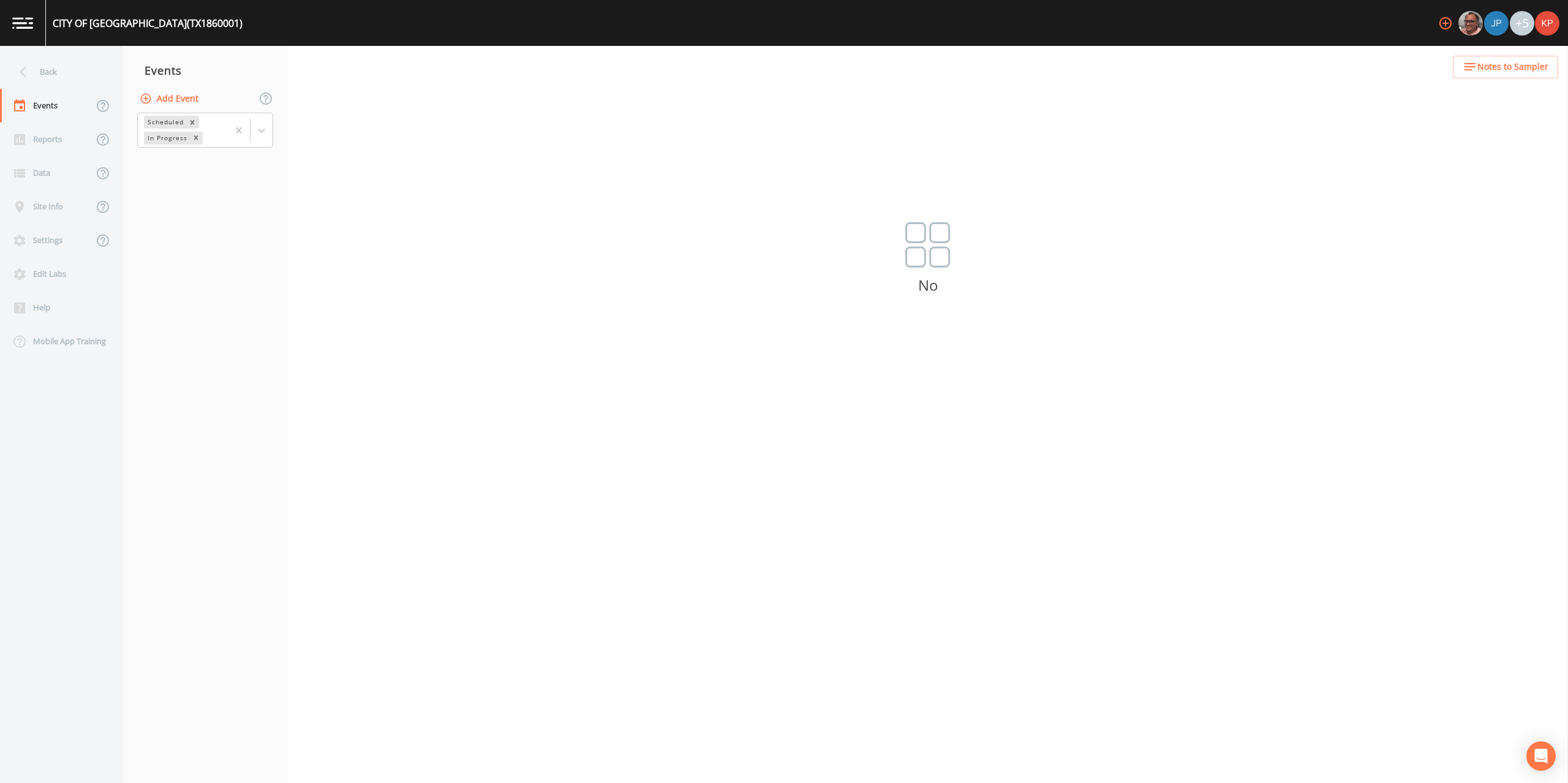
click at [145, 100] on icon "button" at bounding box center [146, 99] width 12 height 12
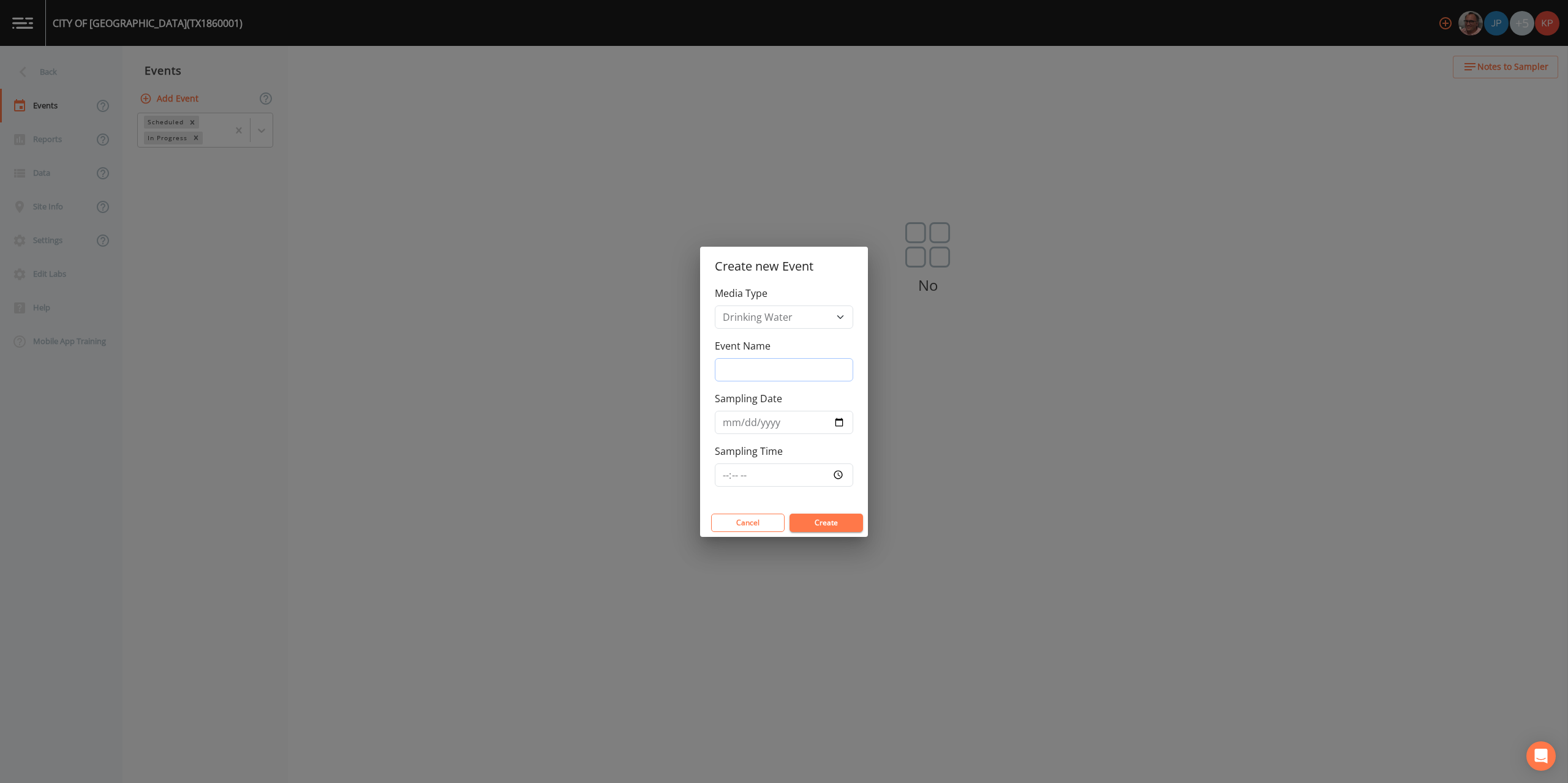
click at [730, 368] on input "Event Name" at bounding box center [784, 370] width 139 height 23
type input "Annual Sampling"
click at [843, 423] on input "Sampling Date" at bounding box center [784, 422] width 139 height 23
type input "[DATE]"
click at [837, 477] on input "Sampling Time" at bounding box center [784, 475] width 139 height 23
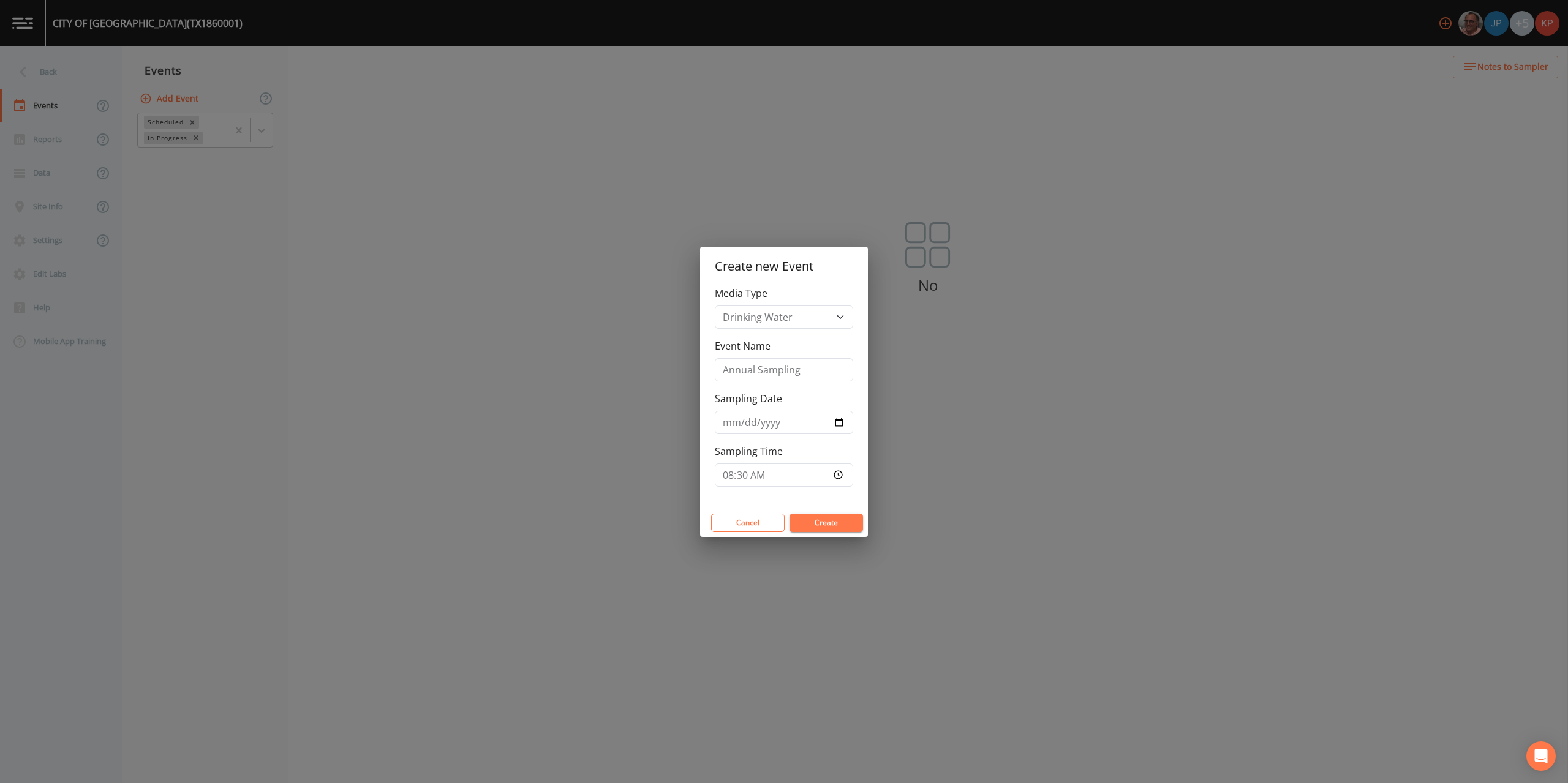
type input "08:30"
click at [836, 524] on button "Create" at bounding box center [827, 523] width 73 height 19
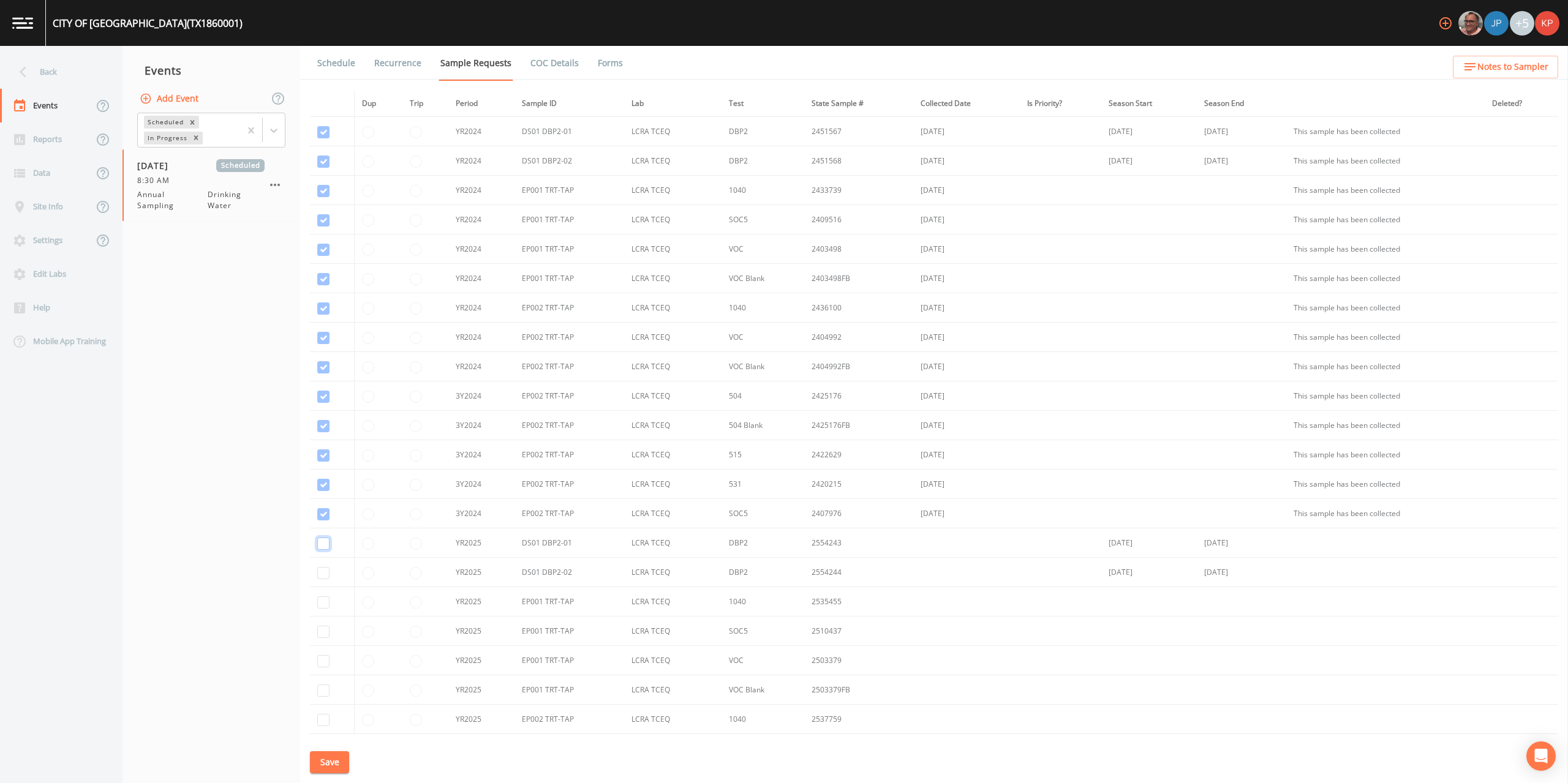
click at [325, 542] on input "checkbox" at bounding box center [323, 543] width 12 height 12
checkbox input "true"
click at [320, 574] on input "checkbox" at bounding box center [323, 573] width 12 height 12
checkbox input "true"
click at [321, 601] on input "checkbox" at bounding box center [323, 602] width 12 height 12
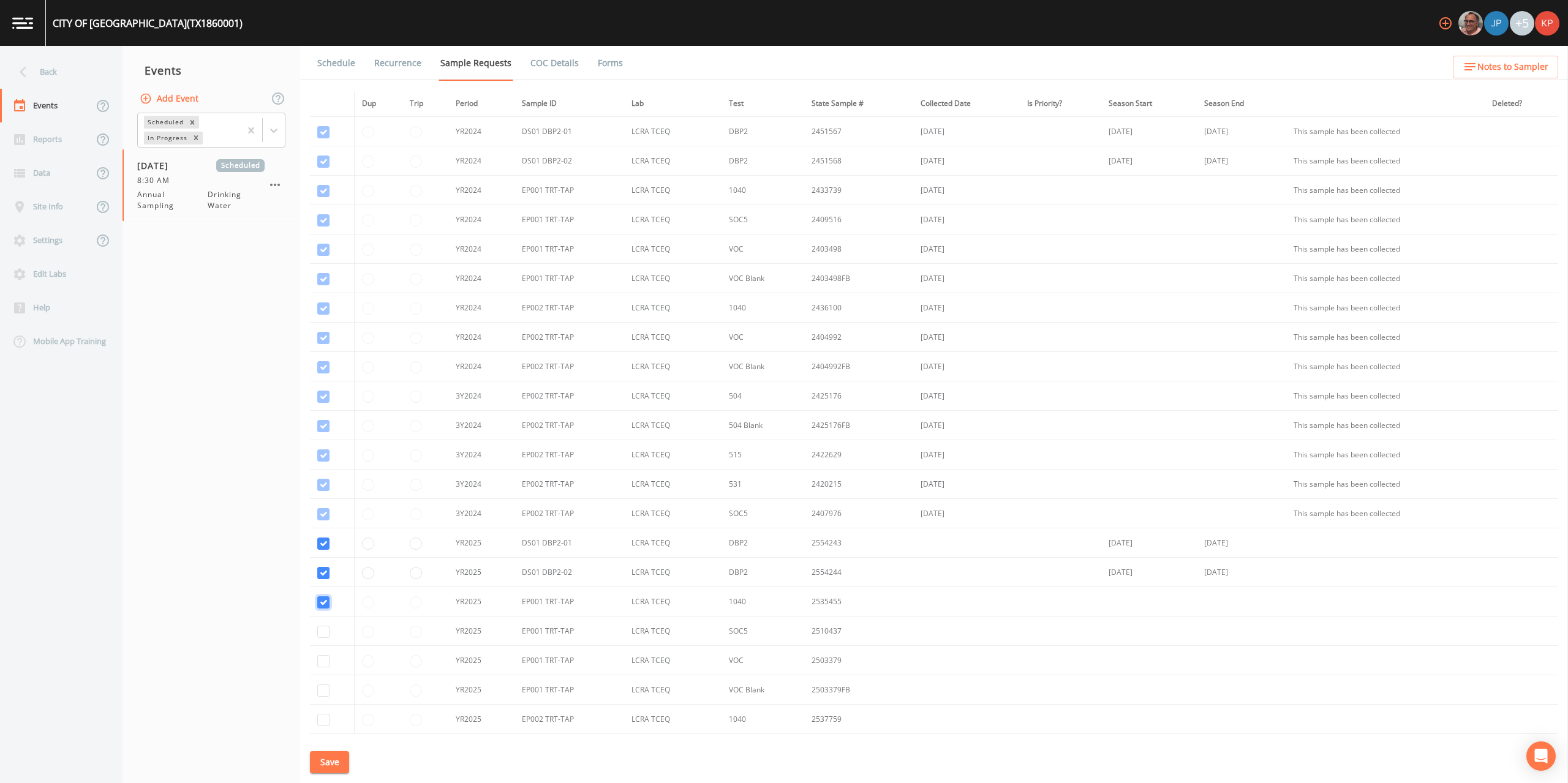
checkbox input "true"
click at [321, 632] on input "checkbox" at bounding box center [323, 632] width 12 height 12
checkbox input "true"
click at [321, 662] on input "checkbox" at bounding box center [323, 661] width 12 height 12
checkbox input "true"
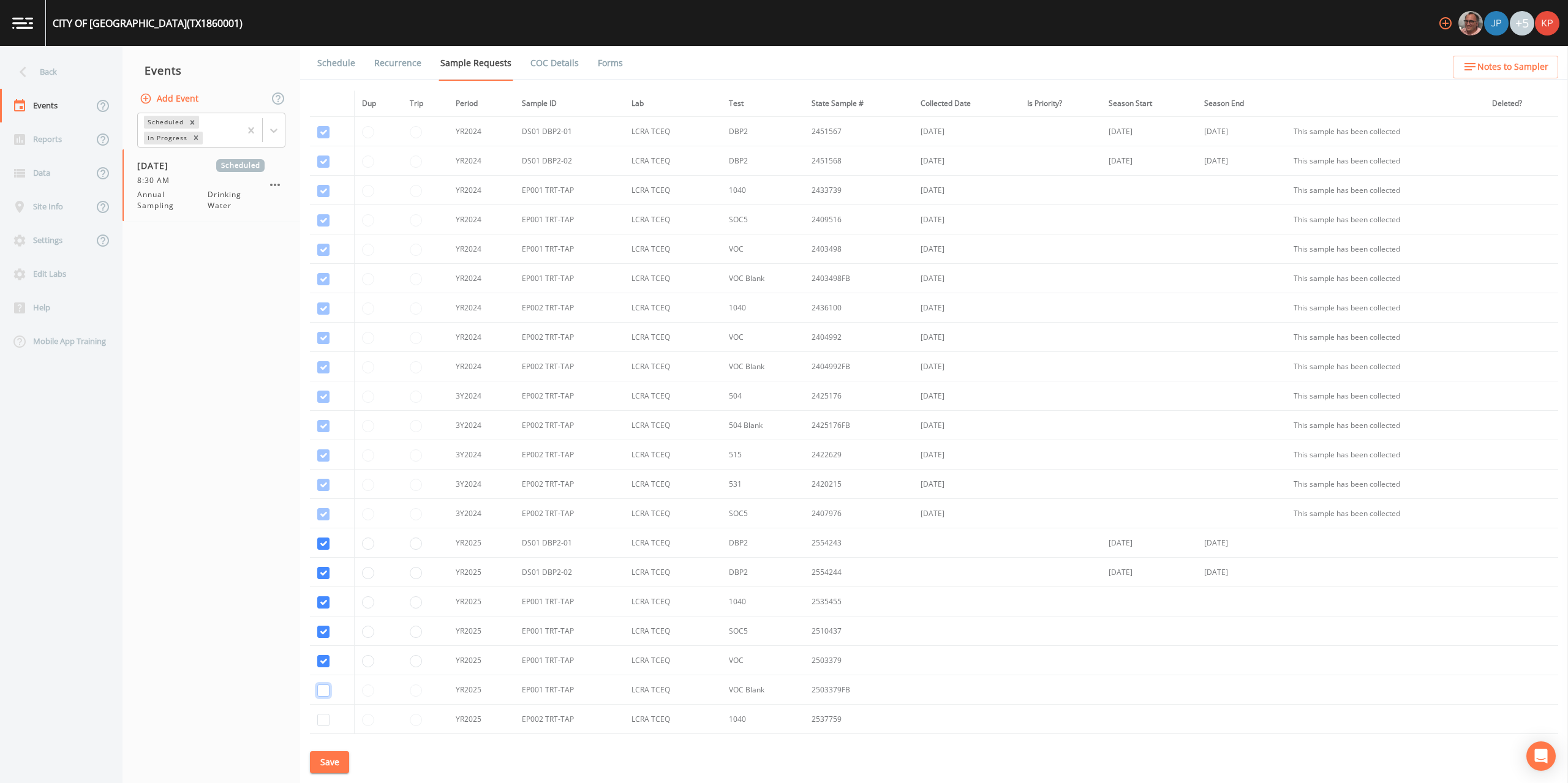
click at [324, 690] on input "checkbox" at bounding box center [323, 690] width 12 height 12
checkbox input "true"
click at [325, 596] on input "checkbox" at bounding box center [323, 598] width 12 height 12
click at [325, 598] on input "checkbox" at bounding box center [323, 598] width 12 height 12
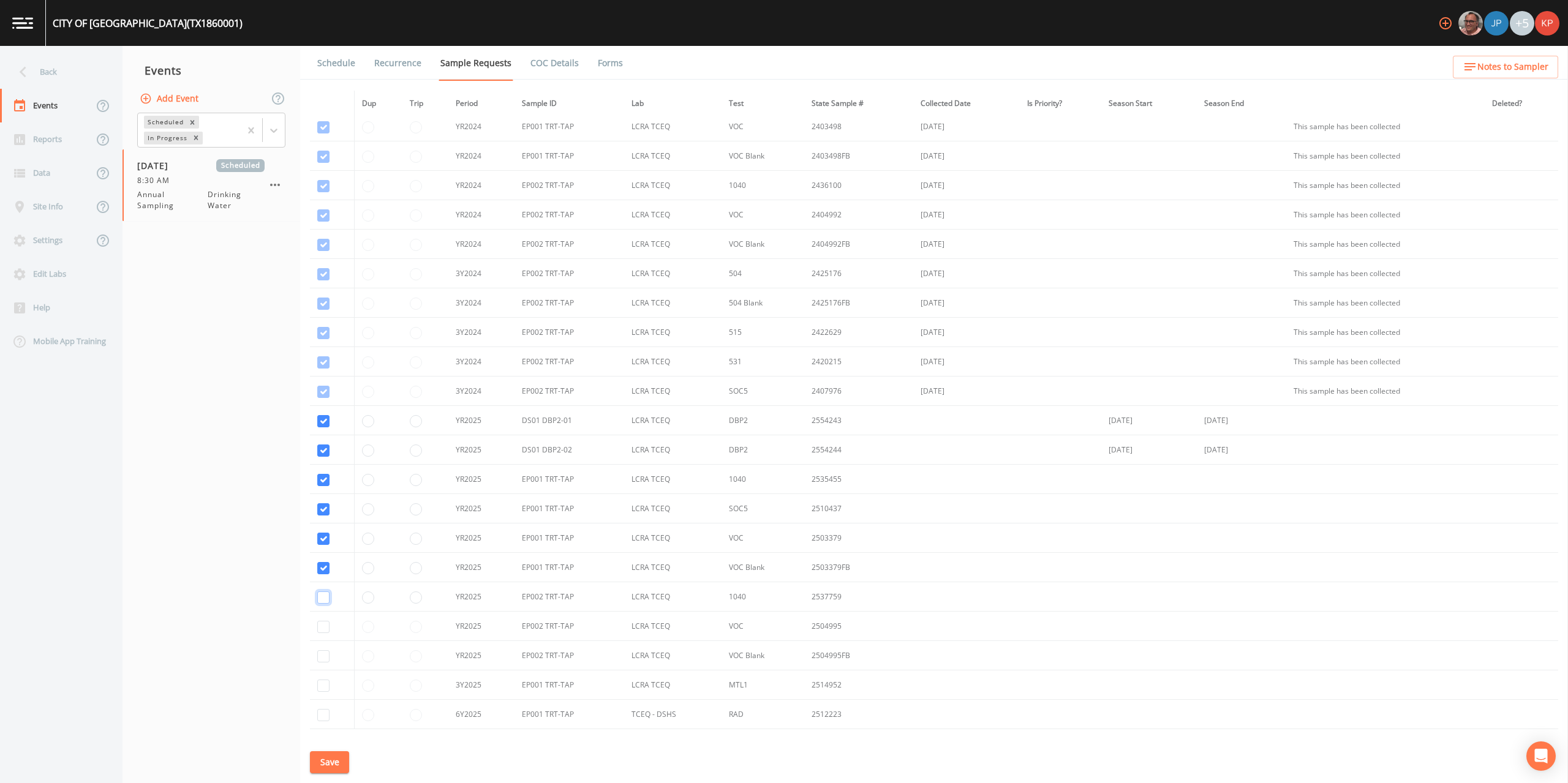
checkbox input "false"
click at [322, 690] on input "checkbox" at bounding box center [323, 686] width 12 height 12
checkbox input "true"
click at [325, 718] on input "checkbox" at bounding box center [323, 715] width 12 height 12
checkbox input "true"
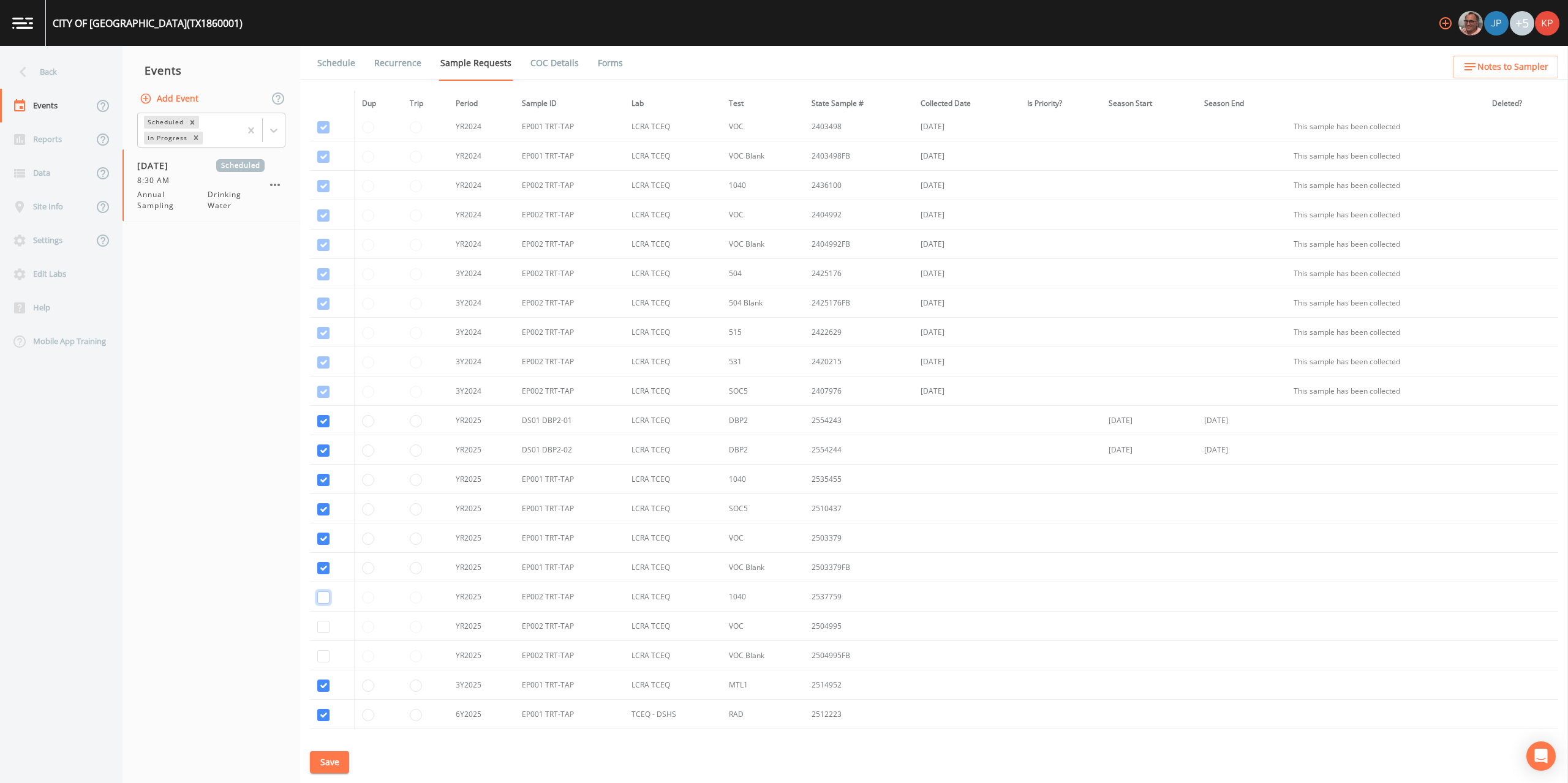
click at [329, 594] on input "checkbox" at bounding box center [323, 598] width 12 height 12
checkbox input "true"
click at [324, 628] on input "checkbox" at bounding box center [323, 627] width 12 height 12
checkbox input "true"
click at [323, 656] on input "checkbox" at bounding box center [323, 656] width 12 height 12
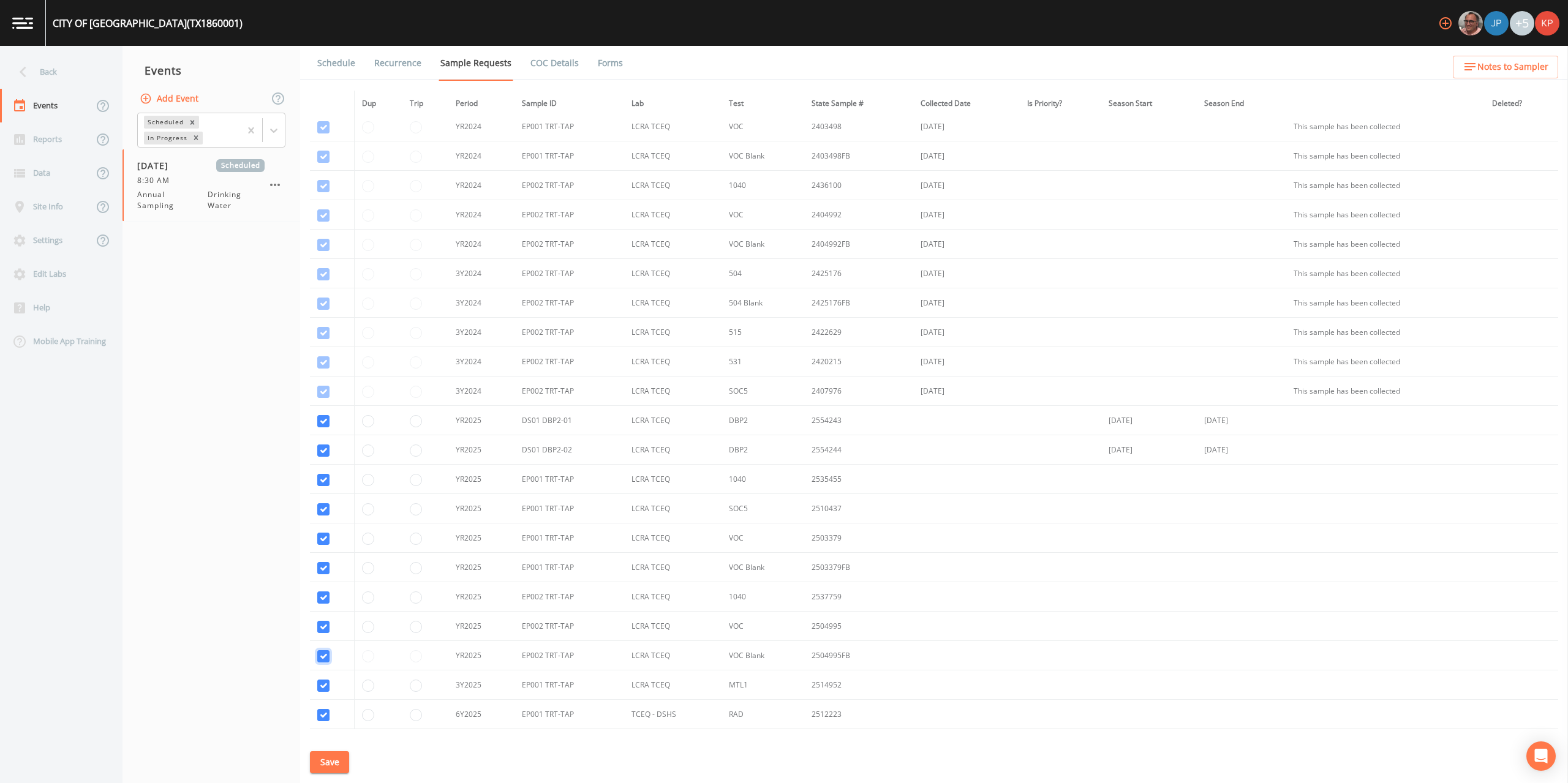
checkbox input "true"
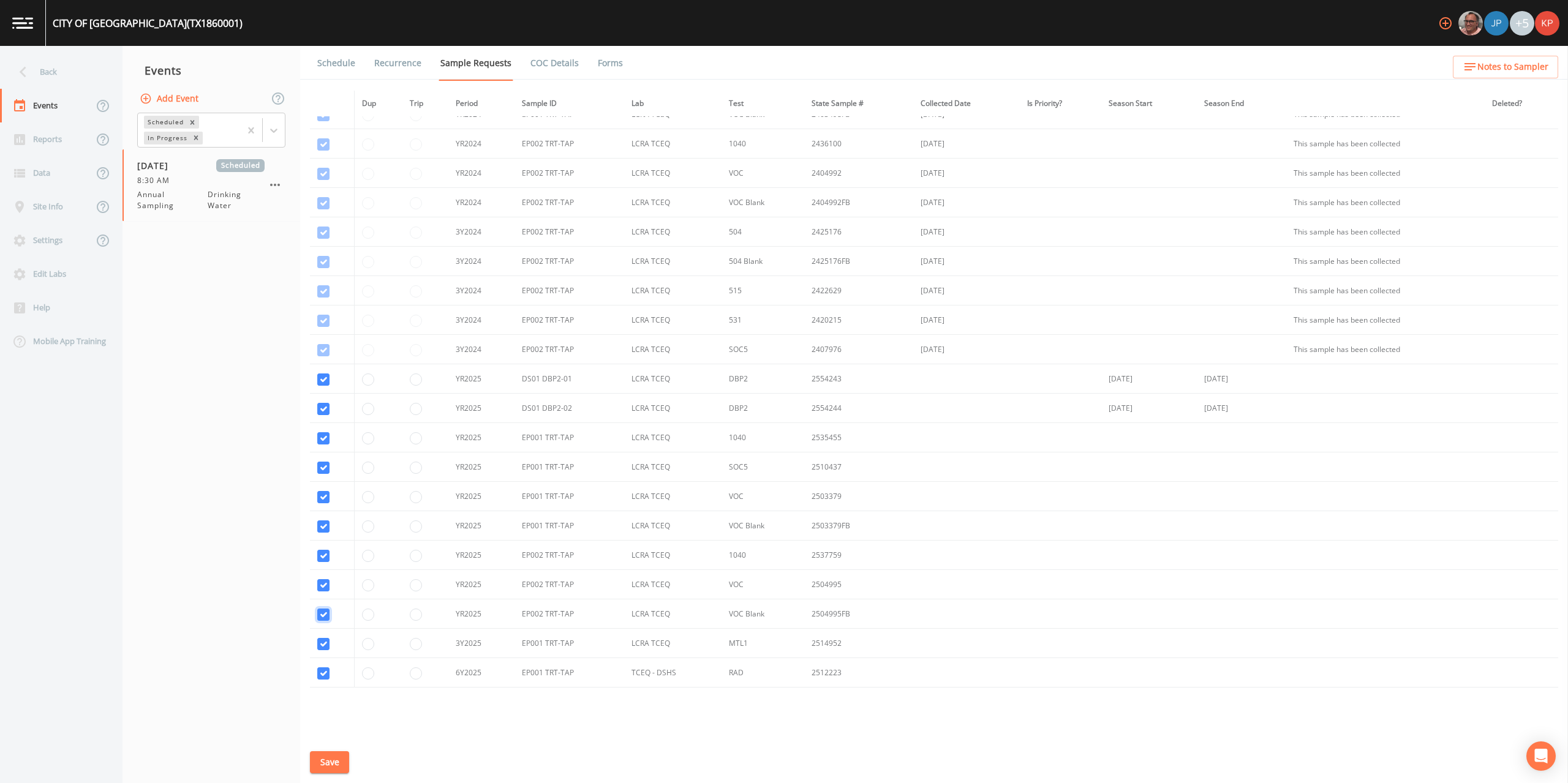
scroll to position [216, 0]
click at [318, 758] on button "Save" at bounding box center [329, 762] width 39 height 23
click at [332, 66] on link "Schedule" at bounding box center [336, 62] width 42 height 34
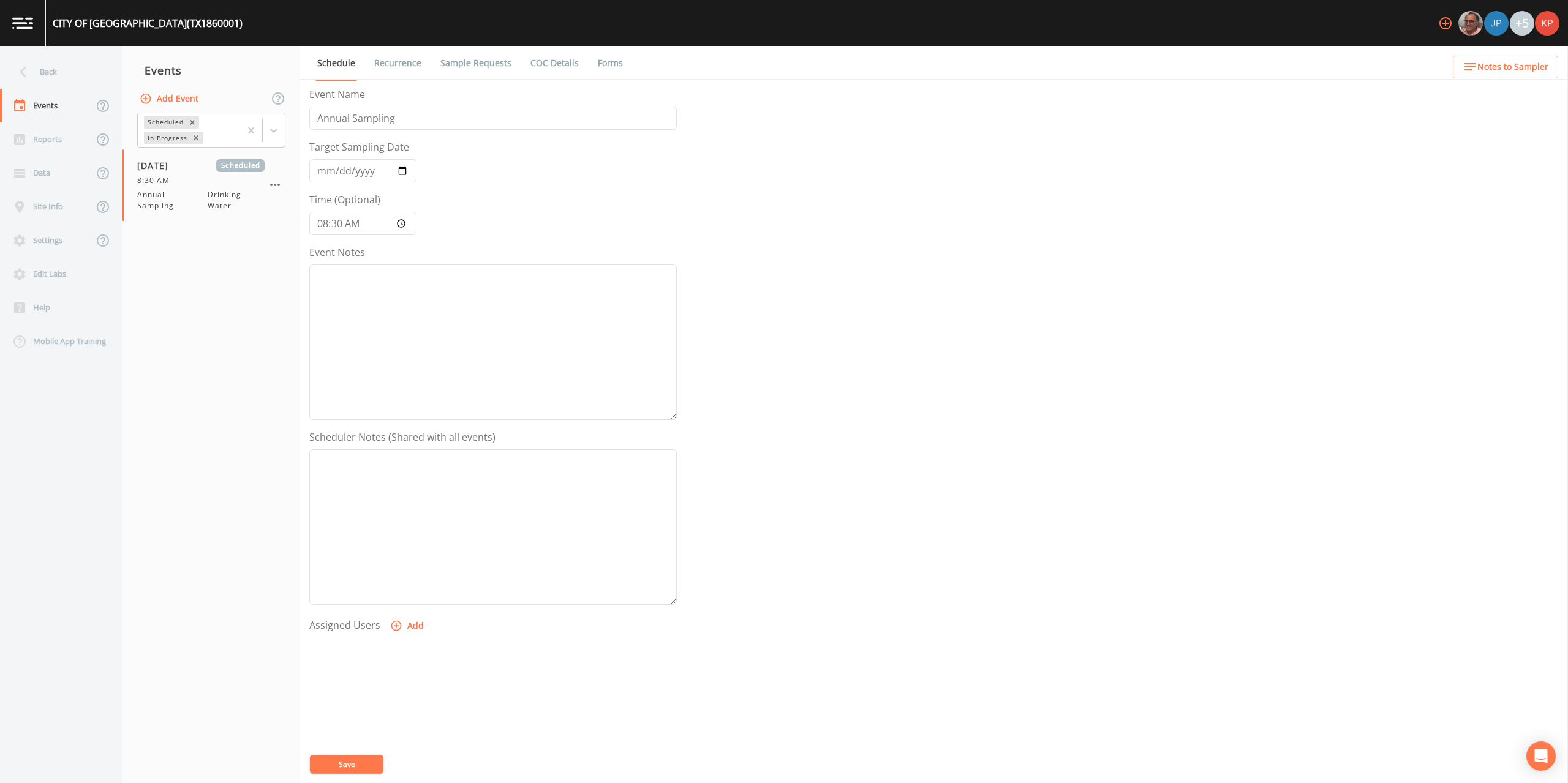
click at [395, 627] on icon "button" at bounding box center [397, 626] width 10 height 10
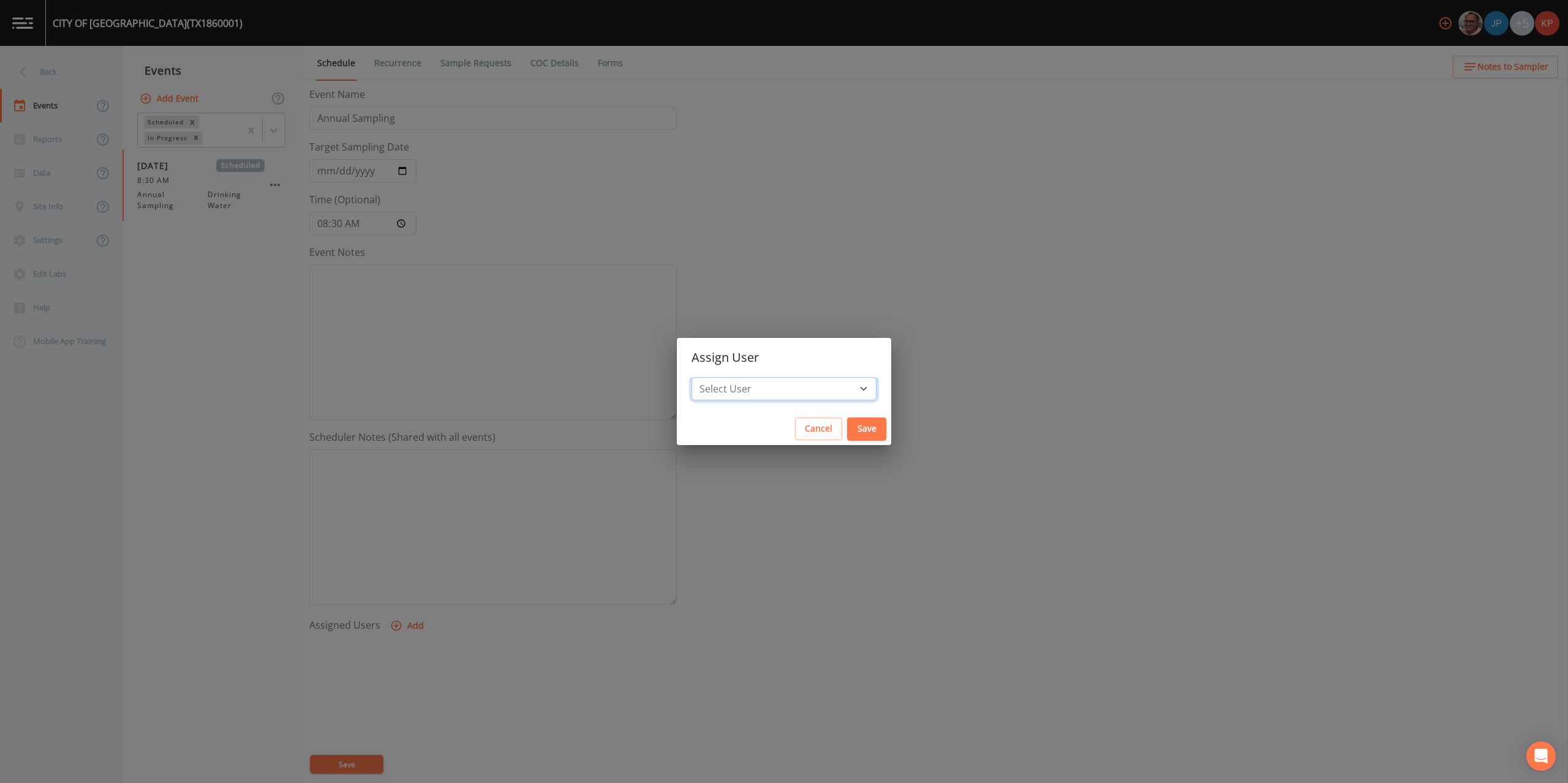
click at [825, 386] on select "Select User [PERSON_NAME] [PERSON_NAME] [PERSON_NAME] [PERSON_NAME] [PERSON_NAM…" at bounding box center [784, 389] width 185 height 23
select select "f7af0aff-814f-4e76-9497-215a20ea6cd2"
click at [731, 377] on select "Select User [PERSON_NAME] [PERSON_NAME] [PERSON_NAME] [PERSON_NAME] [PERSON_NAM…" at bounding box center [784, 389] width 185 height 23
click at [847, 428] on button "Save" at bounding box center [866, 429] width 39 height 23
select select
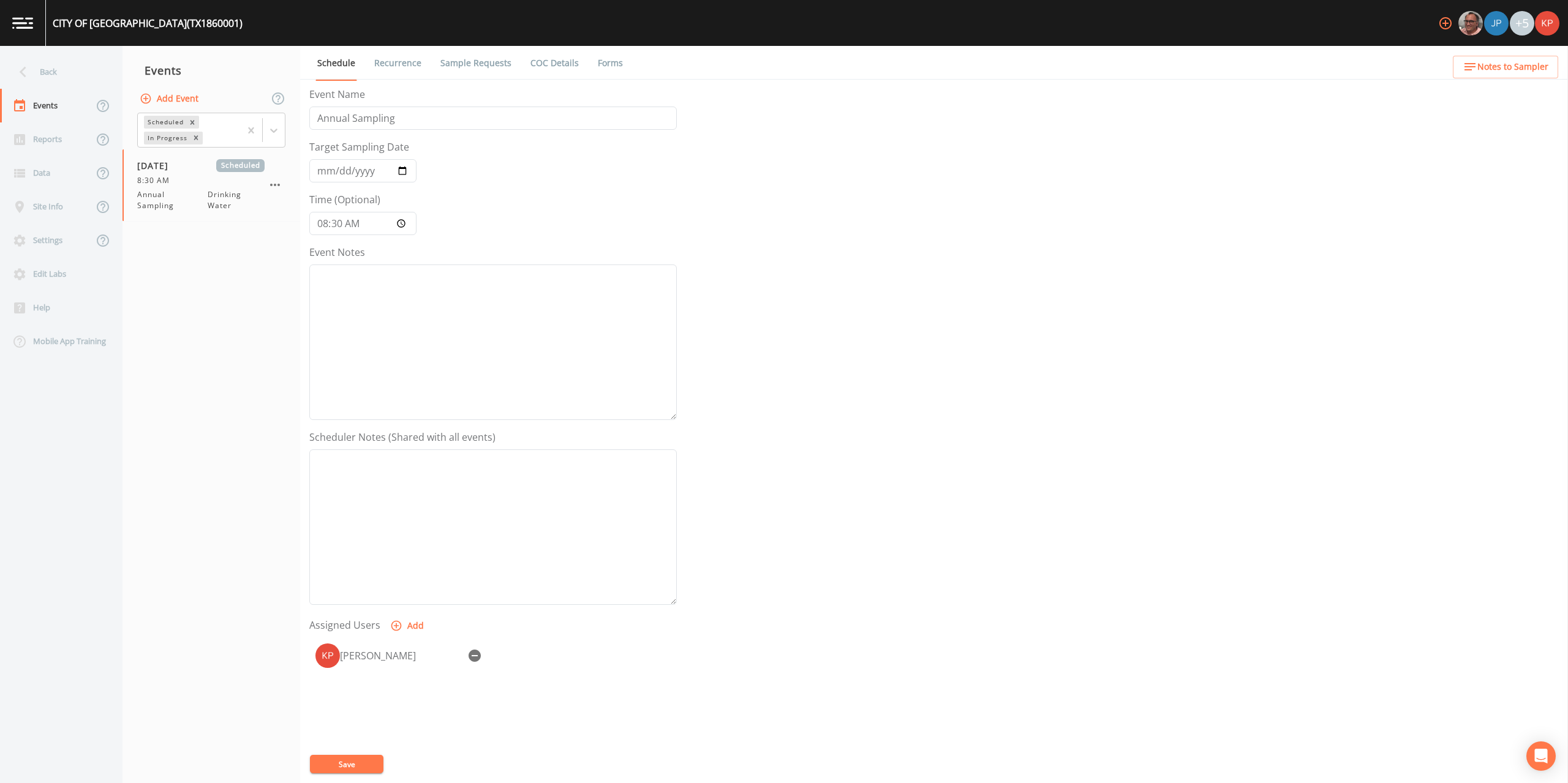
click at [352, 763] on button "Save" at bounding box center [347, 764] width 73 height 19
click at [21, 71] on icon at bounding box center [23, 72] width 6 height 11
